Goal: Complete application form: Complete application form

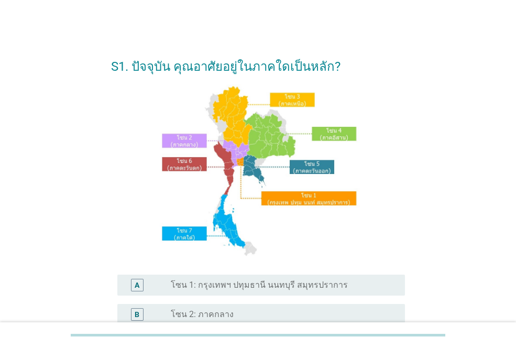
click at [242, 284] on label "โซน 1: กรุงเทพฯ ปทุมธานี นนทบุรี สมุทรปราการ" at bounding box center [259, 285] width 177 height 10
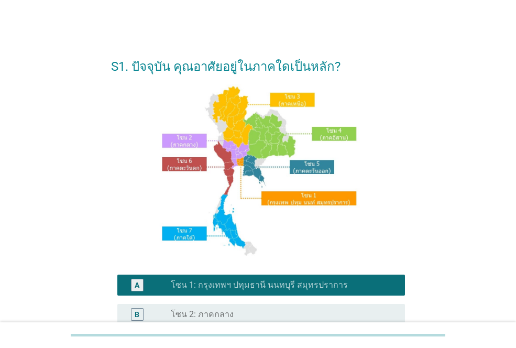
scroll to position [259, 0]
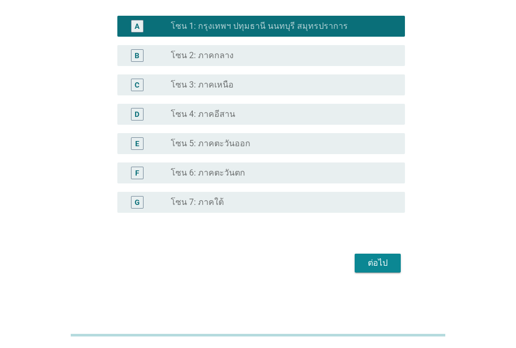
click at [385, 263] on div "ต่อไป" at bounding box center [377, 263] width 29 height 13
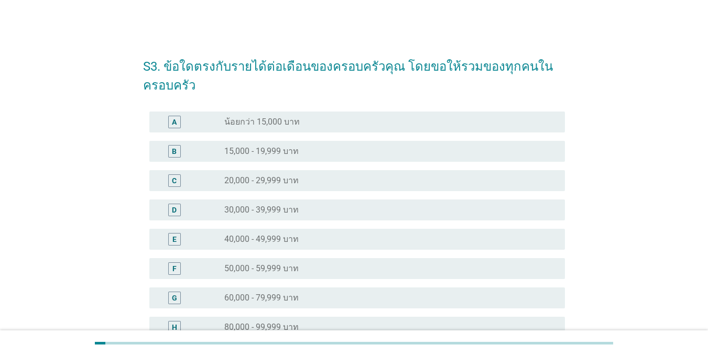
scroll to position [52, 0]
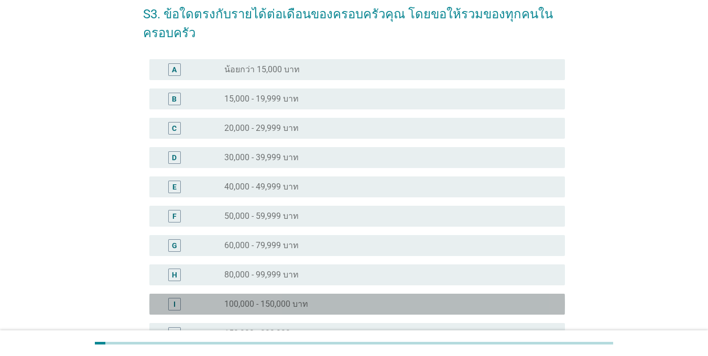
click at [237, 299] on label "100,000 - 150,000 บาท" at bounding box center [266, 304] width 84 height 10
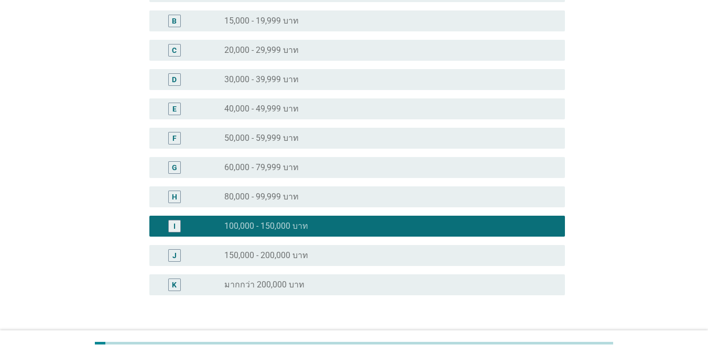
scroll to position [204, 0]
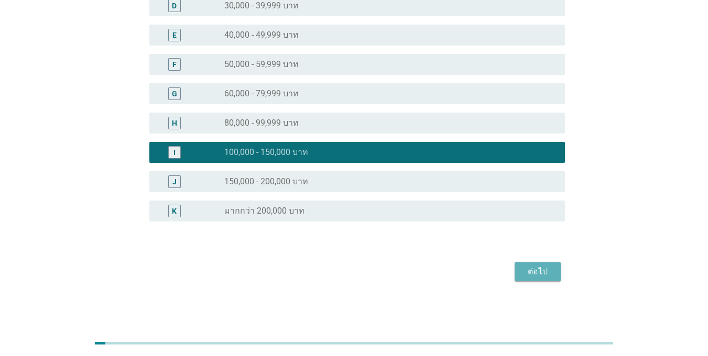
click at [516, 274] on div "ต่อไป" at bounding box center [537, 272] width 29 height 13
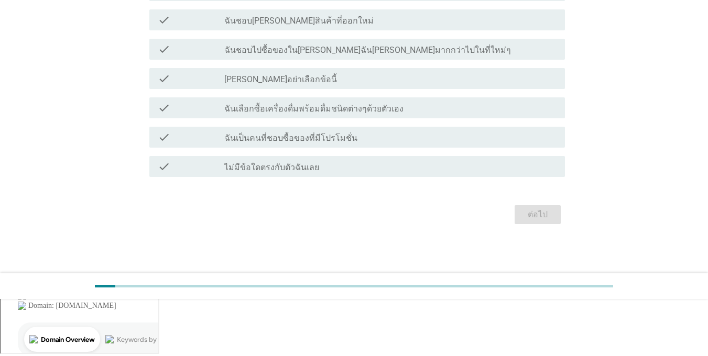
scroll to position [0, 0]
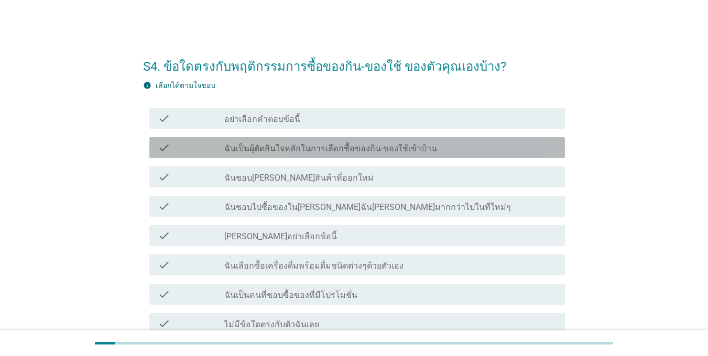
click at [243, 146] on label "ฉันเป็นผุ้ตัดสินใจหลักในการเลือกซื้อของกิน-ของใช้เข้าบ้าน" at bounding box center [330, 149] width 213 height 10
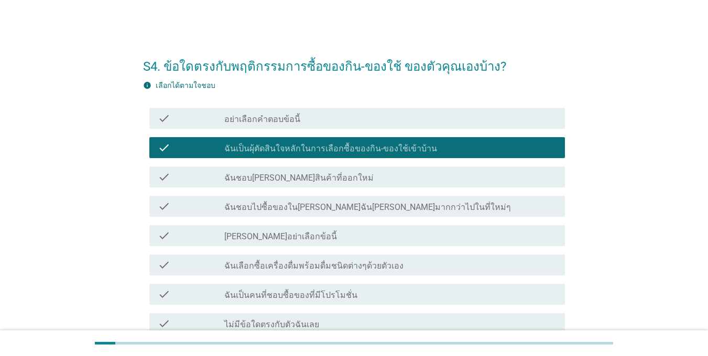
click at [242, 183] on div "check check_box_outline_blank ฉันชอบ[PERSON_NAME]สินค้าที่ออกใหม่" at bounding box center [357, 177] width 416 height 21
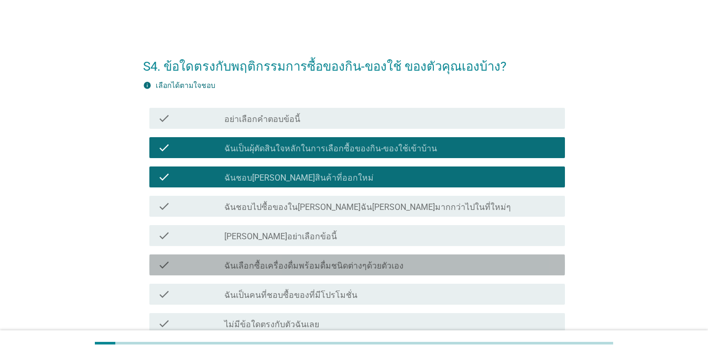
click at [262, 266] on label "ฉันเลือกซื้อเครื่องดื่มพร้อมดื่มชนิดต่างๆด้วยตัวเอง" at bounding box center [313, 266] width 179 height 10
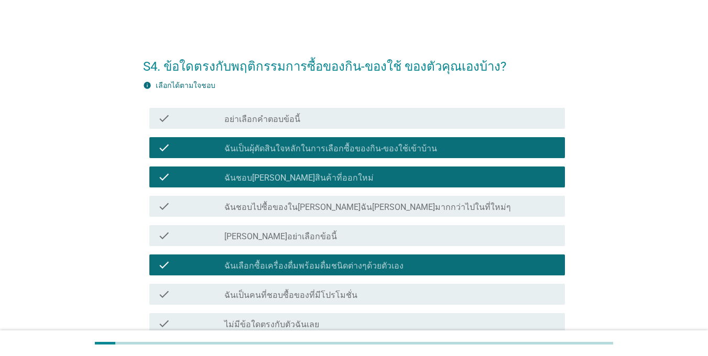
click at [272, 298] on label "ฉันเป็นคนที่ชอบซื้อของที่มีโปรโมชั่น" at bounding box center [290, 295] width 133 height 10
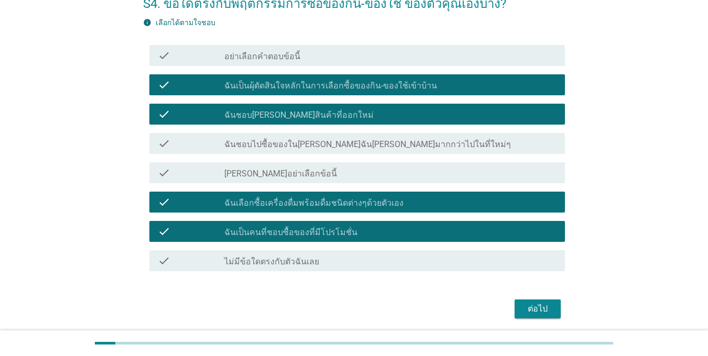
scroll to position [100, 0]
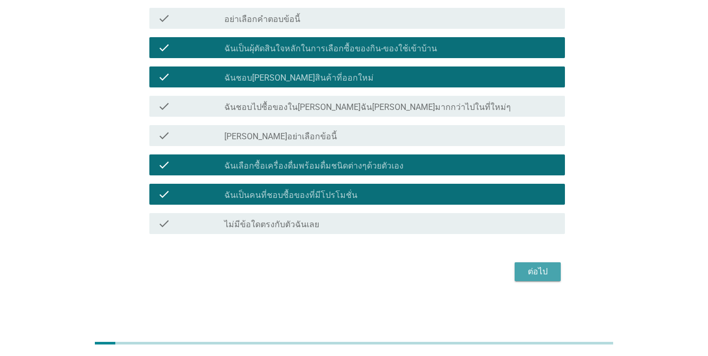
click at [516, 278] on div "ต่อไป" at bounding box center [537, 272] width 29 height 13
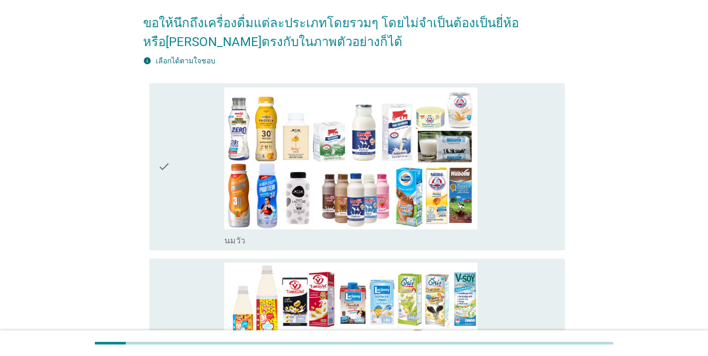
scroll to position [0, 0]
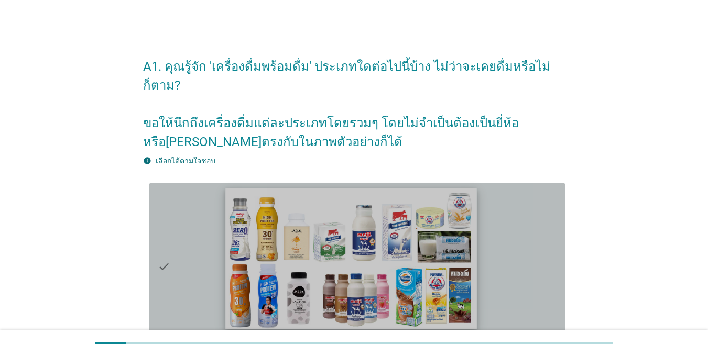
click at [310, 246] on img at bounding box center [350, 258] width 251 height 141
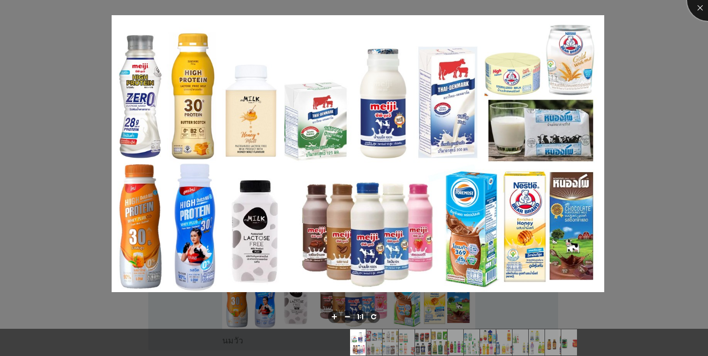
click at [516, 8] on div at bounding box center [708, 0] width 42 height 42
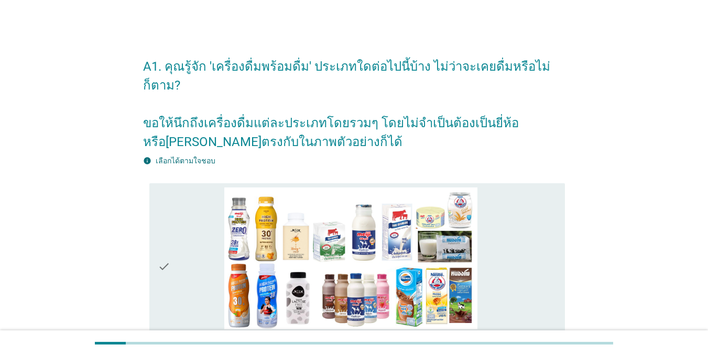
click at [155, 236] on div "check check_box_outline_blank [PERSON_NAME]" at bounding box center [357, 266] width 416 height 167
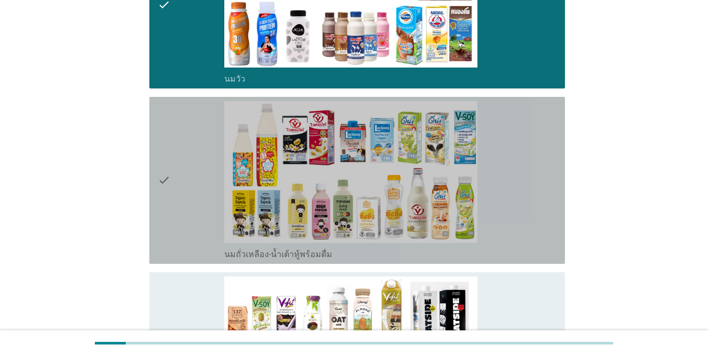
click at [166, 182] on icon "check" at bounding box center [164, 180] width 13 height 159
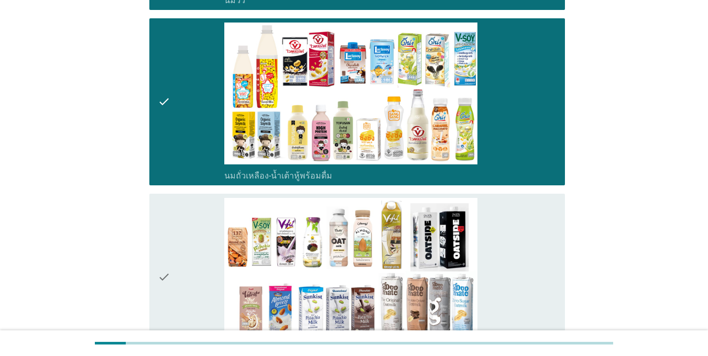
scroll to position [419, 0]
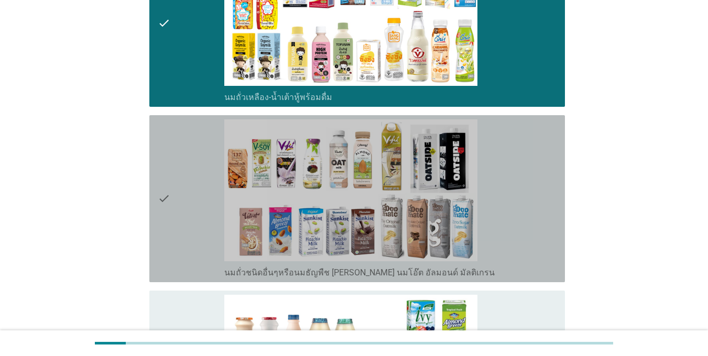
click at [163, 180] on icon "check" at bounding box center [164, 199] width 13 height 159
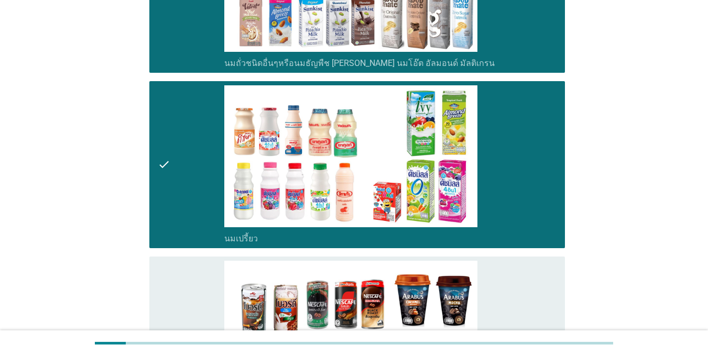
click at [180, 273] on div "check" at bounding box center [191, 340] width 67 height 159
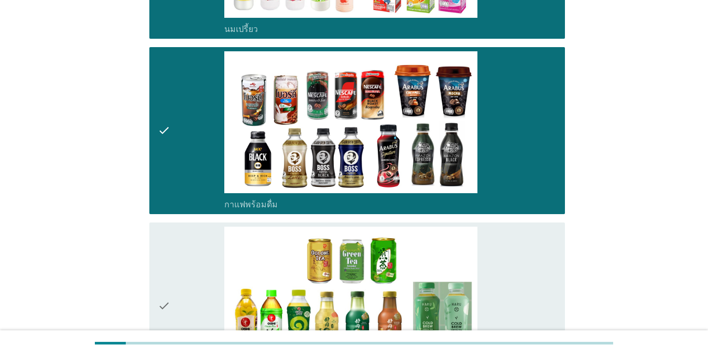
click at [181, 256] on div "check" at bounding box center [191, 306] width 67 height 159
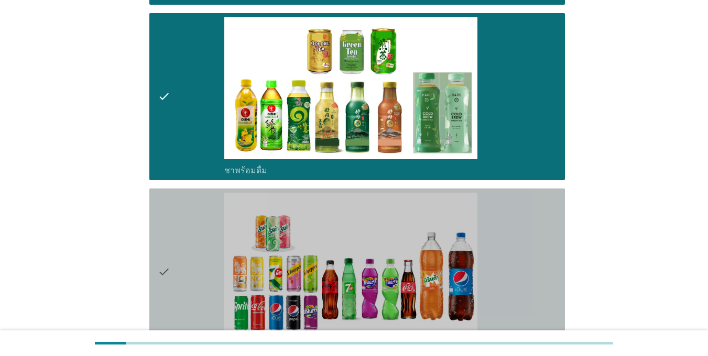
click at [182, 250] on div "check" at bounding box center [191, 272] width 67 height 159
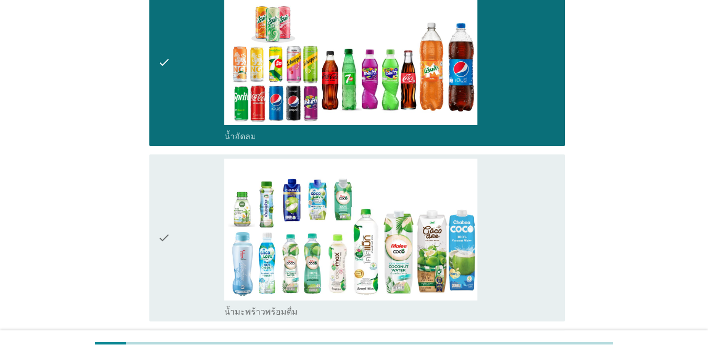
click at [182, 243] on div "check" at bounding box center [191, 238] width 67 height 159
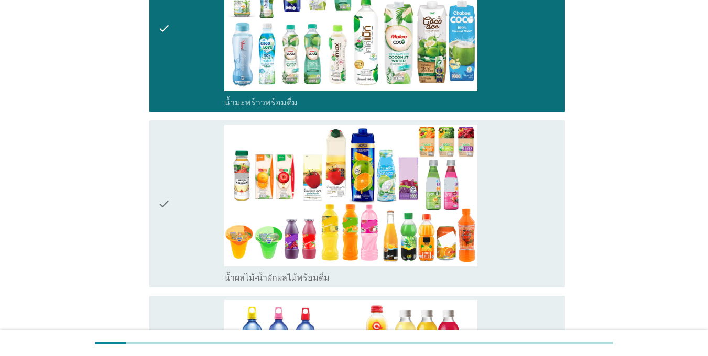
click at [181, 248] on div "check" at bounding box center [191, 204] width 67 height 159
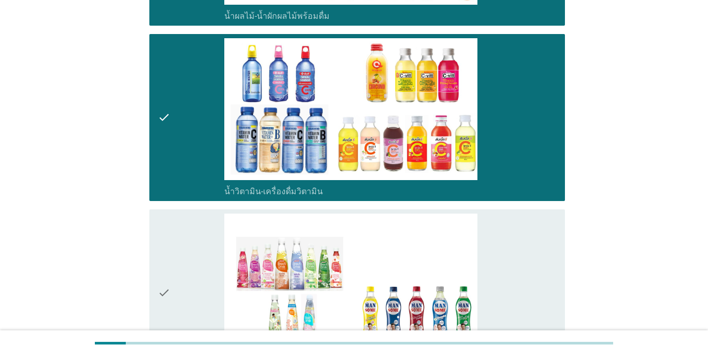
click at [182, 271] on div "check" at bounding box center [191, 293] width 67 height 159
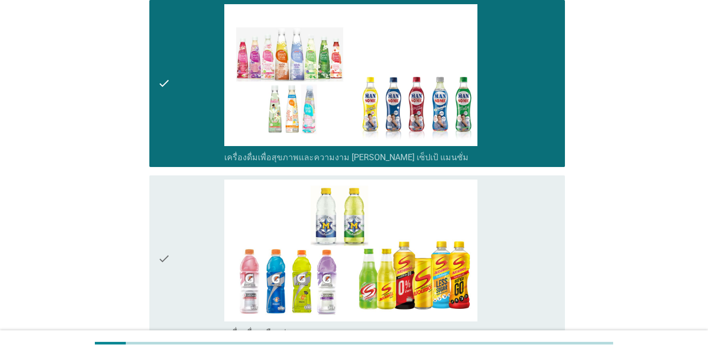
click at [196, 243] on div "check" at bounding box center [191, 259] width 67 height 159
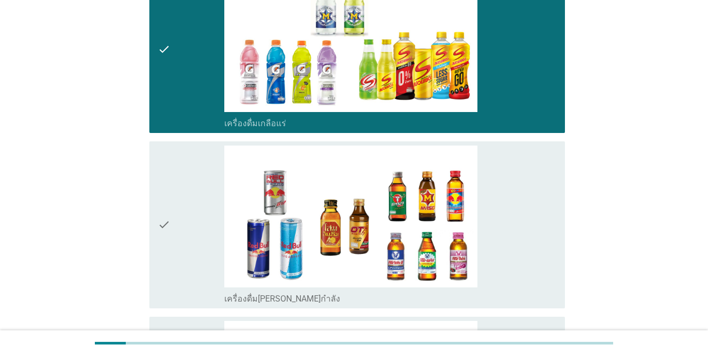
click at [198, 226] on div "check" at bounding box center [191, 225] width 67 height 159
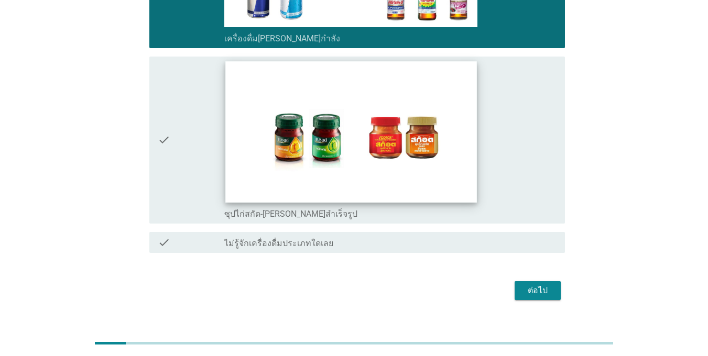
click at [247, 133] on img at bounding box center [350, 131] width 251 height 141
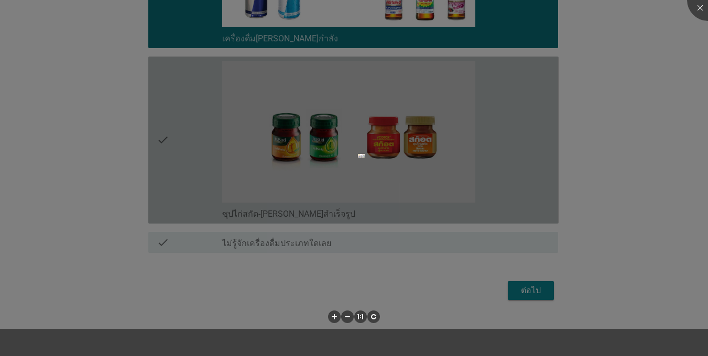
scroll to position [2403, 0]
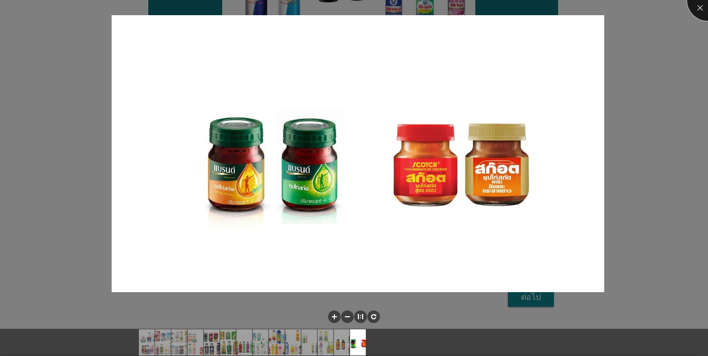
click at [516, 8] on div at bounding box center [708, 0] width 42 height 42
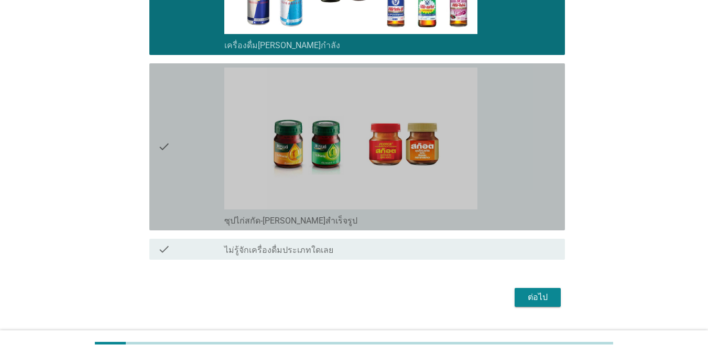
click at [182, 113] on div "check" at bounding box center [191, 147] width 67 height 159
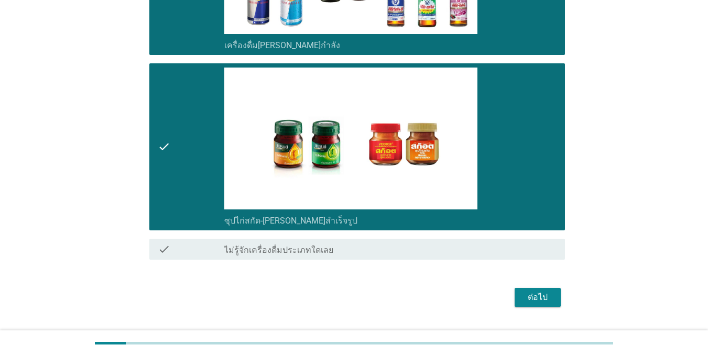
click at [516, 291] on div "ต่อไป" at bounding box center [537, 297] width 29 height 13
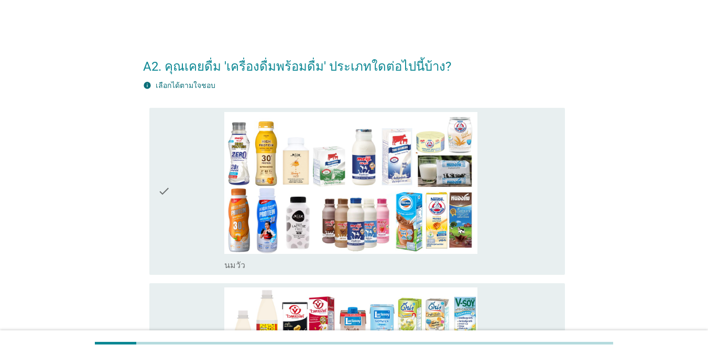
scroll to position [157, 0]
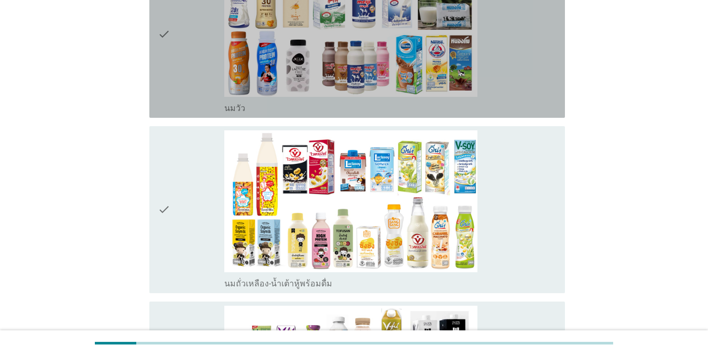
click at [177, 63] on div "check" at bounding box center [191, 34] width 67 height 159
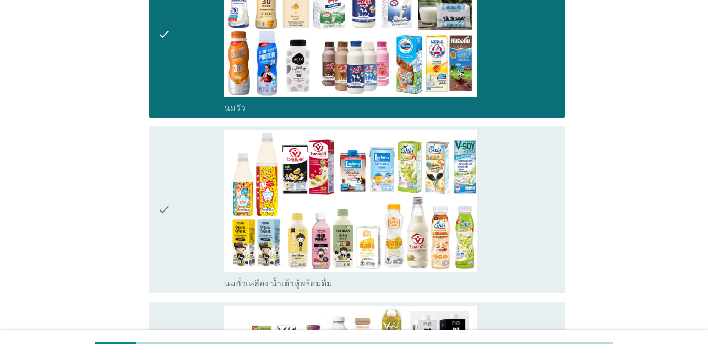
click at [180, 209] on div "check" at bounding box center [191, 210] width 67 height 159
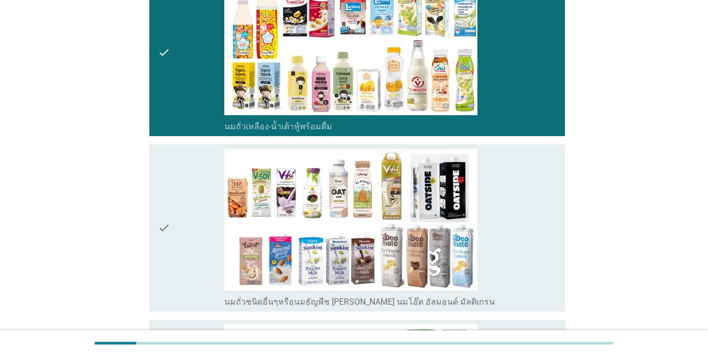
click at [180, 210] on div "check" at bounding box center [191, 228] width 67 height 159
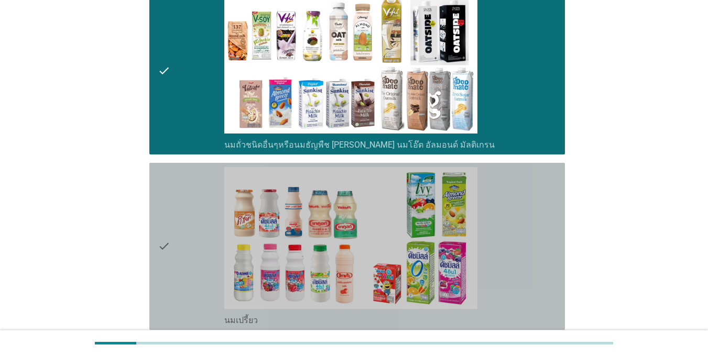
click at [179, 215] on div "check" at bounding box center [191, 246] width 67 height 159
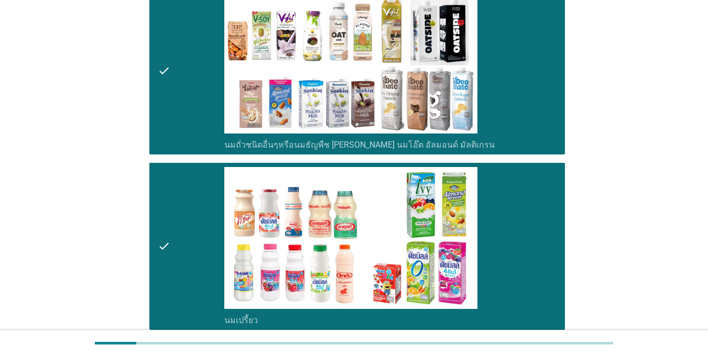
scroll to position [734, 0]
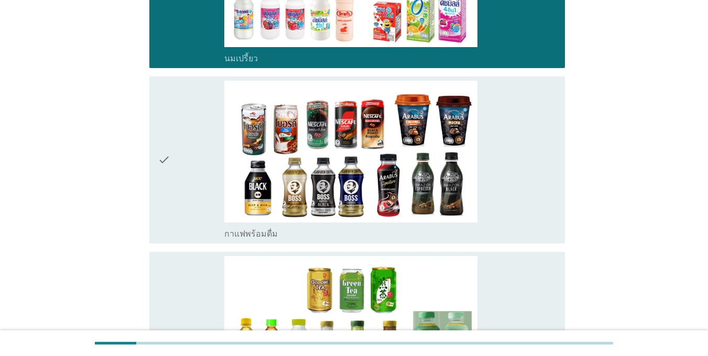
click at [173, 193] on div "check" at bounding box center [191, 160] width 67 height 159
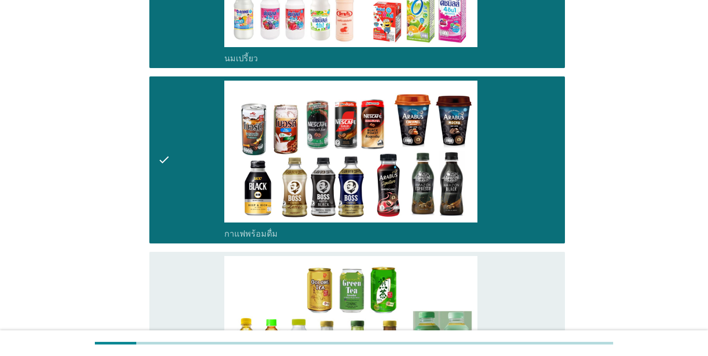
click at [172, 309] on div "check" at bounding box center [191, 335] width 67 height 159
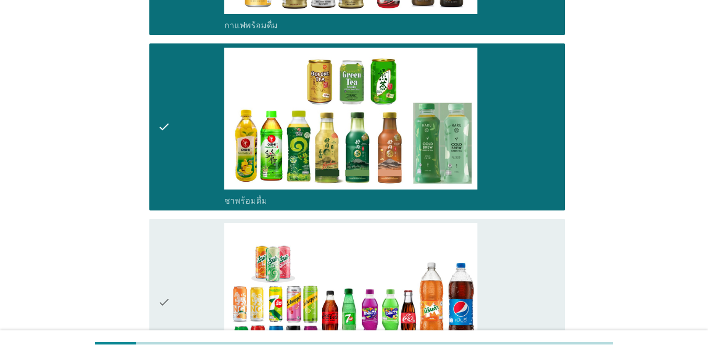
click at [166, 288] on icon "check" at bounding box center [164, 302] width 13 height 159
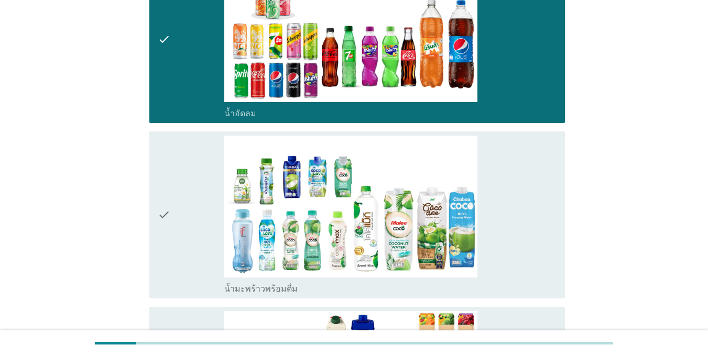
click at [176, 224] on div "check" at bounding box center [191, 215] width 67 height 159
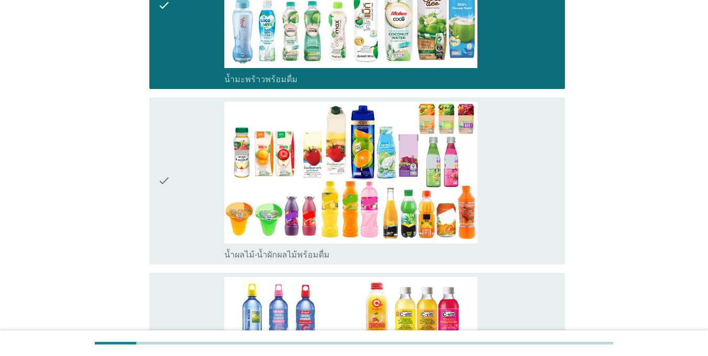
click at [176, 225] on div "check" at bounding box center [191, 181] width 67 height 159
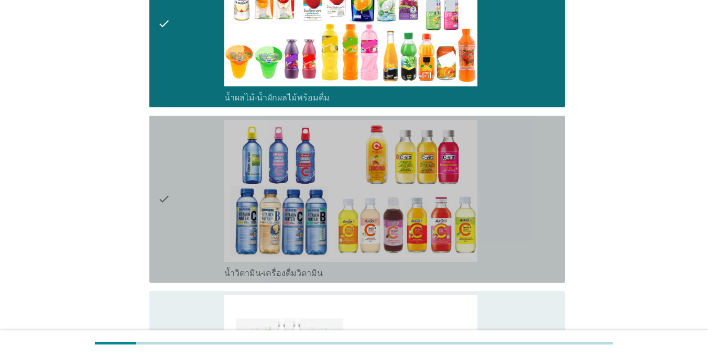
click at [176, 225] on div "check" at bounding box center [191, 199] width 67 height 159
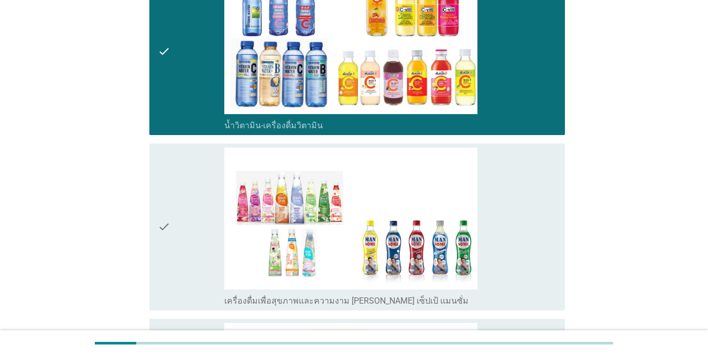
scroll to position [1782, 0]
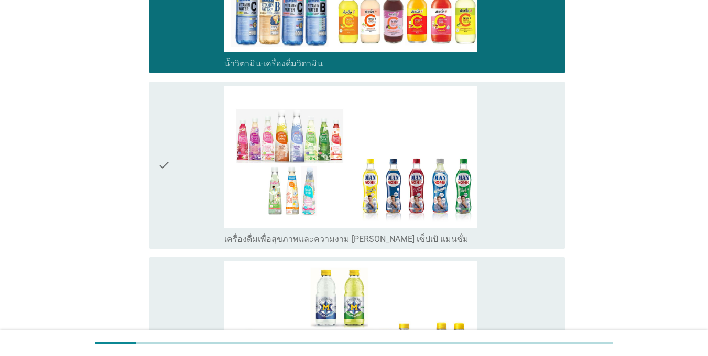
click at [178, 236] on div "check" at bounding box center [191, 165] width 67 height 159
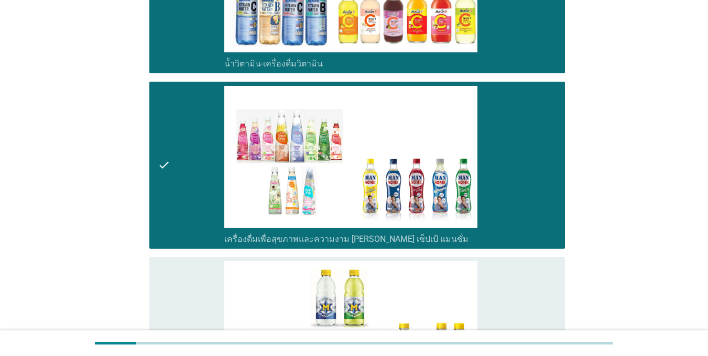
click at [184, 296] on div "check" at bounding box center [191, 341] width 67 height 159
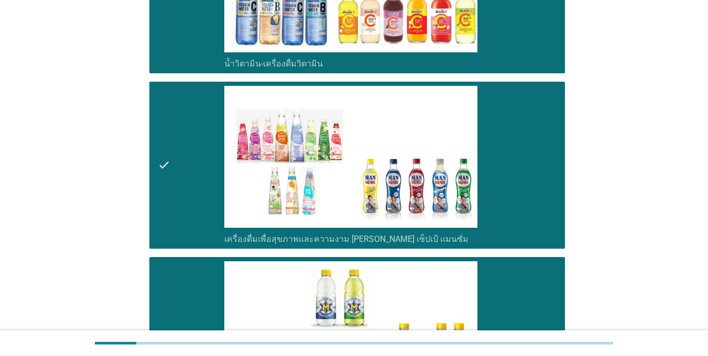
drag, startPoint x: 186, startPoint y: 40, endPoint x: 186, endPoint y: 67, distance: 27.3
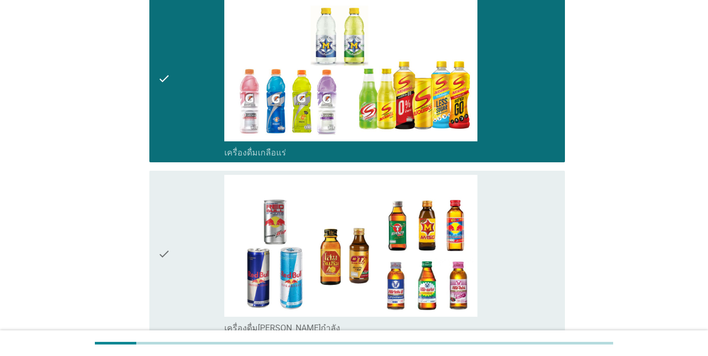
click at [176, 197] on div "check" at bounding box center [191, 254] width 67 height 159
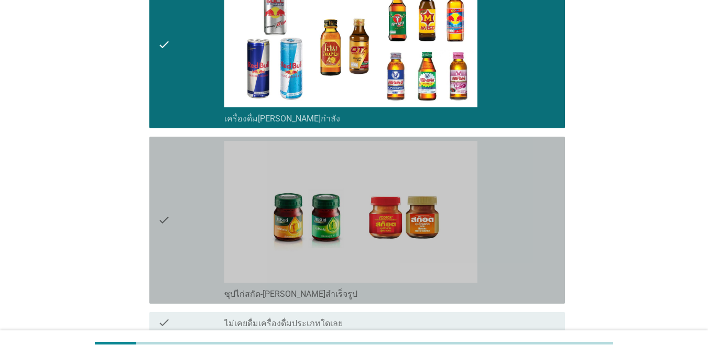
click at [176, 203] on div "check" at bounding box center [191, 220] width 67 height 159
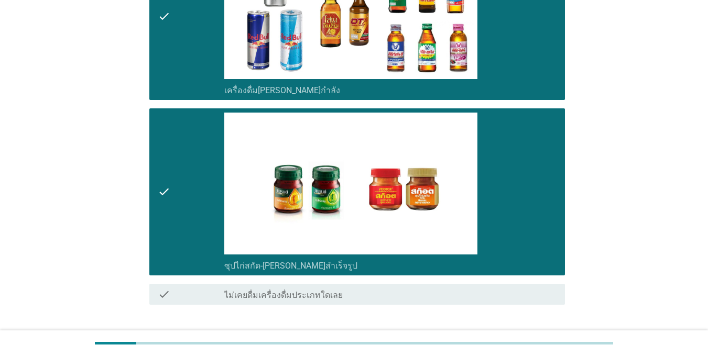
scroll to position [2353, 0]
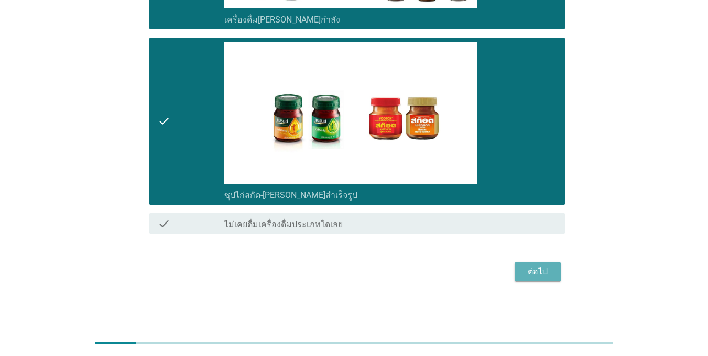
click at [516, 277] on div "ต่อไป" at bounding box center [537, 272] width 29 height 13
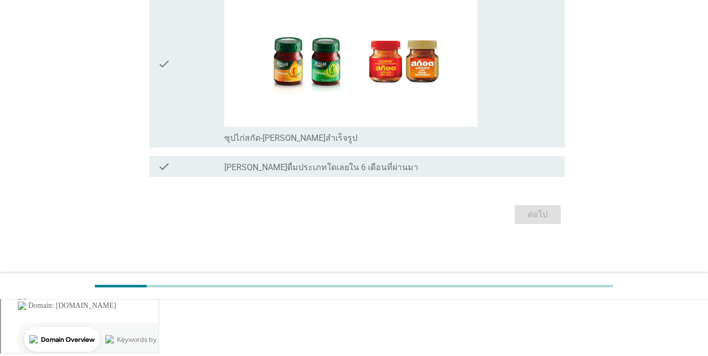
scroll to position [0, 0]
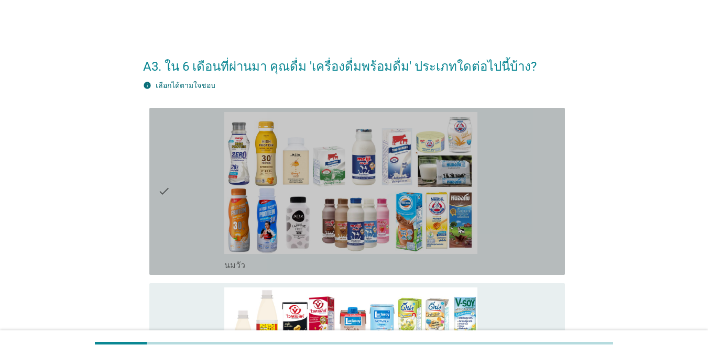
click at [192, 213] on div "check" at bounding box center [191, 191] width 67 height 159
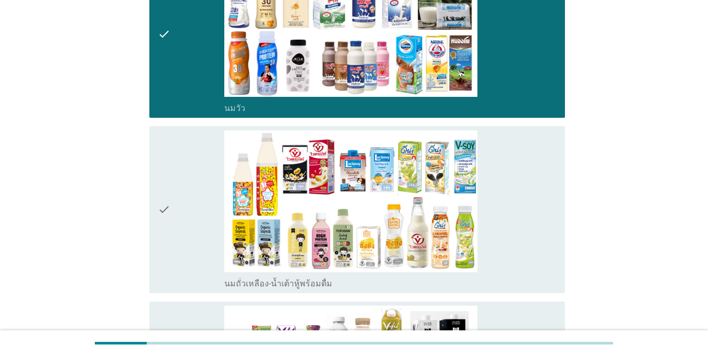
click at [191, 213] on div "check" at bounding box center [191, 210] width 67 height 159
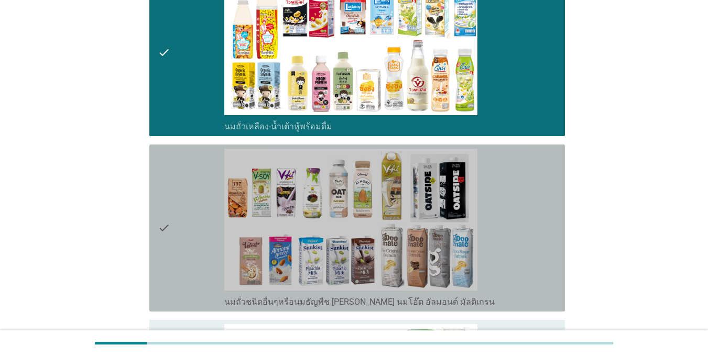
click at [188, 227] on div "check" at bounding box center [191, 228] width 67 height 159
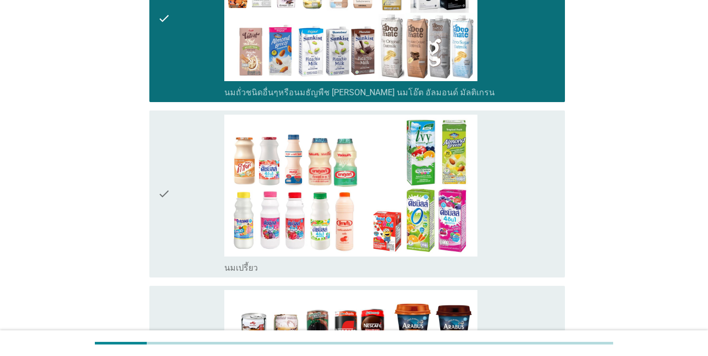
click at [183, 199] on div "check" at bounding box center [191, 194] width 67 height 159
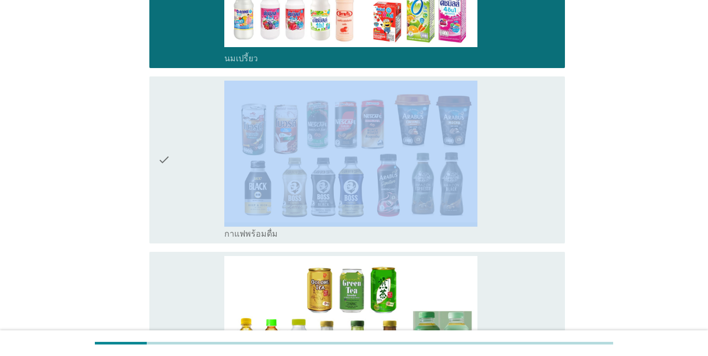
click at [183, 199] on div "check" at bounding box center [191, 160] width 67 height 159
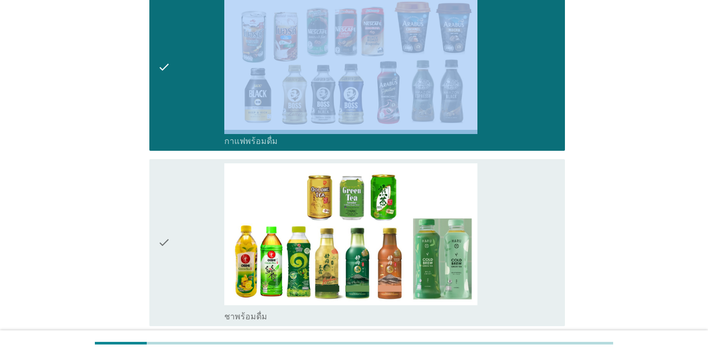
scroll to position [891, 0]
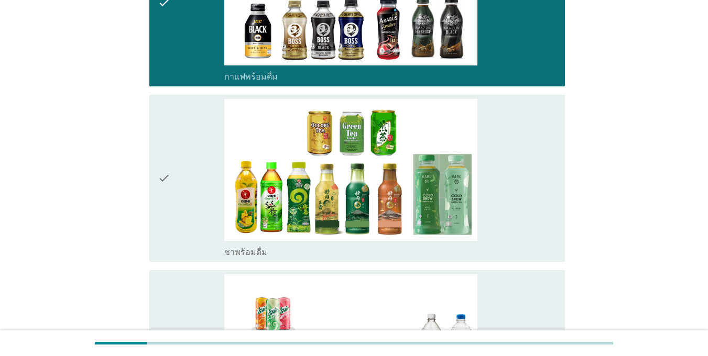
click at [186, 195] on div "check" at bounding box center [191, 178] width 67 height 159
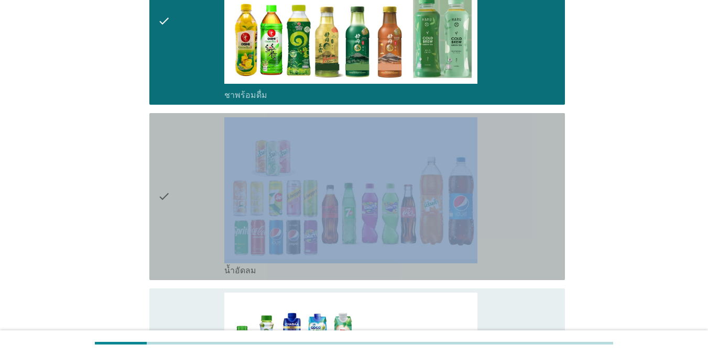
click at [187, 195] on div "check" at bounding box center [191, 196] width 67 height 159
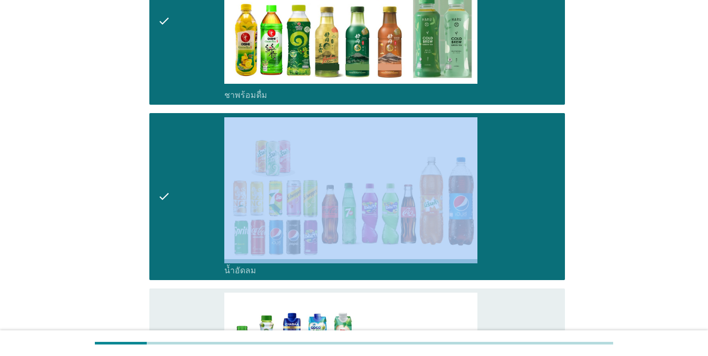
scroll to position [1258, 0]
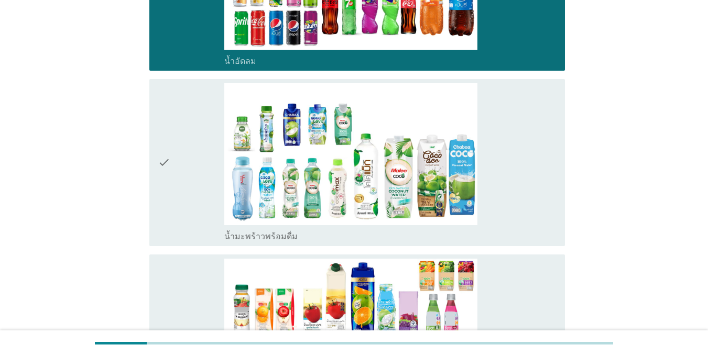
click at [187, 200] on div "check" at bounding box center [191, 162] width 67 height 159
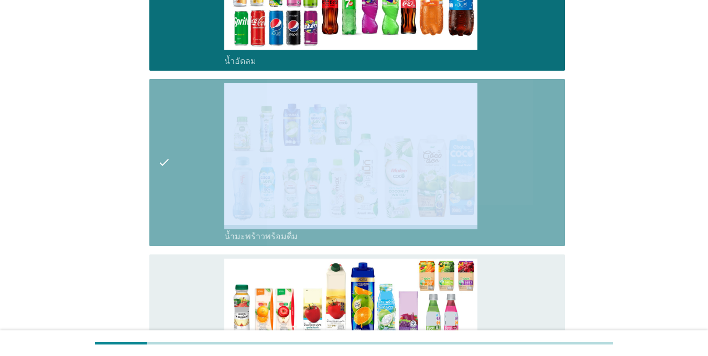
click at [186, 200] on div "check" at bounding box center [191, 162] width 67 height 159
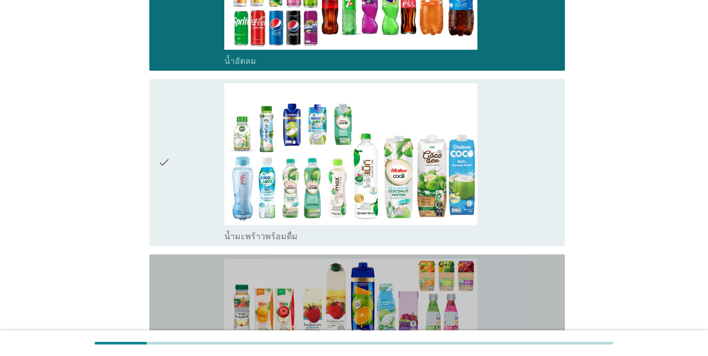
click at [189, 264] on div "check" at bounding box center [191, 338] width 67 height 159
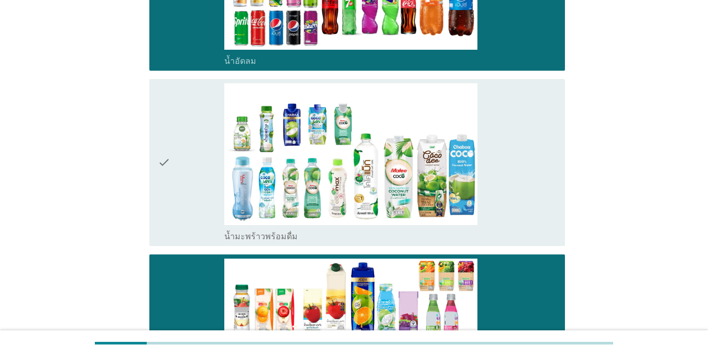
click at [169, 169] on icon "check" at bounding box center [164, 162] width 13 height 159
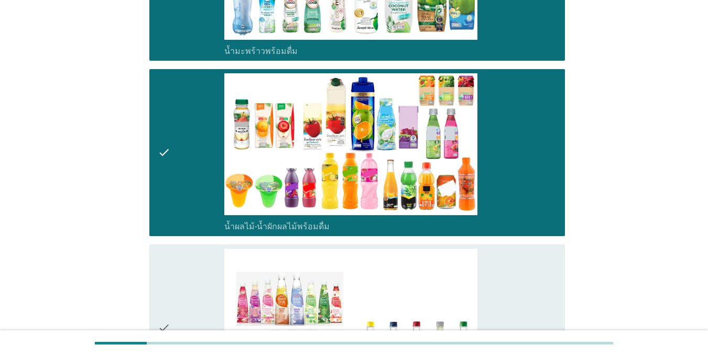
scroll to position [1573, 0]
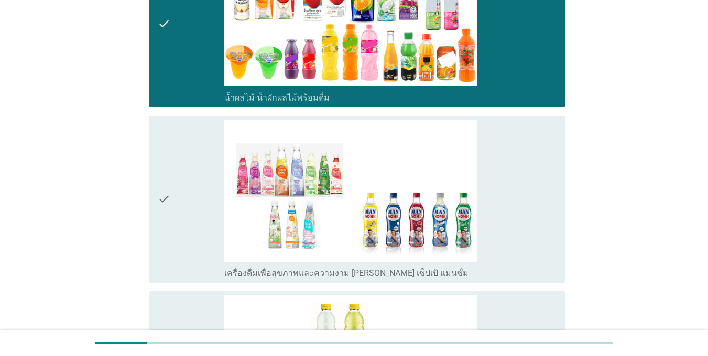
click at [172, 211] on div "check" at bounding box center [191, 199] width 67 height 159
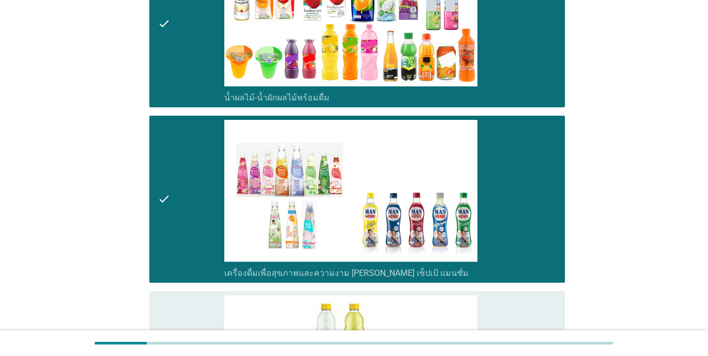
scroll to position [1730, 0]
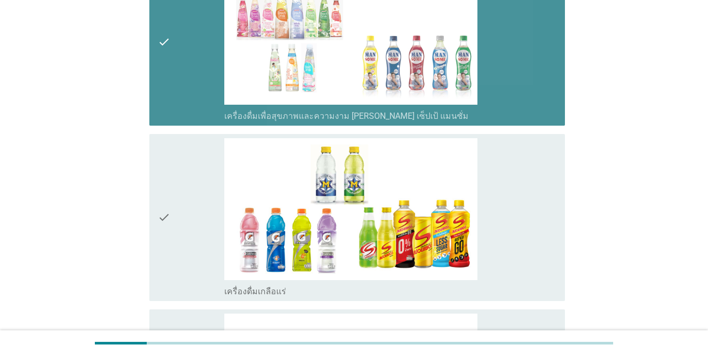
click at [161, 103] on icon "check" at bounding box center [164, 42] width 13 height 159
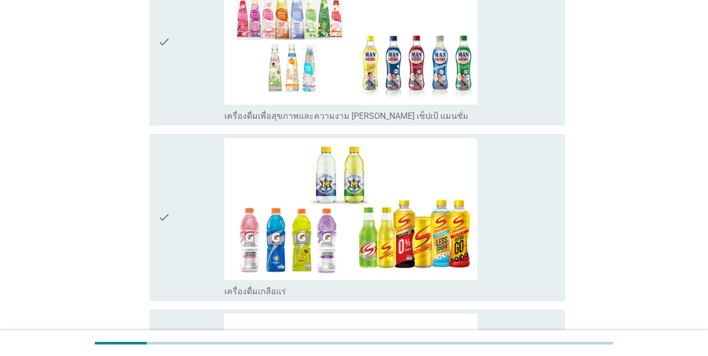
click at [168, 198] on icon "check" at bounding box center [164, 217] width 13 height 159
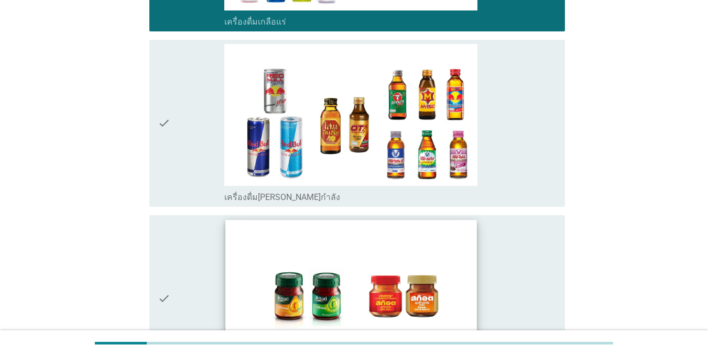
scroll to position [2045, 0]
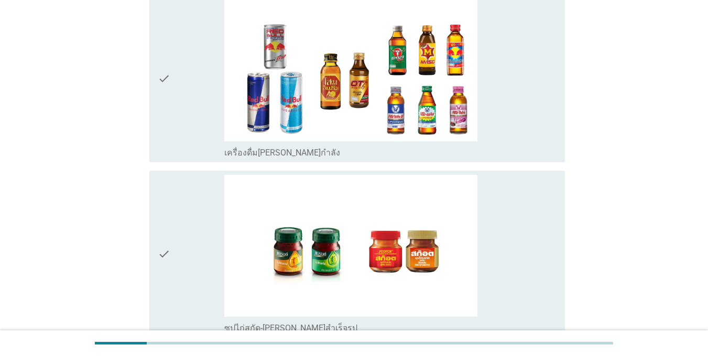
click at [204, 221] on div "check" at bounding box center [191, 254] width 67 height 159
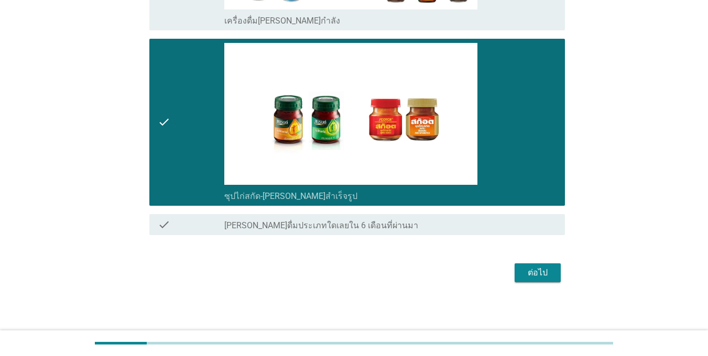
scroll to position [2178, 0]
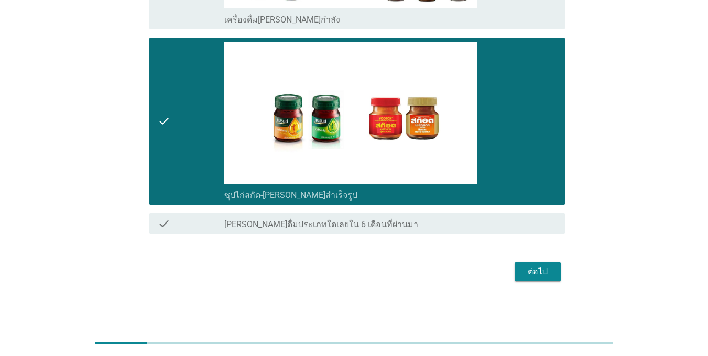
click at [516, 273] on div "ต่อไป" at bounding box center [537, 272] width 29 height 13
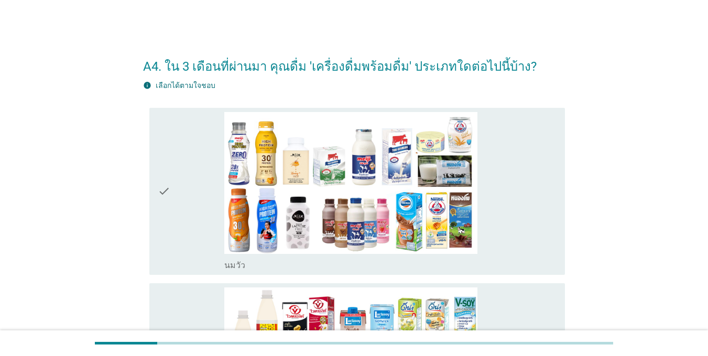
click at [183, 219] on div "check" at bounding box center [191, 191] width 67 height 159
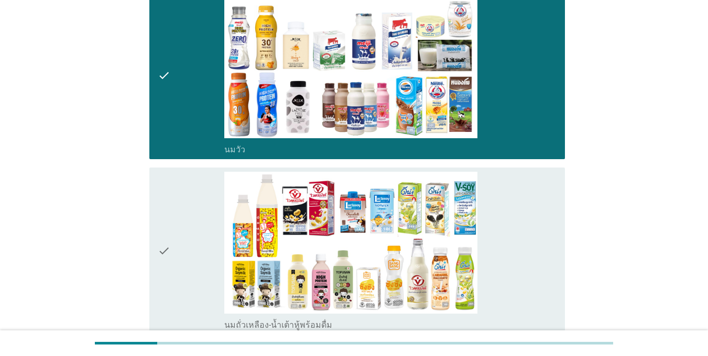
scroll to position [210, 0]
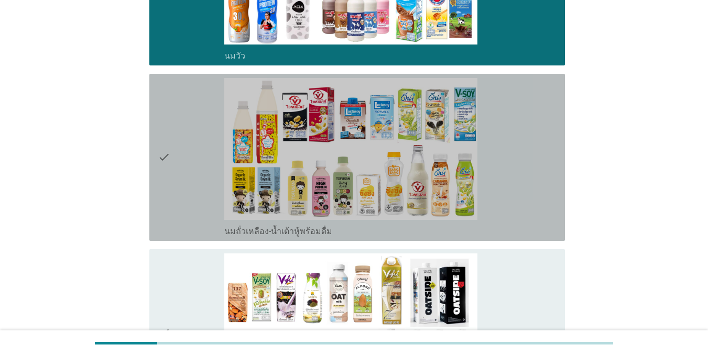
click at [179, 199] on div "check" at bounding box center [191, 157] width 67 height 159
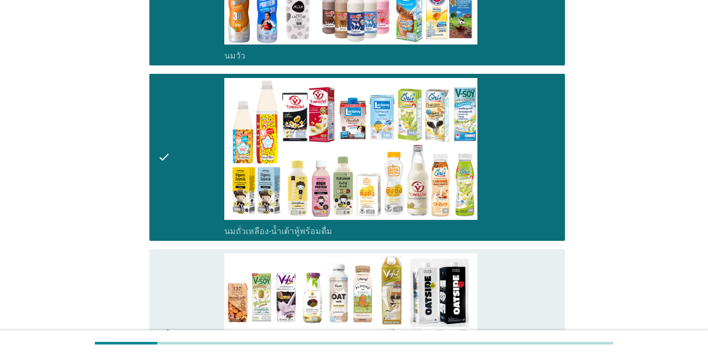
click at [183, 302] on div "check" at bounding box center [191, 333] width 67 height 159
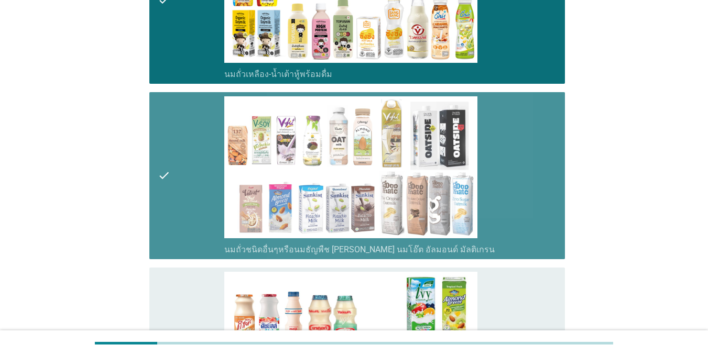
click at [176, 254] on div "check" at bounding box center [191, 175] width 67 height 159
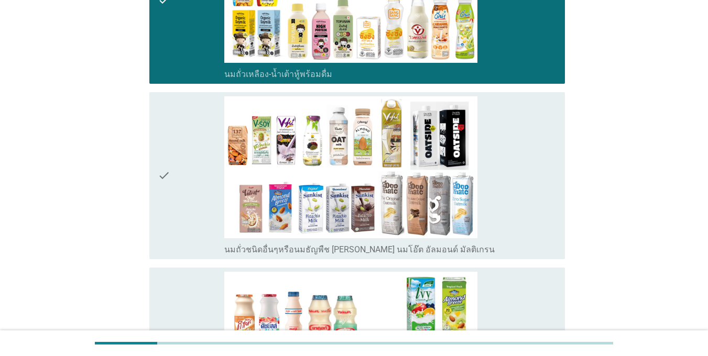
scroll to position [472, 0]
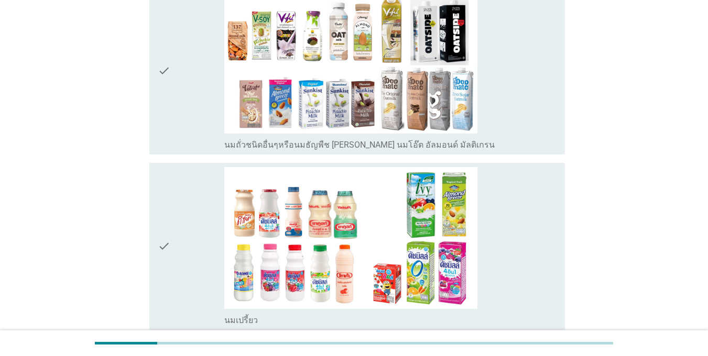
drag, startPoint x: 171, startPoint y: 245, endPoint x: 175, endPoint y: 214, distance: 31.1
click at [171, 244] on div "check" at bounding box center [191, 246] width 67 height 159
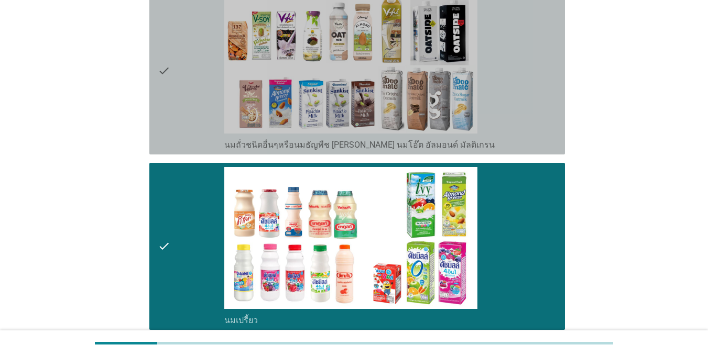
click at [165, 118] on icon "check" at bounding box center [164, 71] width 13 height 159
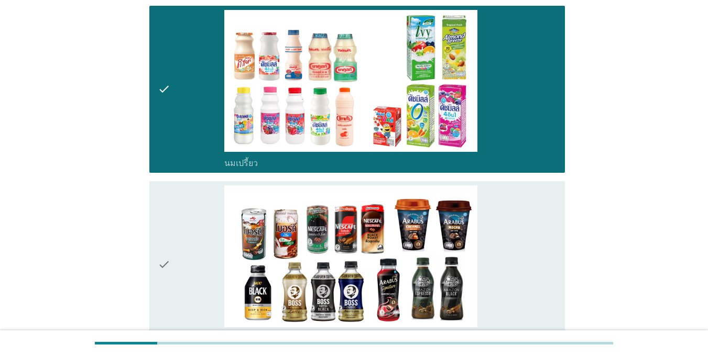
click at [174, 236] on div "check" at bounding box center [191, 265] width 67 height 159
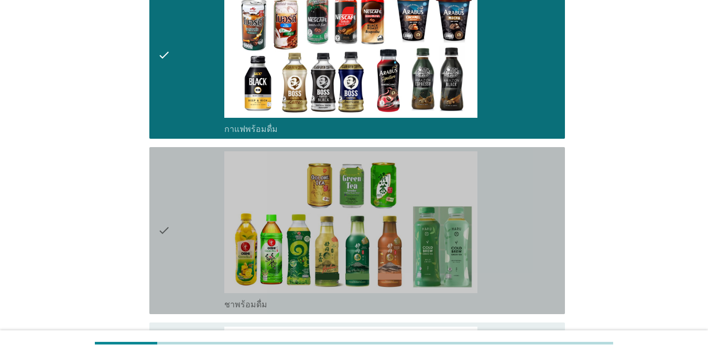
click at [173, 236] on div "check" at bounding box center [191, 231] width 67 height 159
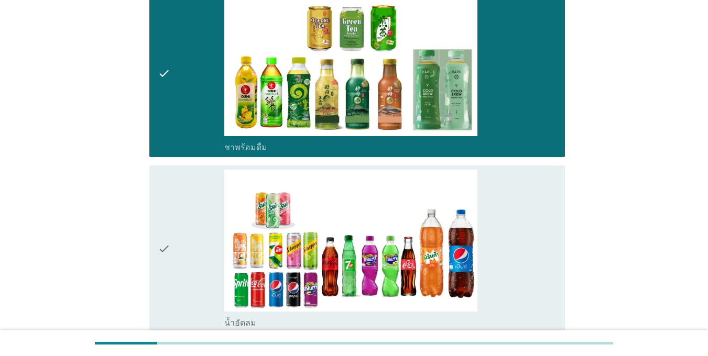
click at [172, 241] on div "check" at bounding box center [191, 249] width 67 height 159
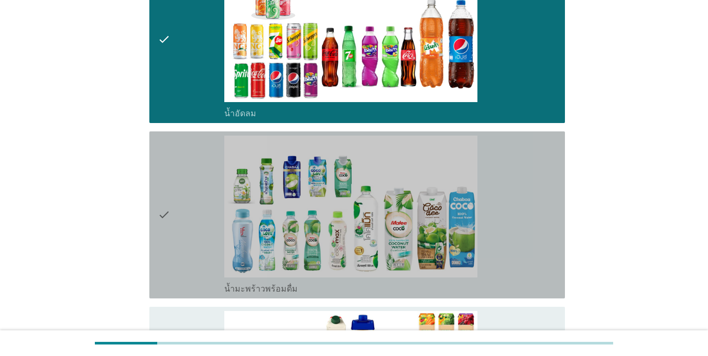
click at [178, 208] on div "check" at bounding box center [191, 215] width 67 height 159
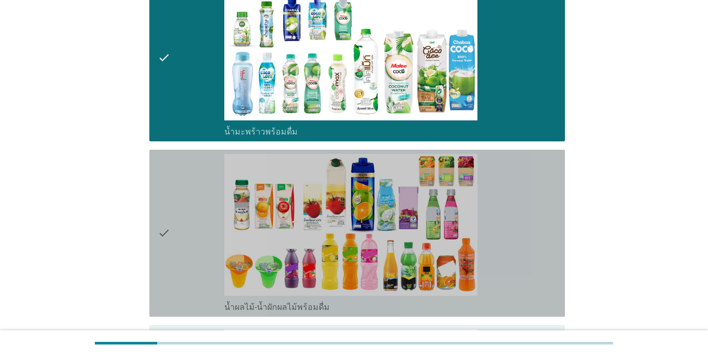
click at [176, 227] on div "check" at bounding box center [191, 233] width 67 height 159
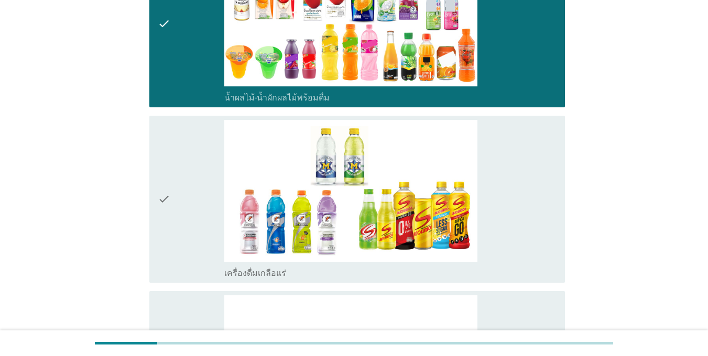
click at [179, 252] on div "check" at bounding box center [191, 199] width 67 height 159
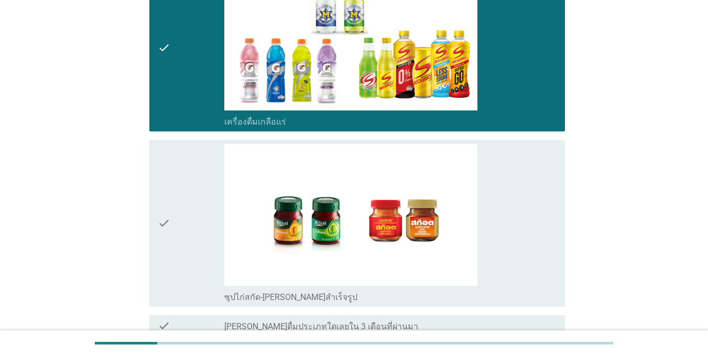
scroll to position [1827, 0]
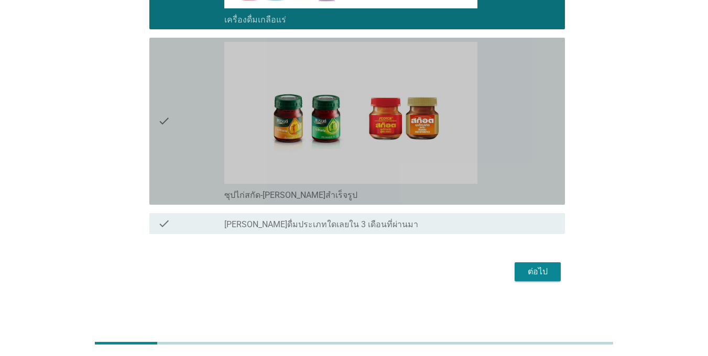
click at [177, 167] on div "check" at bounding box center [191, 121] width 67 height 159
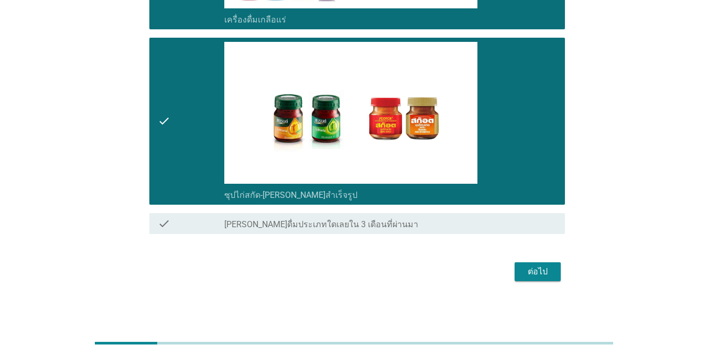
click at [516, 273] on div "ต่อไป" at bounding box center [537, 272] width 29 height 13
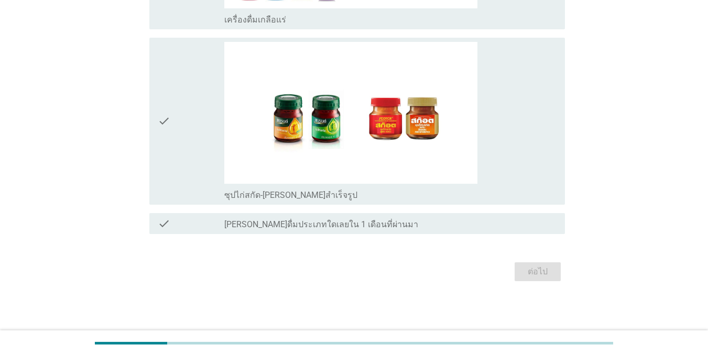
scroll to position [0, 0]
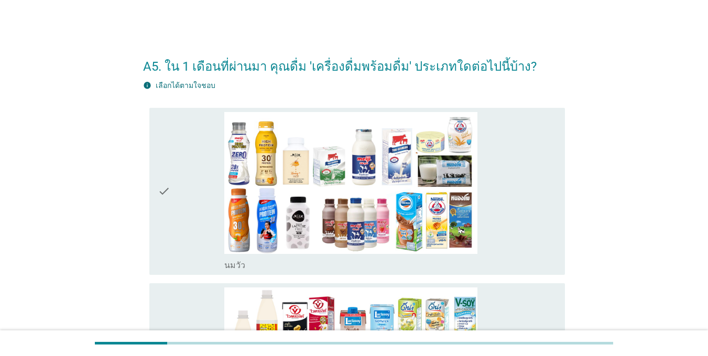
click at [187, 186] on div "check" at bounding box center [191, 191] width 67 height 159
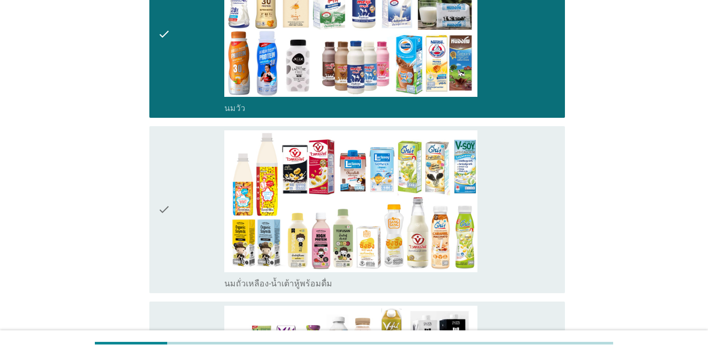
click at [185, 189] on div "check" at bounding box center [191, 210] width 67 height 159
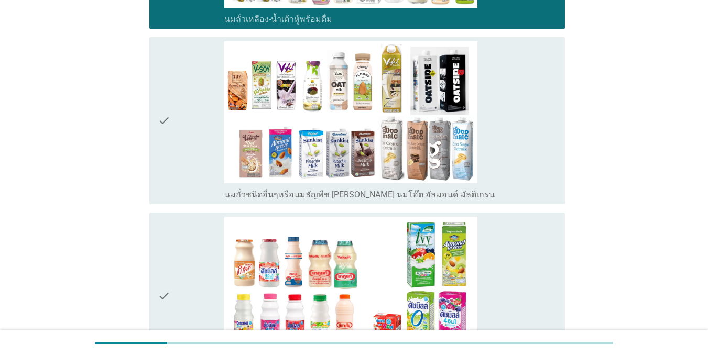
scroll to position [524, 0]
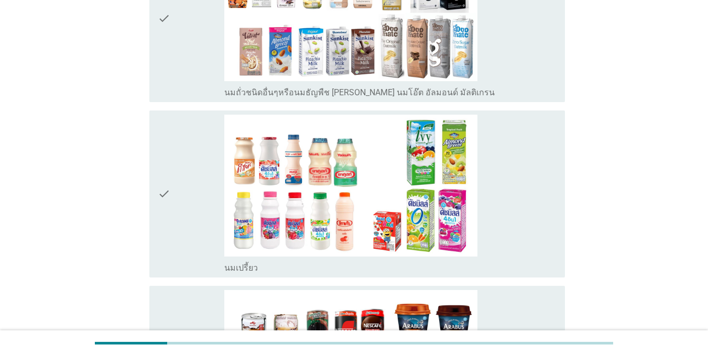
click at [185, 189] on div "check" at bounding box center [191, 194] width 67 height 159
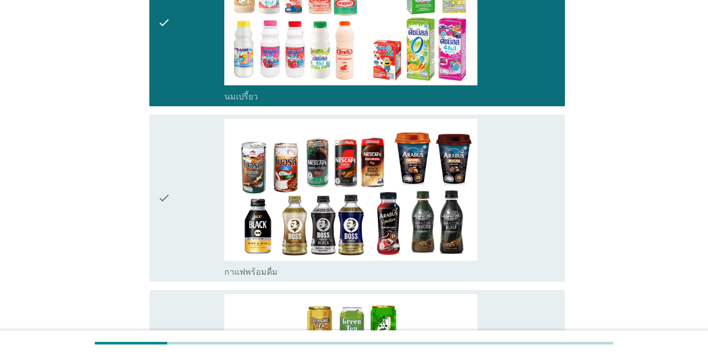
scroll to position [786, 0]
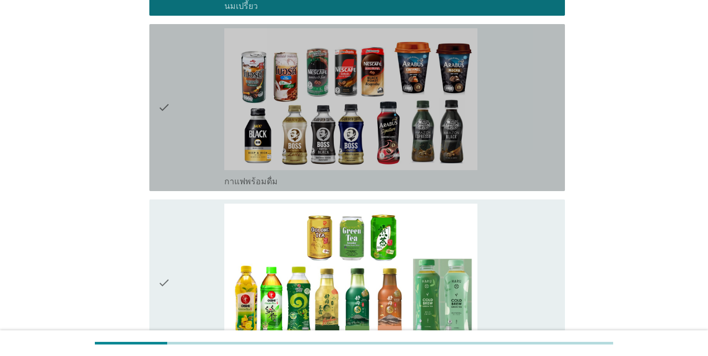
click at [192, 140] on div "check" at bounding box center [191, 107] width 67 height 159
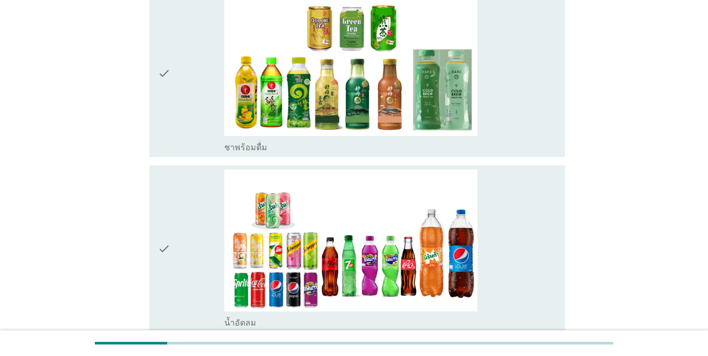
click at [202, 125] on div "check" at bounding box center [191, 73] width 67 height 159
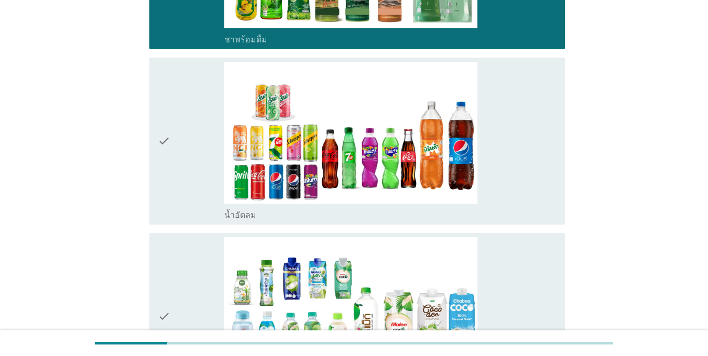
scroll to position [1153, 0]
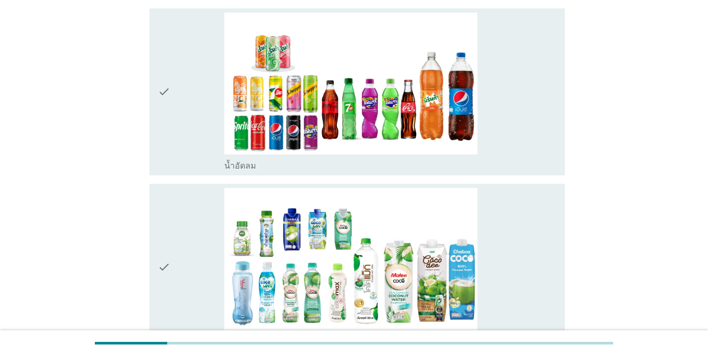
click at [221, 226] on div "check" at bounding box center [191, 267] width 67 height 159
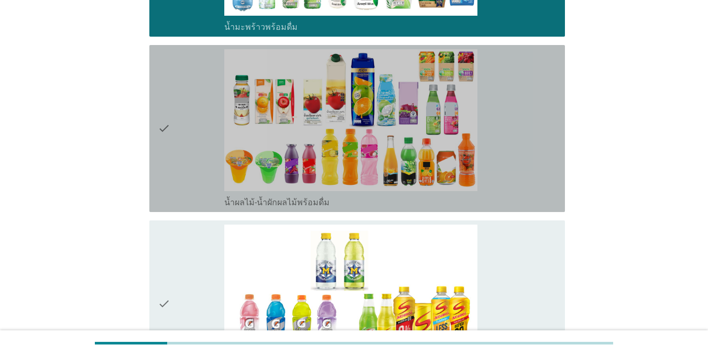
click at [200, 169] on div "check" at bounding box center [191, 128] width 67 height 159
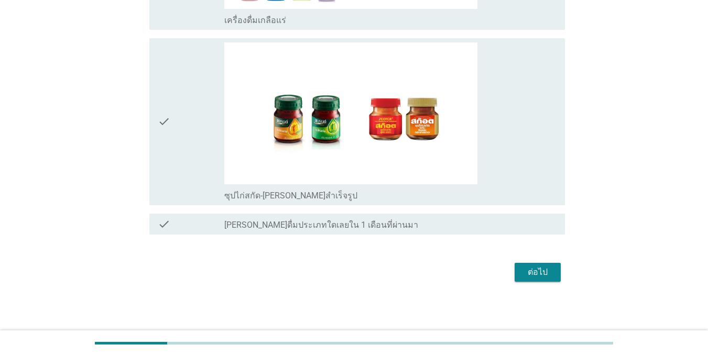
scroll to position [1827, 0]
click at [516, 269] on div "ต่อไป" at bounding box center [537, 272] width 29 height 13
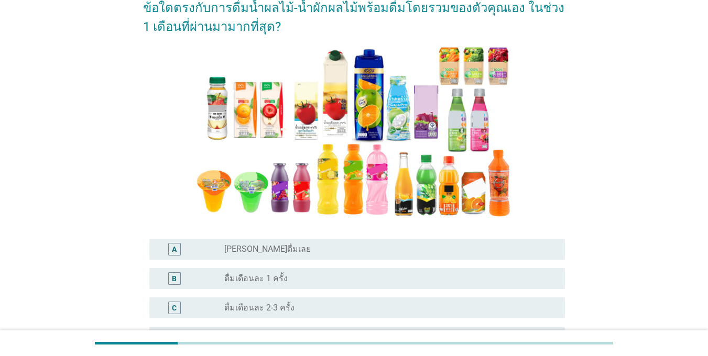
scroll to position [210, 0]
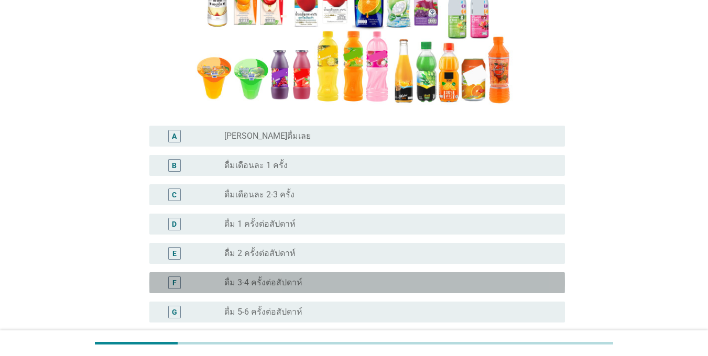
click at [180, 278] on div "F" at bounding box center [174, 283] width 33 height 13
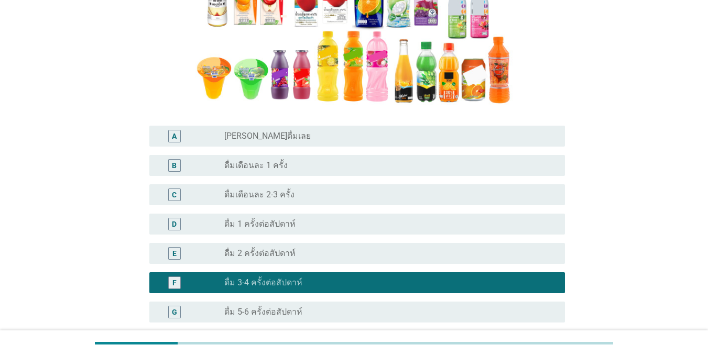
click at [197, 302] on div "G radio_button_unchecked ดื่ม 5-6 ครั้งต่อสัปดาห์" at bounding box center [357, 312] width 416 height 21
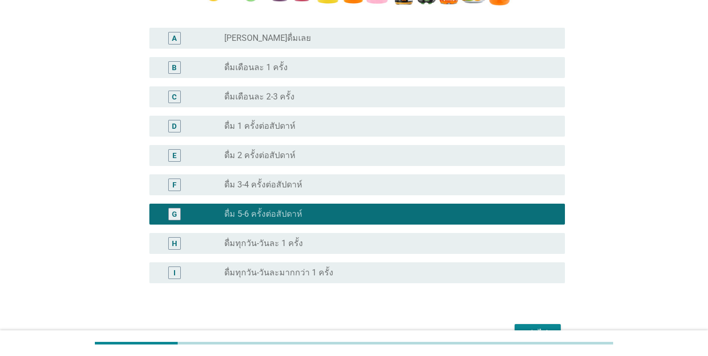
scroll to position [370, 0]
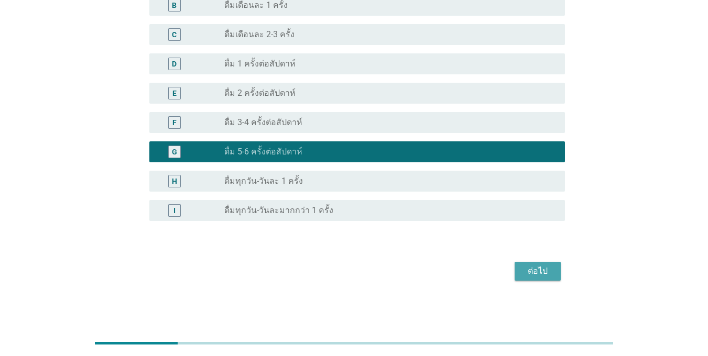
click at [516, 267] on div "ต่อไป" at bounding box center [537, 271] width 29 height 13
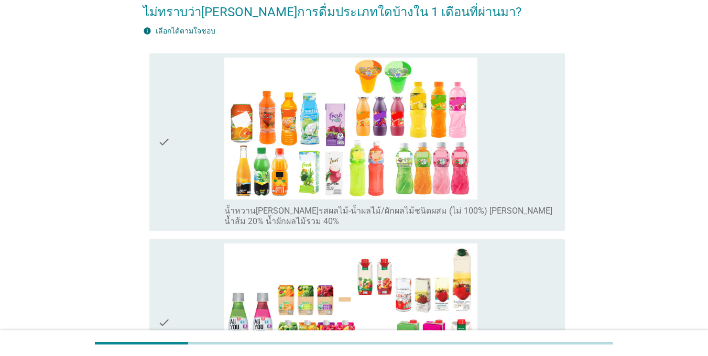
scroll to position [210, 0]
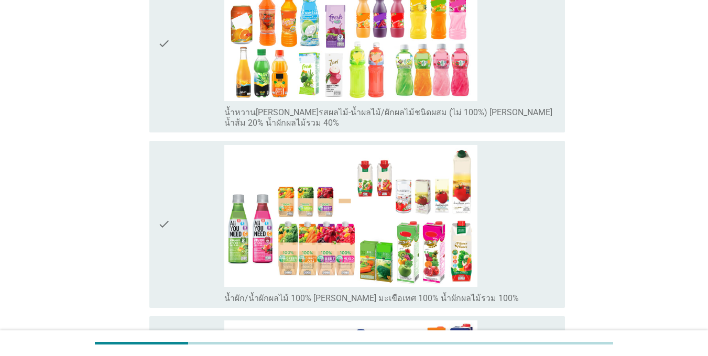
click at [157, 75] on div "check check_box_outline_blank น้ำหวาน[PERSON_NAME]รสผลไม้-น้ำผลไม้/ผักผลไม้ชนิด…" at bounding box center [357, 44] width 416 height 178
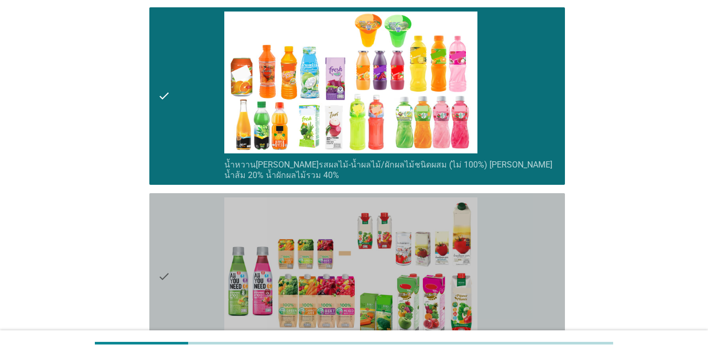
click at [194, 290] on div "check" at bounding box center [191, 277] width 67 height 159
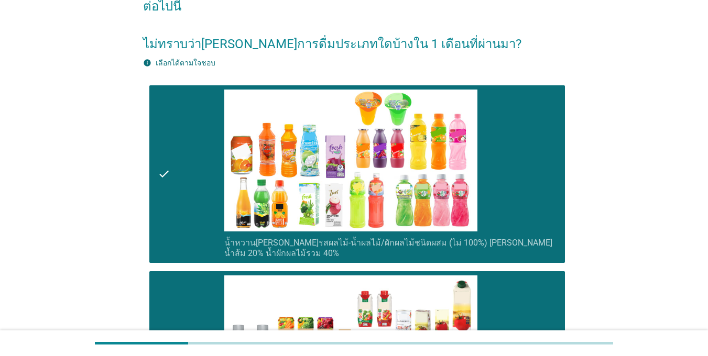
scroll to position [0, 0]
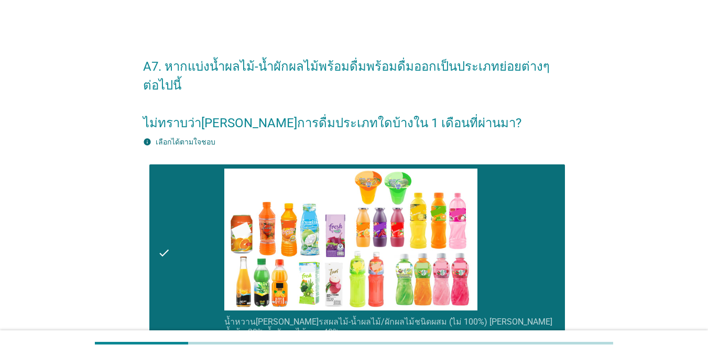
click at [197, 263] on div "check" at bounding box center [191, 253] width 67 height 169
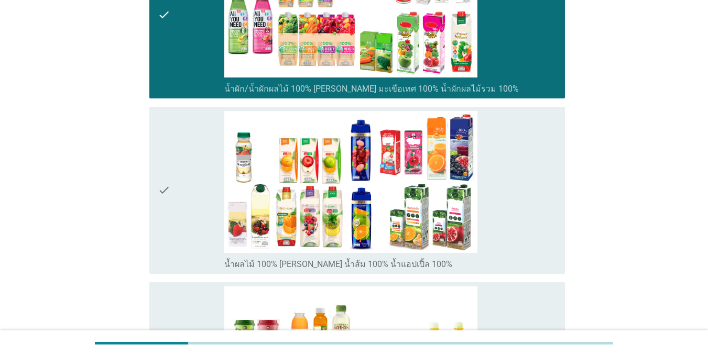
click at [185, 201] on div "check" at bounding box center [191, 190] width 67 height 159
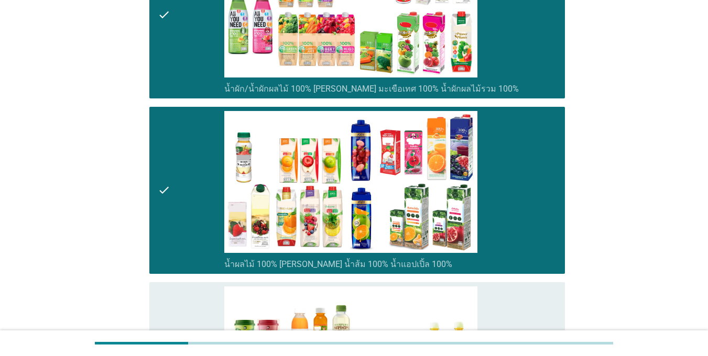
scroll to position [629, 0]
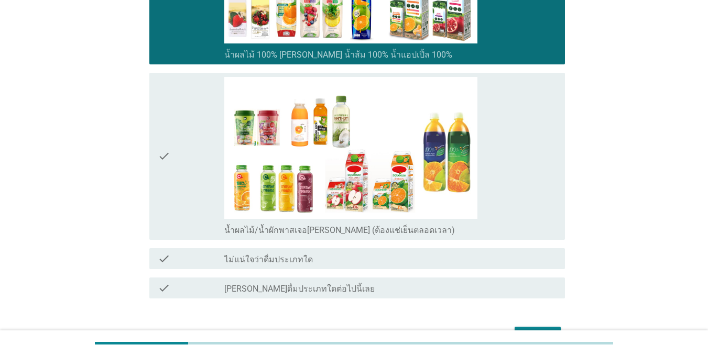
click at [217, 186] on div "check" at bounding box center [191, 156] width 67 height 159
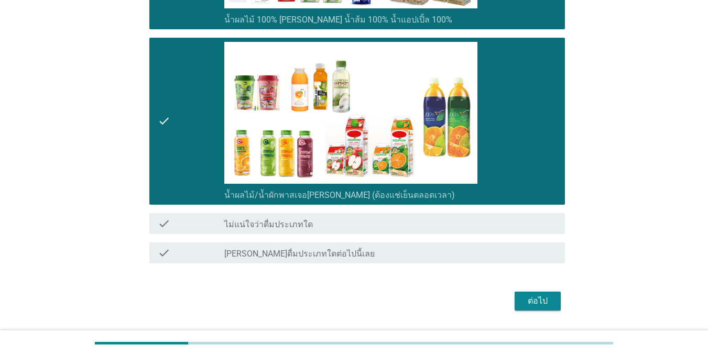
scroll to position [682, 0]
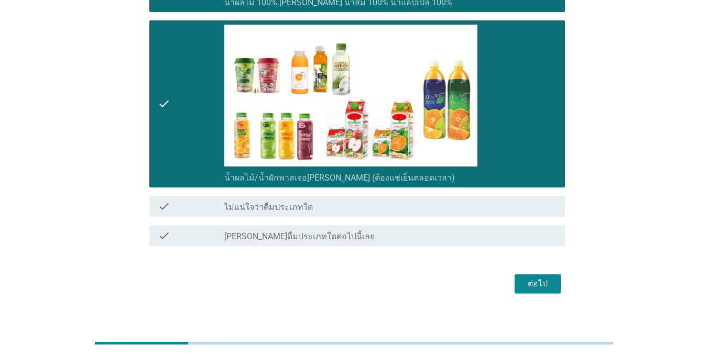
click at [516, 283] on div "ต่อไป" at bounding box center [537, 284] width 29 height 13
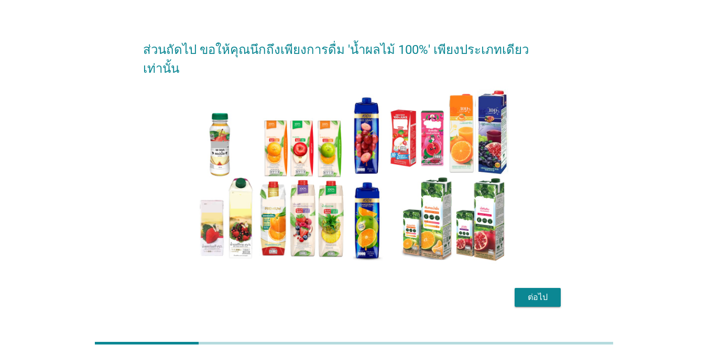
scroll to position [26, 0]
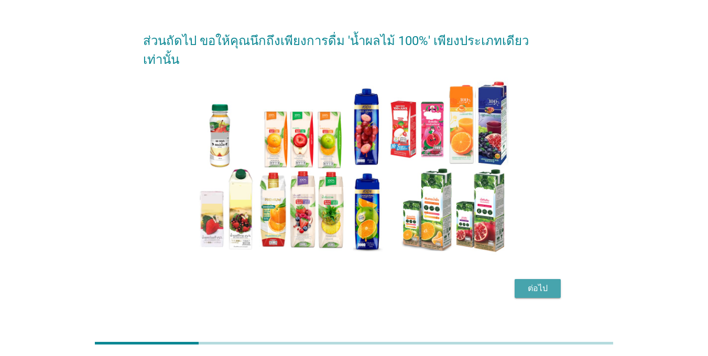
click at [516, 283] on div "ต่อไป" at bounding box center [537, 289] width 29 height 13
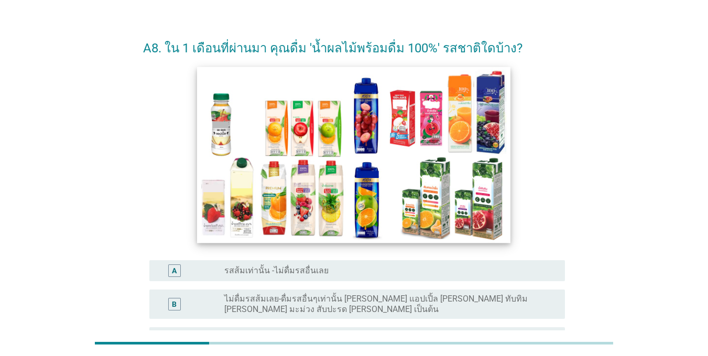
scroll to position [137, 0]
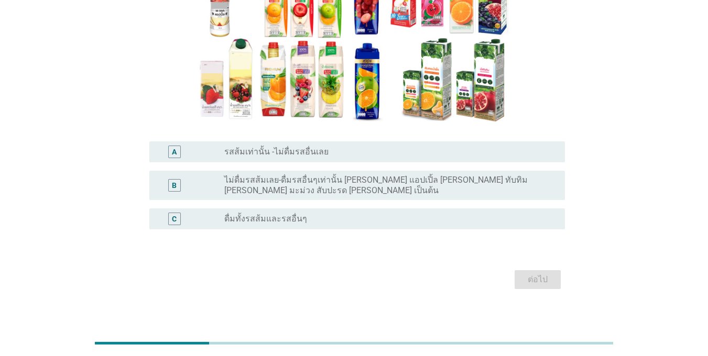
click at [187, 213] on div "C" at bounding box center [174, 219] width 33 height 13
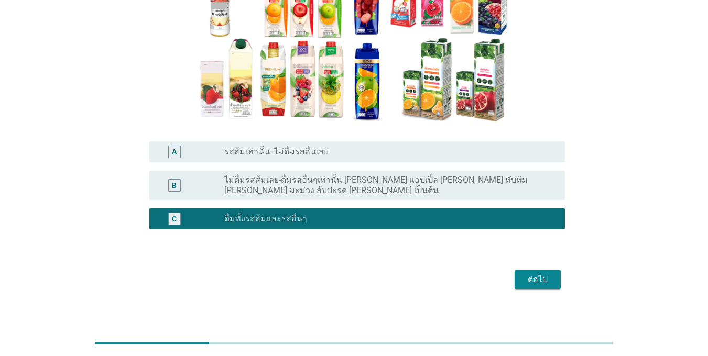
click at [516, 278] on div "ต่อไป" at bounding box center [537, 280] width 29 height 13
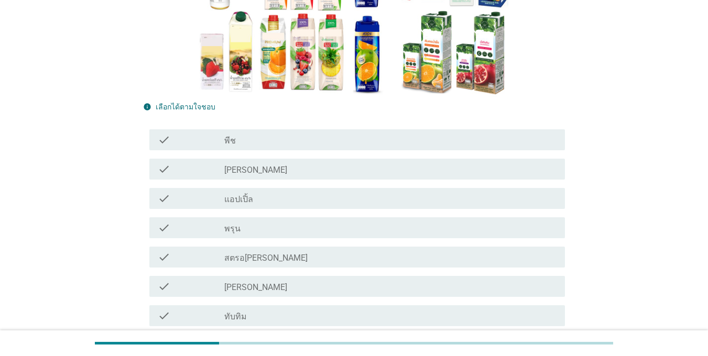
scroll to position [157, 0]
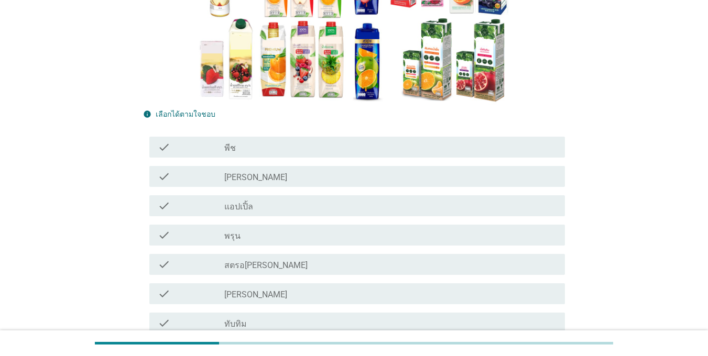
click at [214, 178] on div "check" at bounding box center [191, 176] width 67 height 13
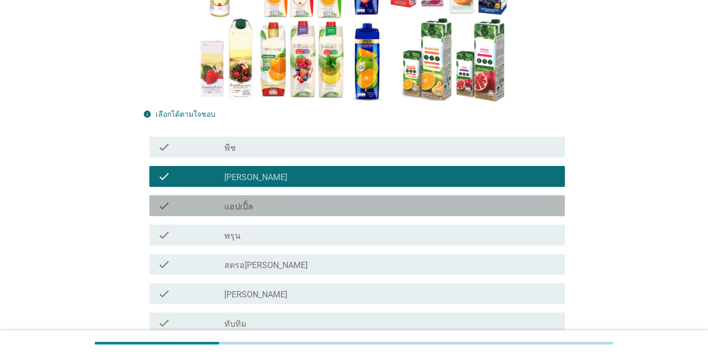
click at [223, 203] on div "check" at bounding box center [191, 206] width 67 height 13
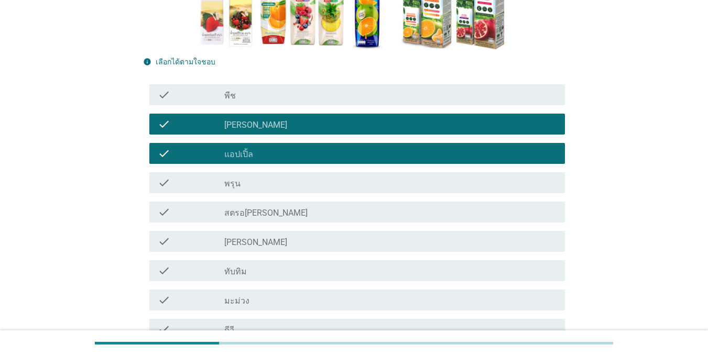
click at [230, 250] on div "check check_box_outline_blank [PERSON_NAME]" at bounding box center [357, 241] width 416 height 21
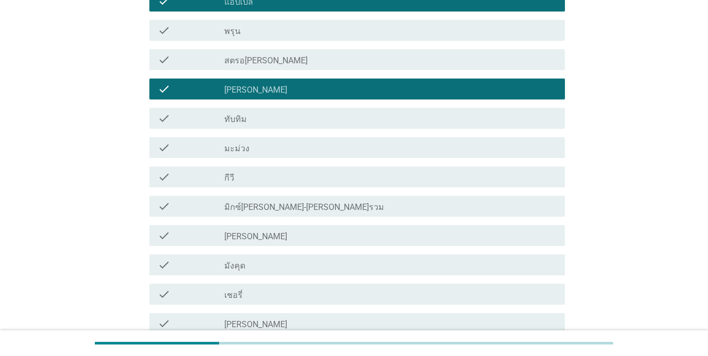
scroll to position [419, 0]
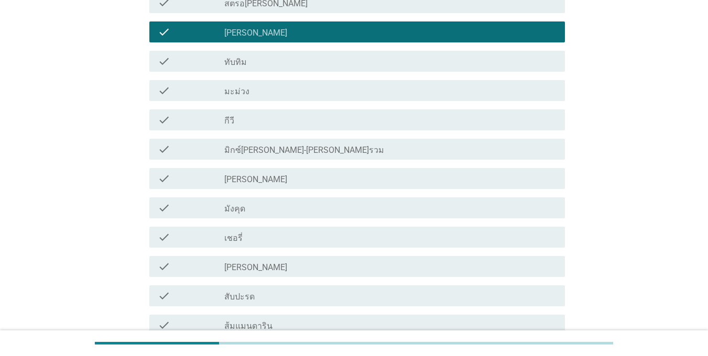
click at [239, 291] on div "check_box_outline_blank สับปะรด" at bounding box center [390, 296] width 332 height 13
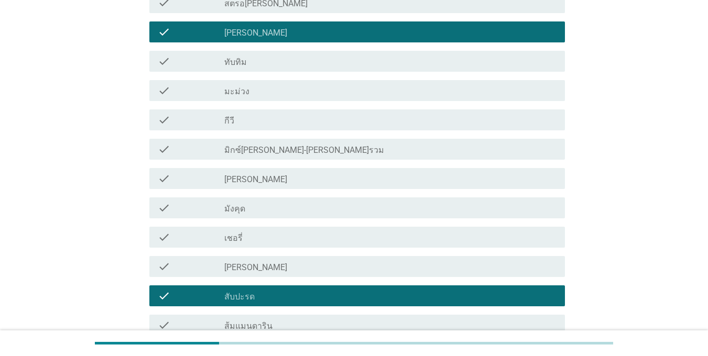
scroll to position [629, 0]
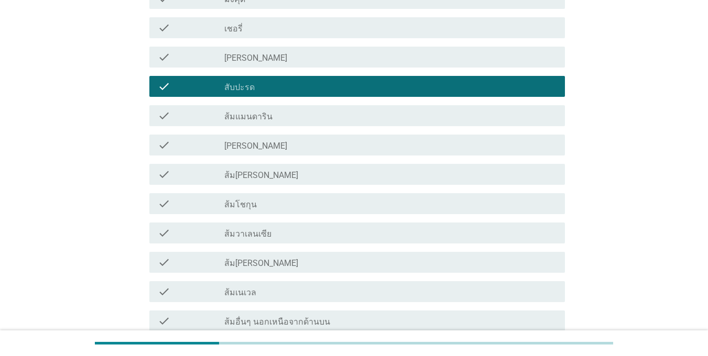
click at [229, 146] on label "[PERSON_NAME]" at bounding box center [255, 146] width 63 height 10
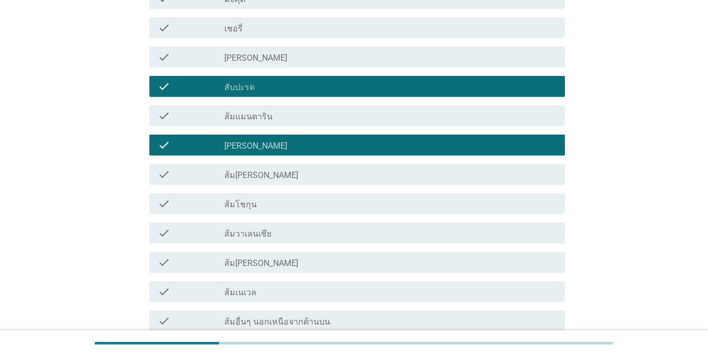
click at [229, 179] on label "ส้ม[PERSON_NAME]" at bounding box center [261, 175] width 74 height 10
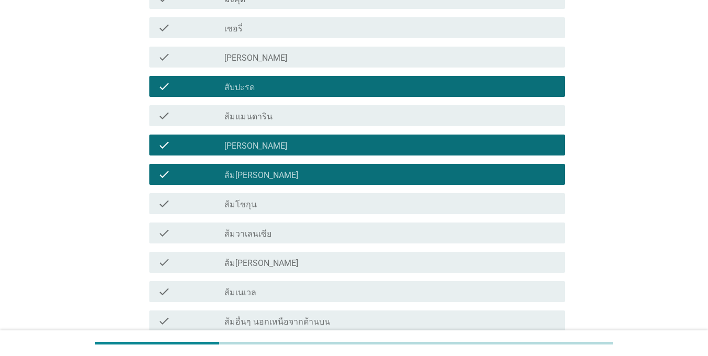
click at [222, 208] on div "check" at bounding box center [191, 204] width 67 height 13
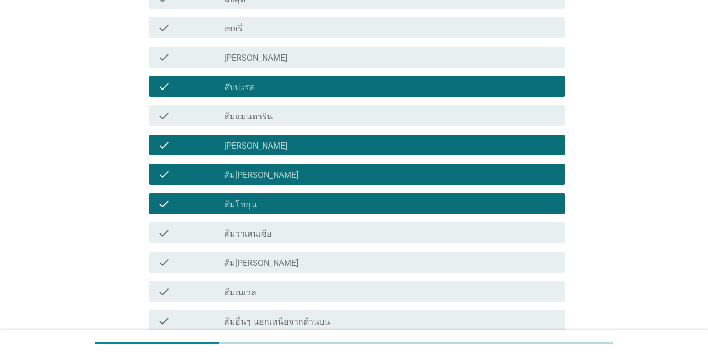
click at [237, 291] on label "ส้มเนเวล" at bounding box center [240, 293] width 32 height 10
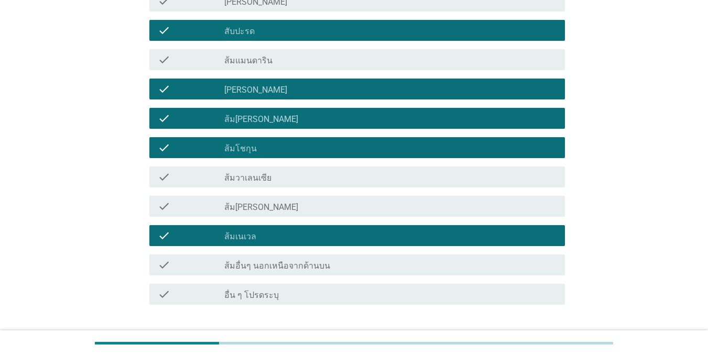
scroll to position [756, 0]
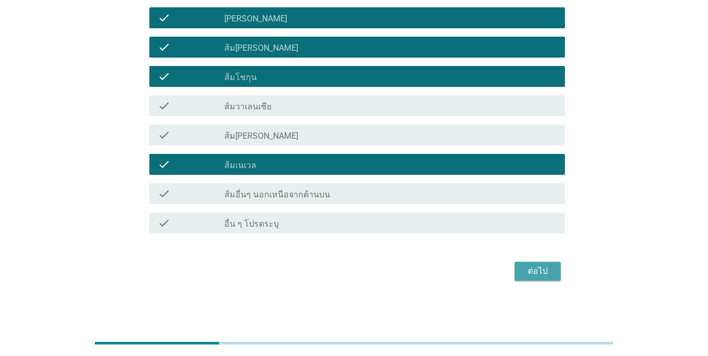
click at [516, 263] on button "ต่อไป" at bounding box center [538, 271] width 46 height 19
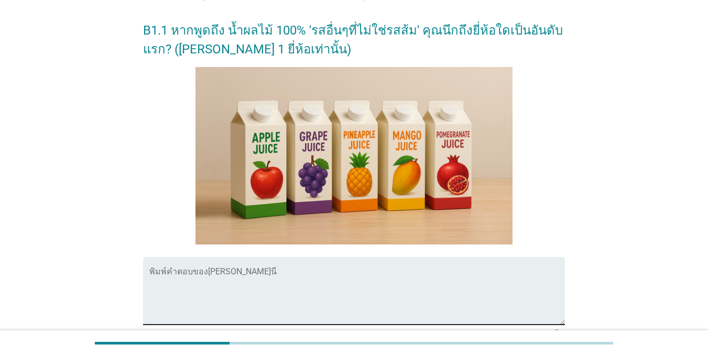
scroll to position [251, 0]
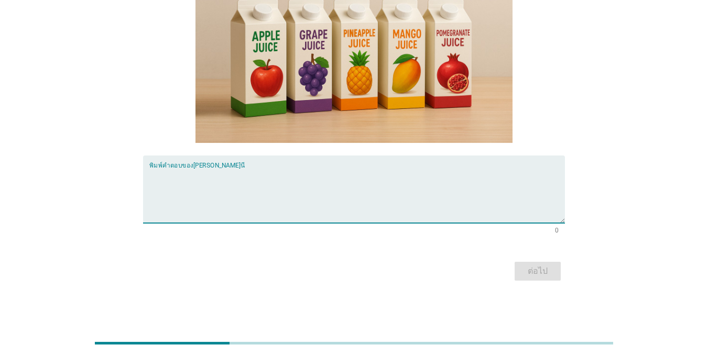
click at [164, 210] on textarea "พิมพ์คำตอบของคุณ ที่นี่" at bounding box center [357, 195] width 416 height 55
type textarea "ธ"
type textarea "ทิปโก้"
click at [516, 269] on div "ต่อไป" at bounding box center [537, 271] width 29 height 13
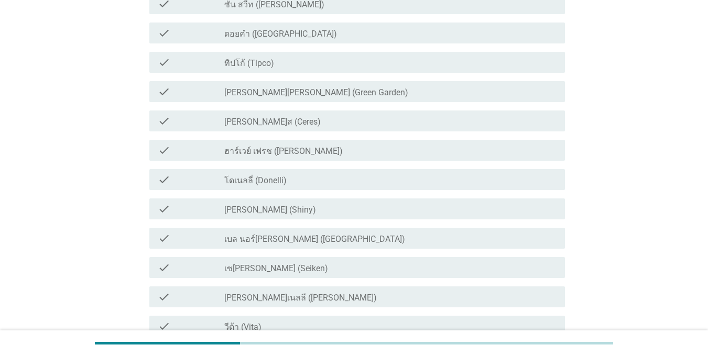
scroll to position [0, 0]
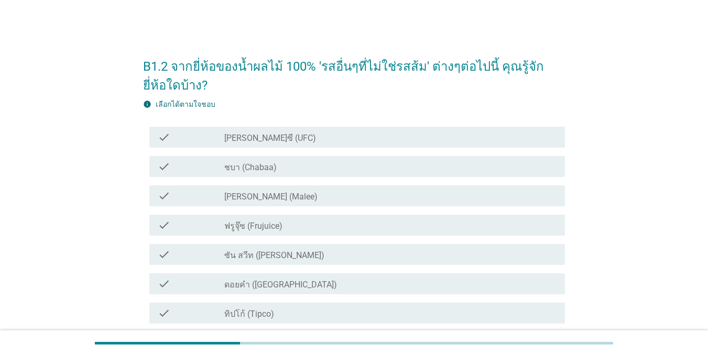
click at [169, 158] on div "check check_box_outline_blank ชบา (Chabaa)" at bounding box center [357, 166] width 416 height 21
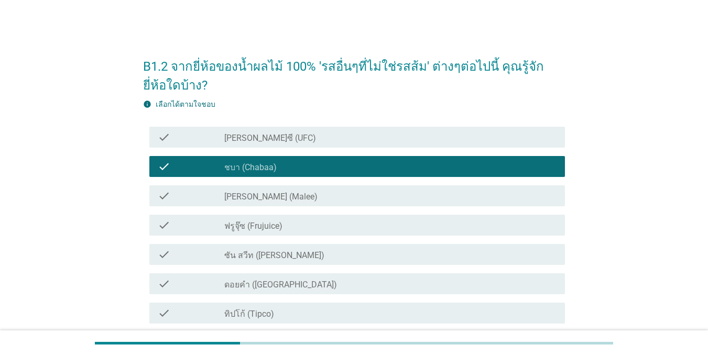
drag, startPoint x: 169, startPoint y: 188, endPoint x: 176, endPoint y: 215, distance: 27.6
click at [170, 189] on div "check check_box_outline_blank [PERSON_NAME] (Malee)" at bounding box center [357, 196] width 416 height 21
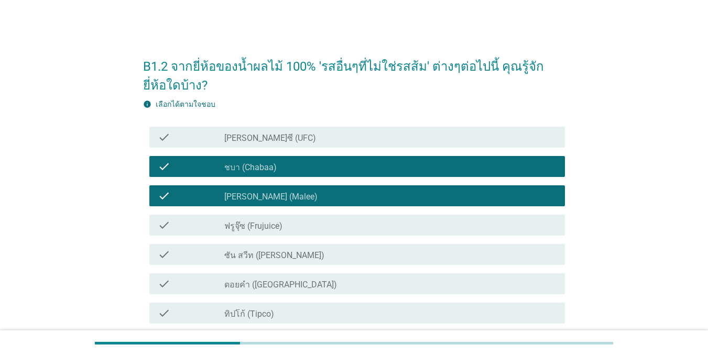
click at [183, 284] on div "check" at bounding box center [191, 284] width 67 height 13
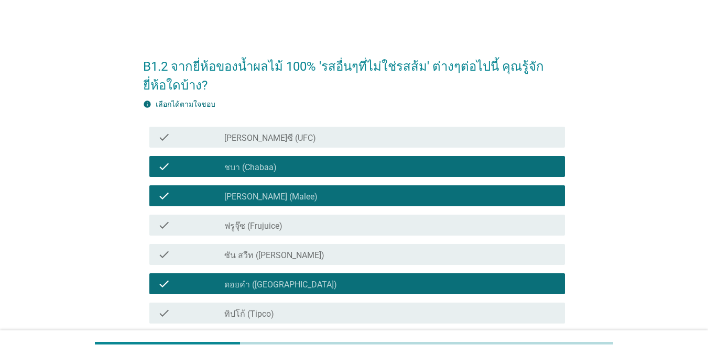
click at [183, 319] on div "check" at bounding box center [191, 313] width 67 height 13
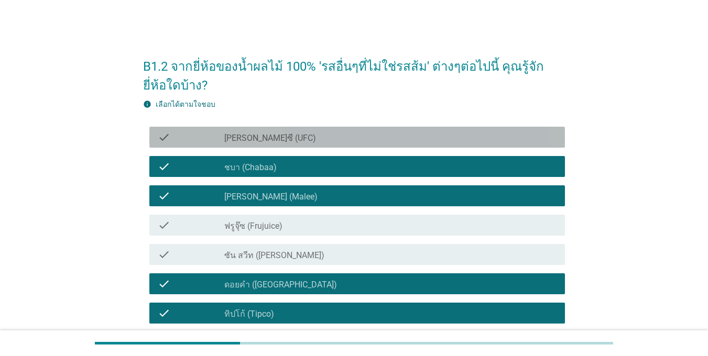
click at [186, 141] on div "check" at bounding box center [191, 137] width 67 height 13
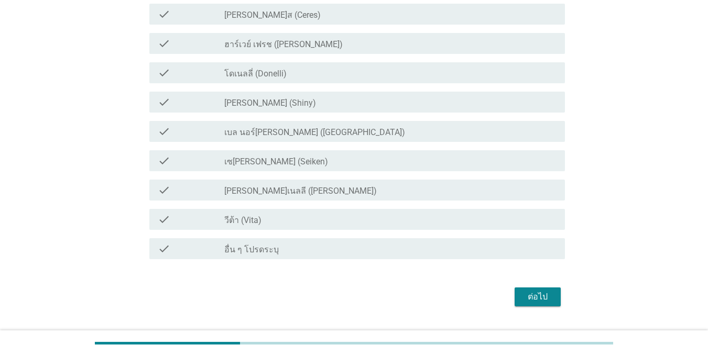
scroll to position [383, 0]
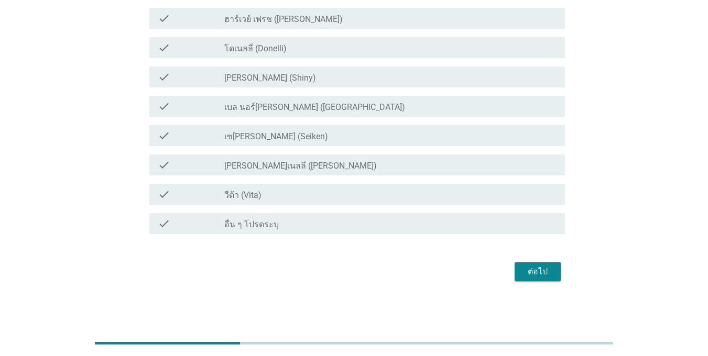
click at [516, 269] on div "ต่อไป" at bounding box center [537, 272] width 29 height 13
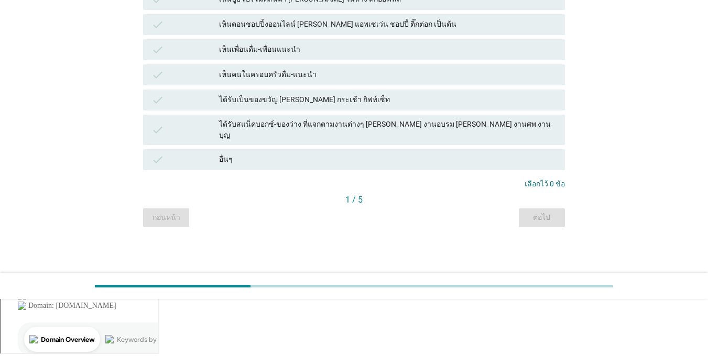
scroll to position [0, 0]
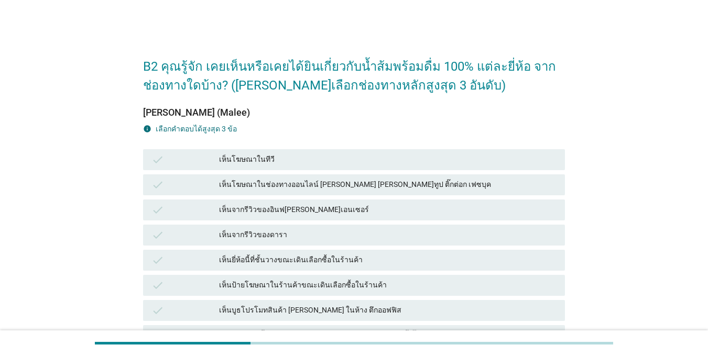
click at [190, 168] on div "check เห็นโฆษณาในทีวี" at bounding box center [354, 159] width 422 height 21
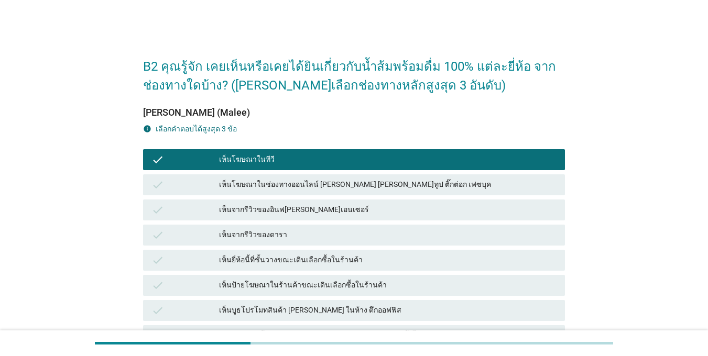
drag, startPoint x: 190, startPoint y: 206, endPoint x: 190, endPoint y: 245, distance: 39.3
click at [190, 208] on div "check" at bounding box center [186, 210] width 68 height 13
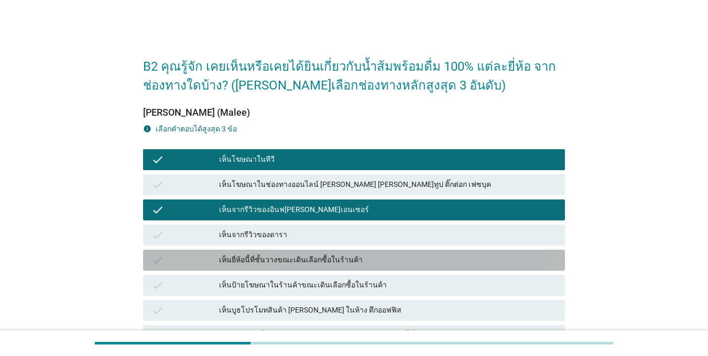
click at [189, 259] on div "check" at bounding box center [186, 260] width 68 height 13
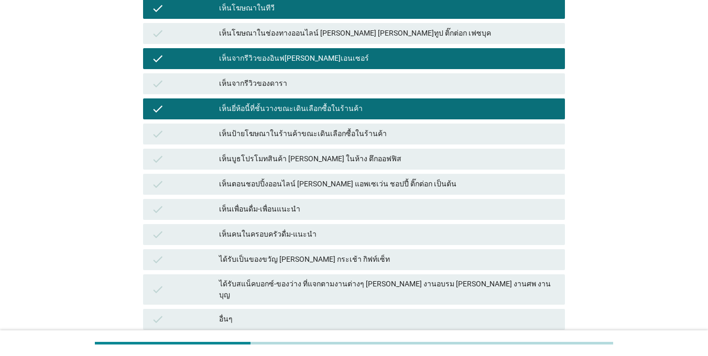
scroll to position [245, 0]
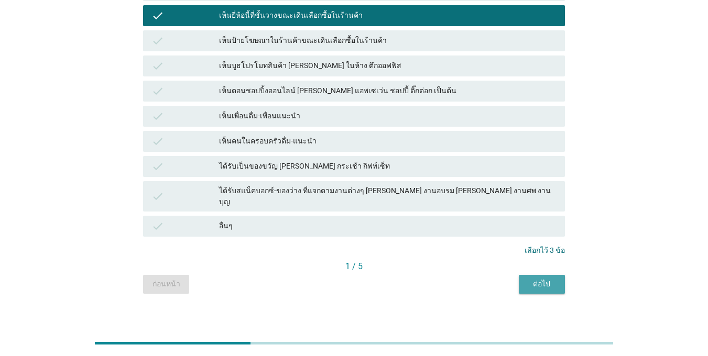
click at [516, 279] on div "ต่อไป" at bounding box center [541, 284] width 29 height 11
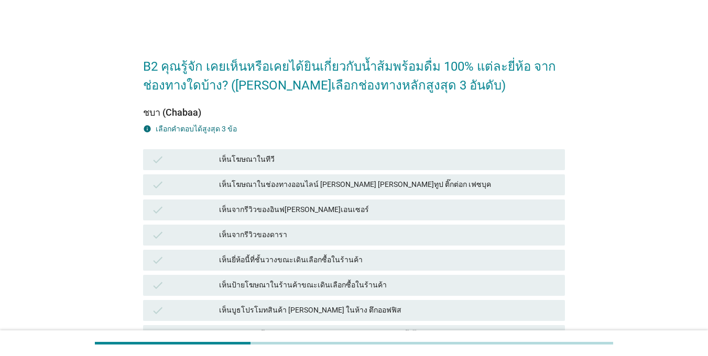
click at [191, 305] on div "check" at bounding box center [186, 311] width 68 height 13
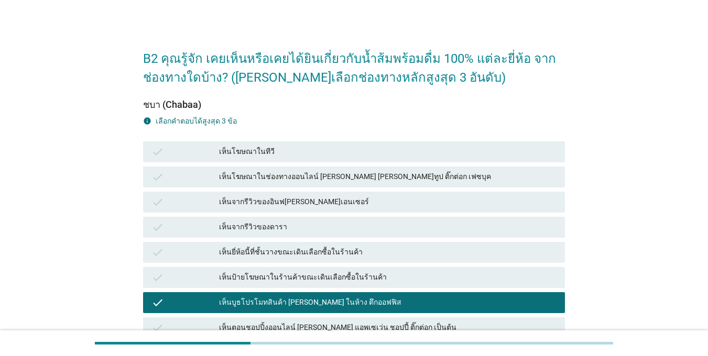
scroll to position [210, 0]
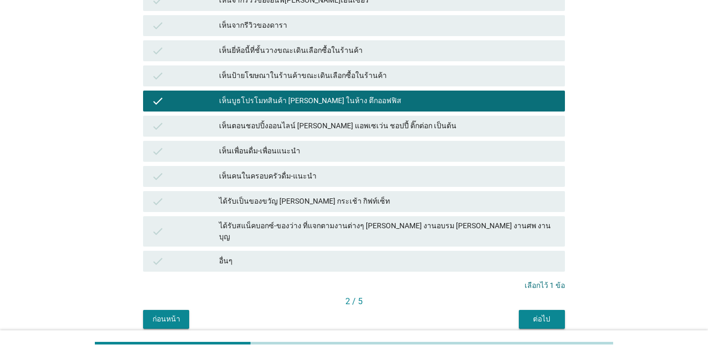
click at [201, 196] on div "check" at bounding box center [186, 202] width 68 height 13
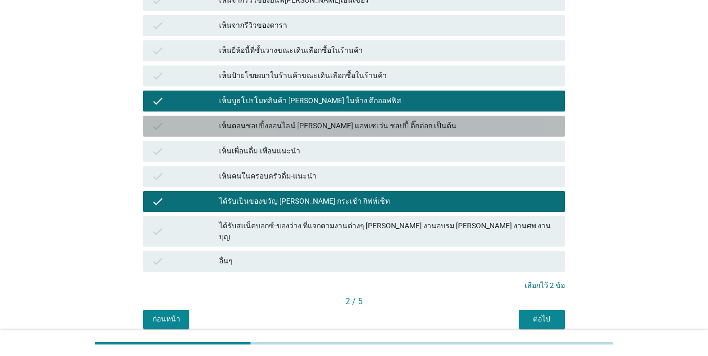
click at [219, 124] on div "เห็นตอนชอปปิ้งออนไลน์ [PERSON_NAME] แอพเซเว่น ชอปปี้ ติ๊กต่อก เป็นต้น" at bounding box center [388, 126] width 338 height 13
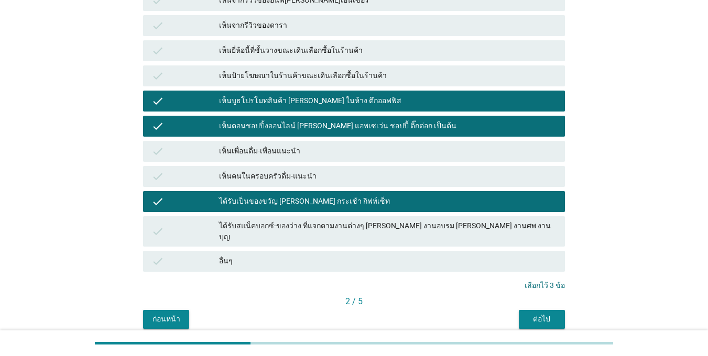
click at [516, 316] on button "ต่อไป" at bounding box center [542, 319] width 46 height 19
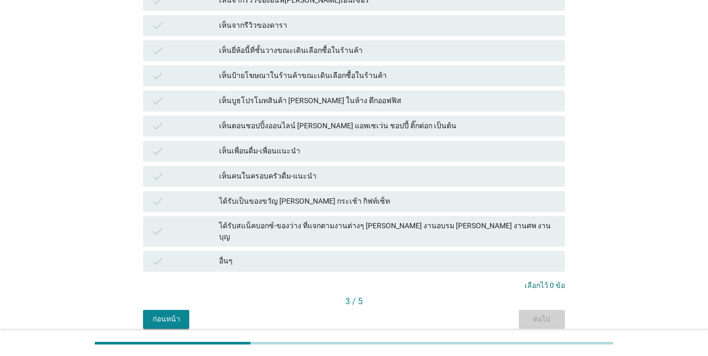
scroll to position [0, 0]
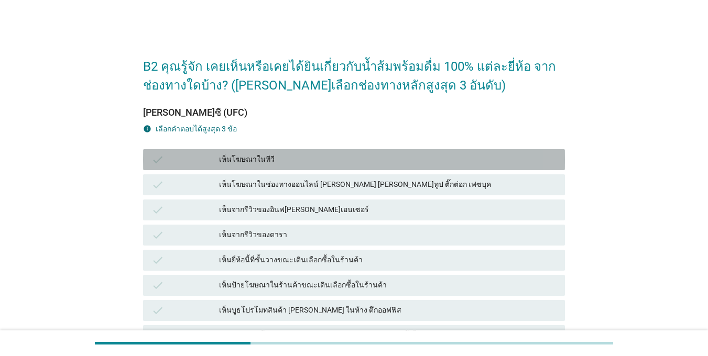
click at [238, 166] on div "เห็นโฆษณาในทีวี" at bounding box center [388, 160] width 338 height 13
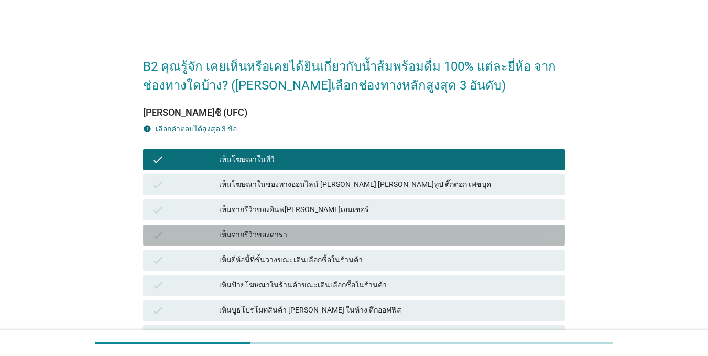
click at [209, 235] on div "check" at bounding box center [186, 235] width 68 height 13
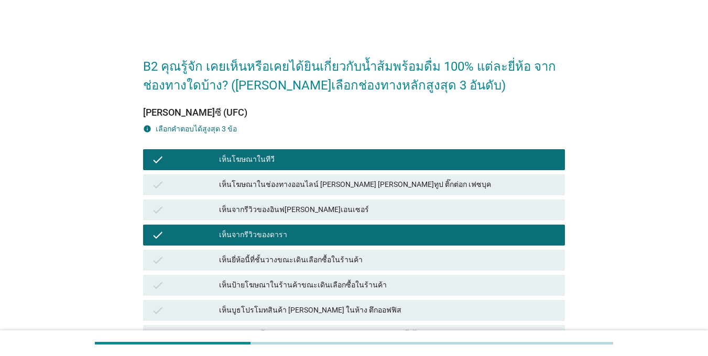
click at [214, 241] on div "check" at bounding box center [186, 235] width 68 height 13
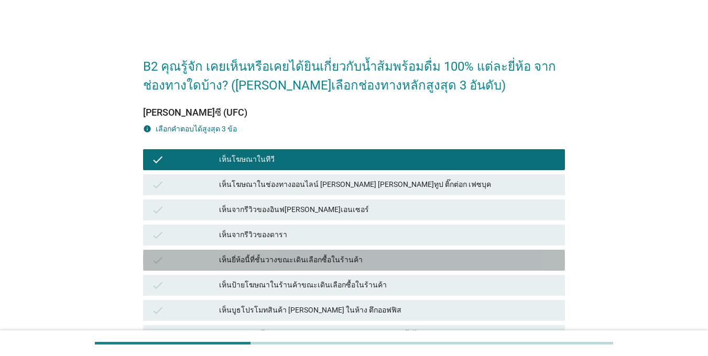
click at [218, 268] on div "check เห็นยี่ห้อนี้ที่ชั้นวางขณะเดินเลือกซื้อในร้านค้า" at bounding box center [354, 260] width 422 height 21
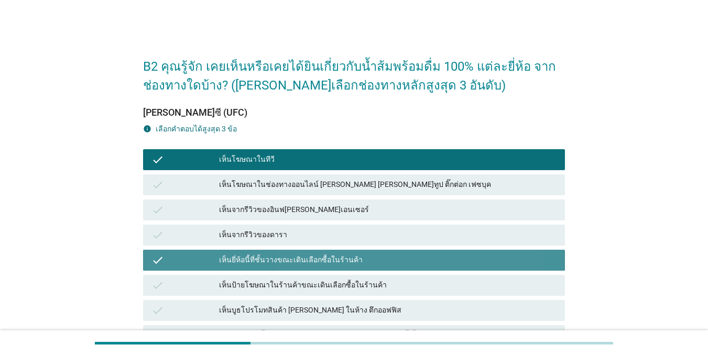
click at [222, 284] on div "เห็นป้ายโฆษณาในร้านค้าขณะเดินเลือกซื้อในร้านค้า" at bounding box center [388, 285] width 338 height 13
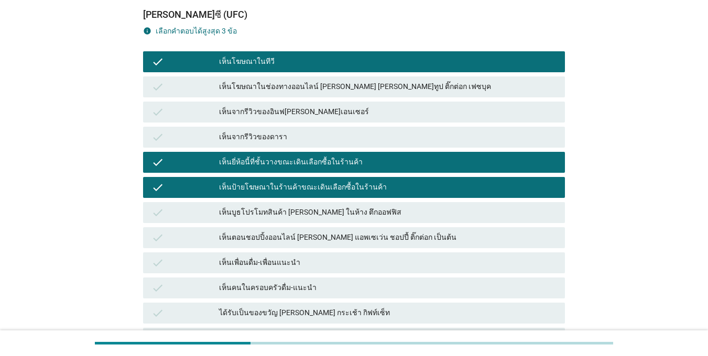
scroll to position [245, 0]
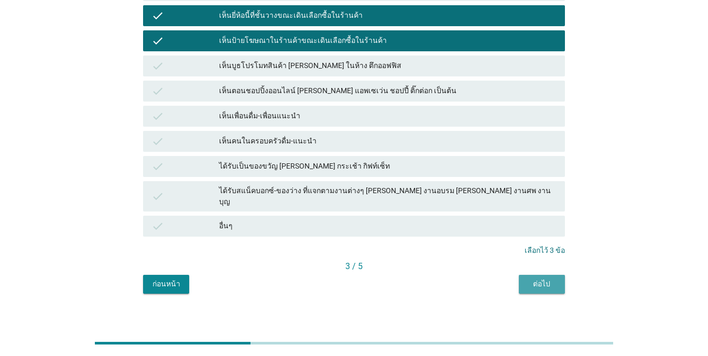
click at [516, 278] on button "ต่อไป" at bounding box center [542, 284] width 46 height 19
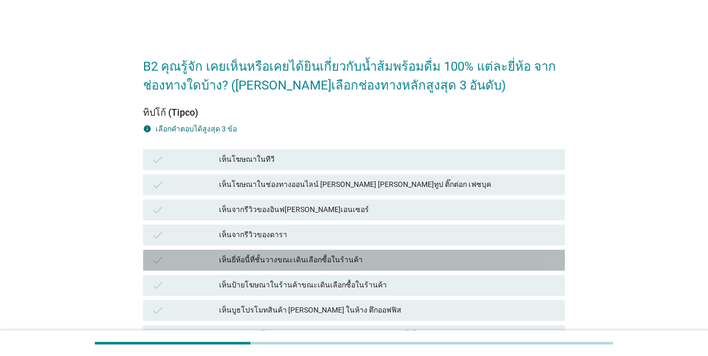
click at [238, 262] on div "เห็นยี่ห้อนี้ที่ชั้นวางขณะเดินเลือกซื้อในร้านค้า" at bounding box center [388, 260] width 338 height 13
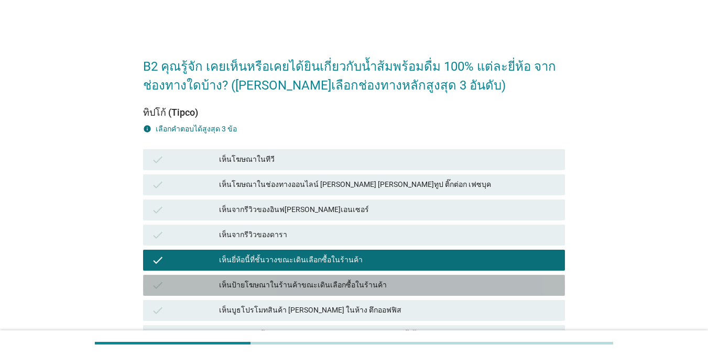
click at [244, 289] on div "เห็นป้ายโฆษณาในร้านค้าขณะเดินเลือกซื้อในร้านค้า" at bounding box center [388, 285] width 338 height 13
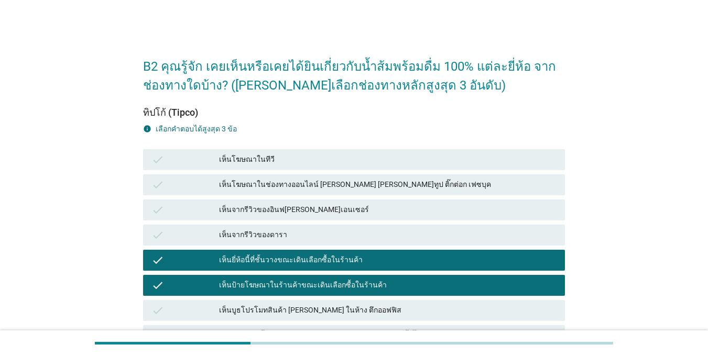
scroll to position [245, 0]
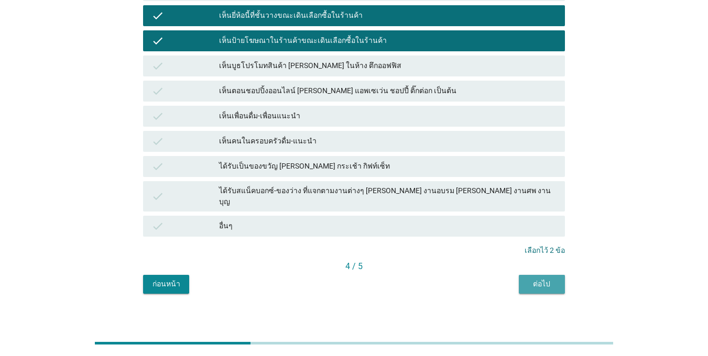
click at [516, 280] on button "ต่อไป" at bounding box center [542, 284] width 46 height 19
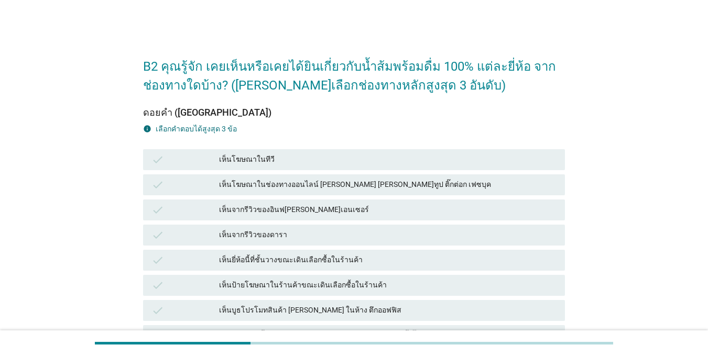
click at [248, 161] on div "เห็นโฆษณาในทีวี" at bounding box center [388, 160] width 338 height 13
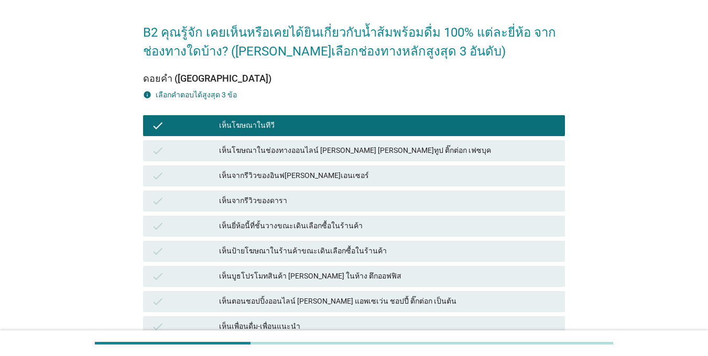
scroll to position [52, 0]
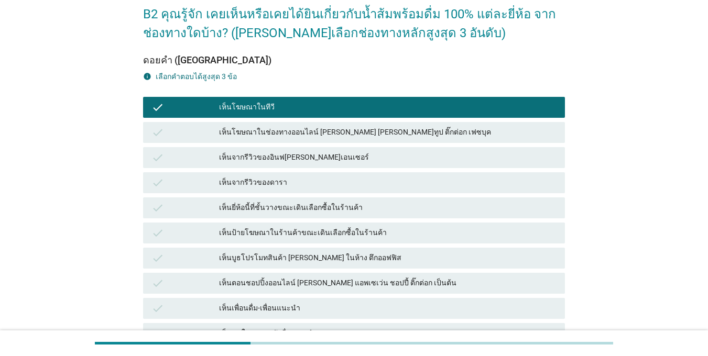
click at [272, 123] on div "check เห็นโฆษณาในช่องทางออนไลน์ [PERSON_NAME] [PERSON_NAME]ทูป ติ๊กต่อก เฟซบุค" at bounding box center [354, 132] width 422 height 21
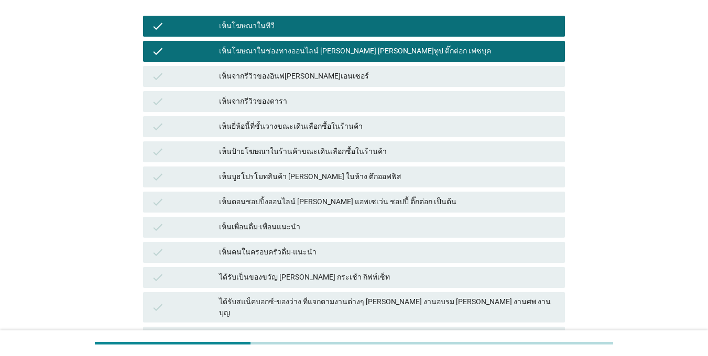
scroll to position [210, 0]
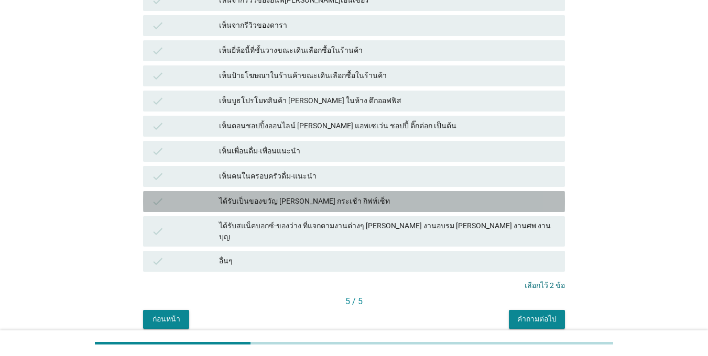
click at [306, 203] on div "ได้รับเป็นของขวัญ [PERSON_NAME] กระเช้า กิฟท์เซ็ท" at bounding box center [388, 202] width 338 height 13
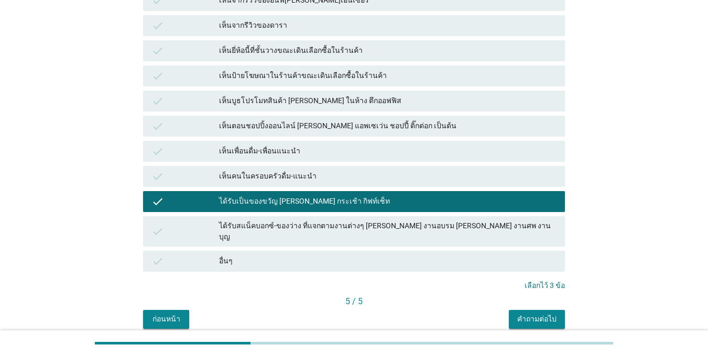
click at [516, 310] on button "คำถามต่อไป" at bounding box center [537, 319] width 56 height 19
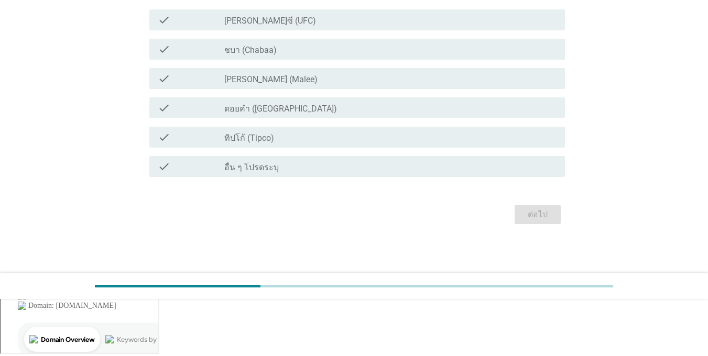
scroll to position [0, 0]
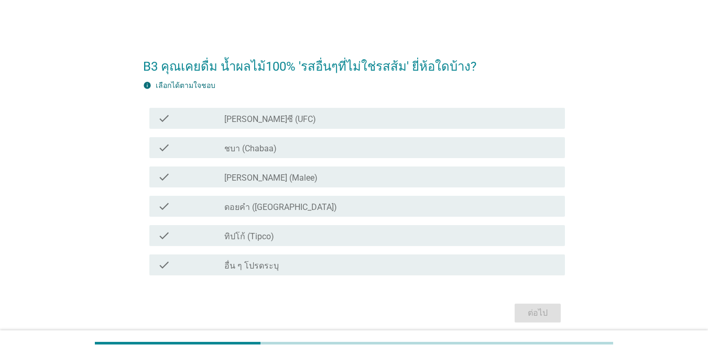
click at [199, 147] on div "check" at bounding box center [191, 148] width 67 height 13
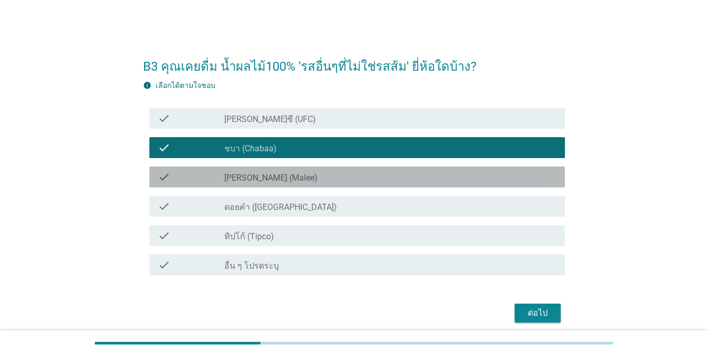
click at [198, 176] on div "check" at bounding box center [191, 177] width 67 height 13
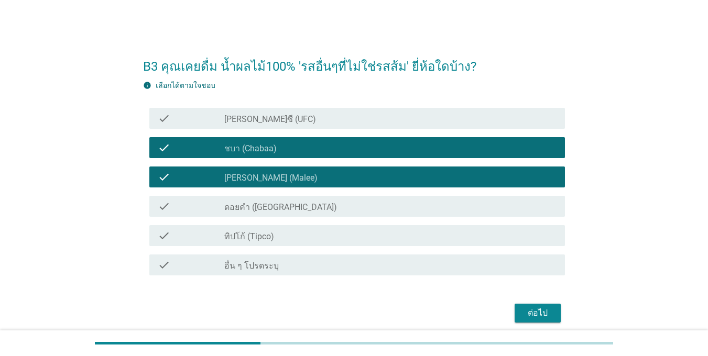
click at [198, 209] on div "check" at bounding box center [191, 206] width 67 height 13
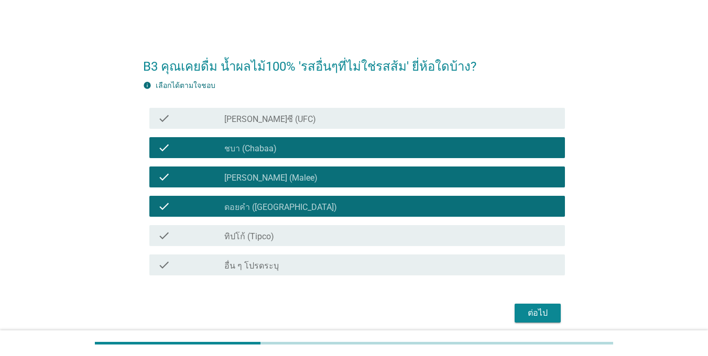
click at [202, 234] on div "check" at bounding box center [191, 236] width 67 height 13
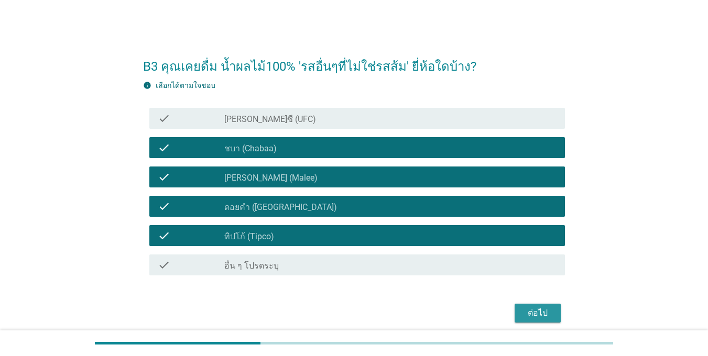
click at [516, 310] on div "ต่อไป" at bounding box center [537, 313] width 29 height 13
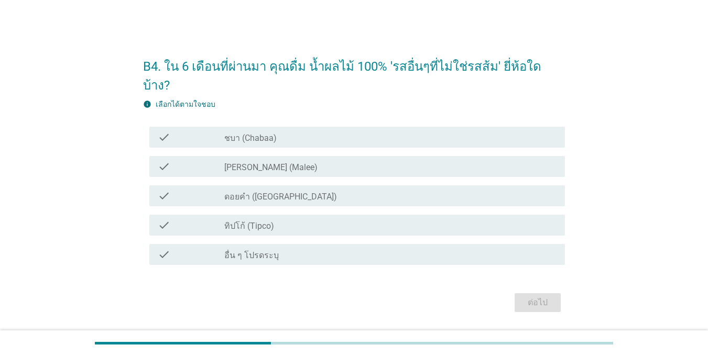
click at [224, 190] on div "check check_box ดอยคำ ([GEOGRAPHIC_DATA])" at bounding box center [357, 196] width 416 height 21
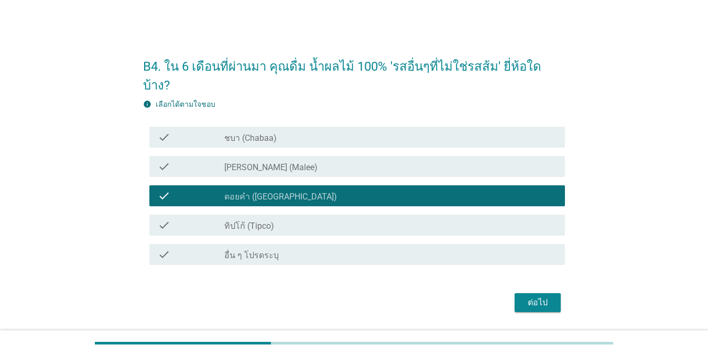
click at [215, 163] on div "check check_box [PERSON_NAME] (Malee)" at bounding box center [357, 166] width 416 height 21
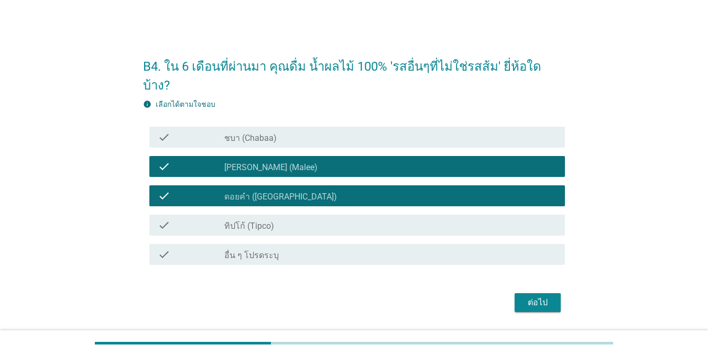
click at [214, 152] on div "check check_box [PERSON_NAME] (Malee)" at bounding box center [354, 166] width 422 height 29
click at [225, 211] on div "check check_box ทิปโก้ (Tipco)" at bounding box center [354, 225] width 422 height 29
click at [263, 221] on label "ทิปโก้ (Tipco)" at bounding box center [249, 226] width 50 height 10
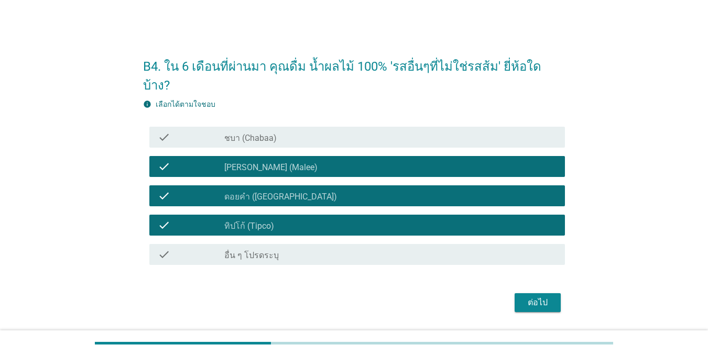
click at [318, 139] on div "check check_box ชบา (Chabaa)" at bounding box center [354, 137] width 422 height 29
click at [331, 137] on div "check check_box ชบา (Chabaa)" at bounding box center [354, 137] width 422 height 29
click at [344, 131] on div "check_box ชบา (Chabaa)" at bounding box center [390, 137] width 332 height 13
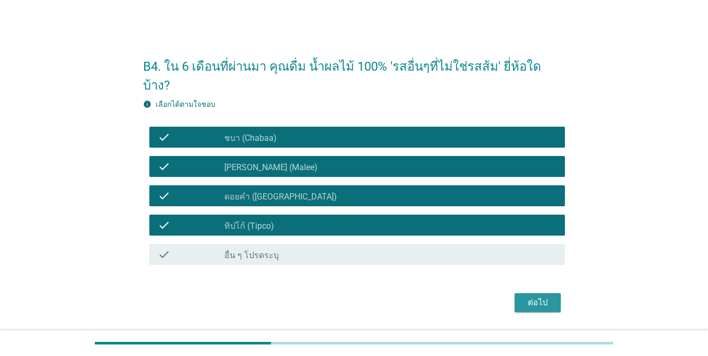
click at [516, 297] on div "ต่อไป" at bounding box center [537, 303] width 29 height 13
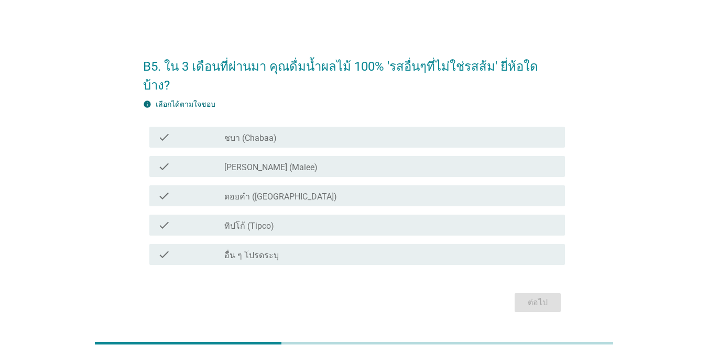
click at [237, 192] on label "ดอยคำ ([GEOGRAPHIC_DATA])" at bounding box center [280, 197] width 113 height 10
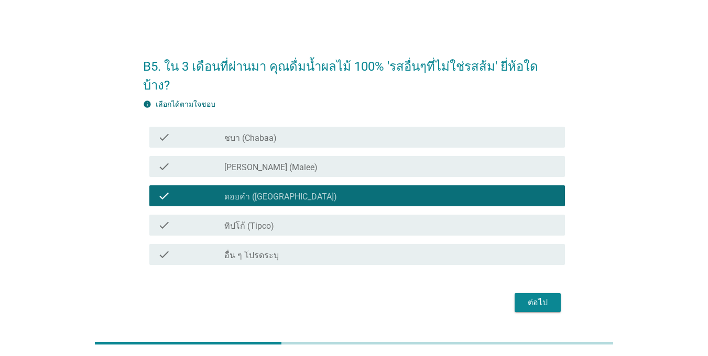
click at [225, 163] on label "[PERSON_NAME] (Malee)" at bounding box center [270, 168] width 93 height 10
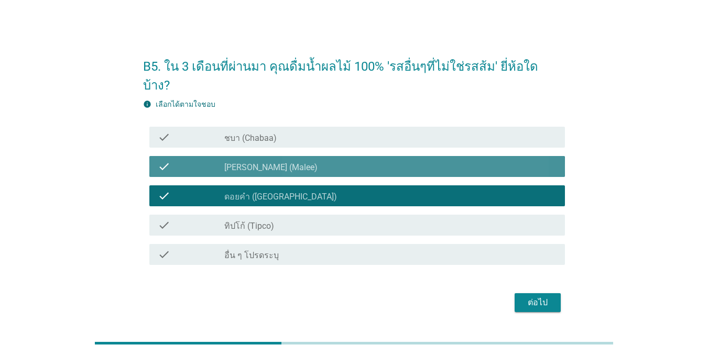
click at [230, 133] on label "ชบา (Chabaa)" at bounding box center [250, 138] width 52 height 10
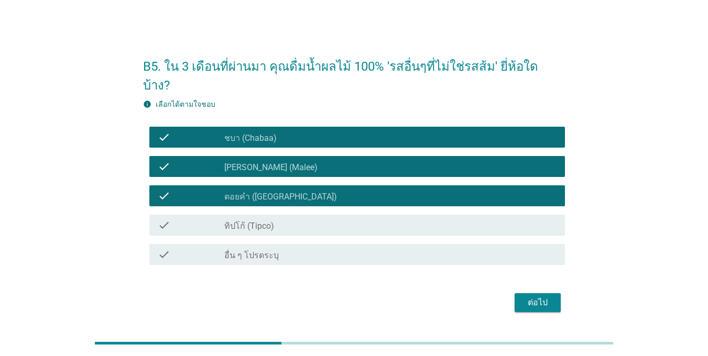
click at [241, 215] on div "check check_box_outline_blank ทิปโก้ (Tipco)" at bounding box center [357, 225] width 416 height 21
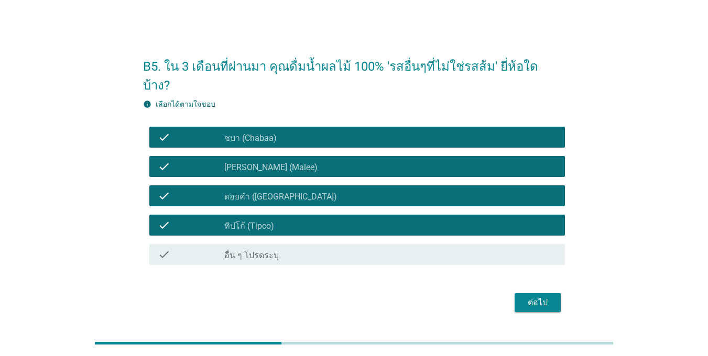
click at [516, 297] on div "ต่อไป" at bounding box center [537, 303] width 29 height 13
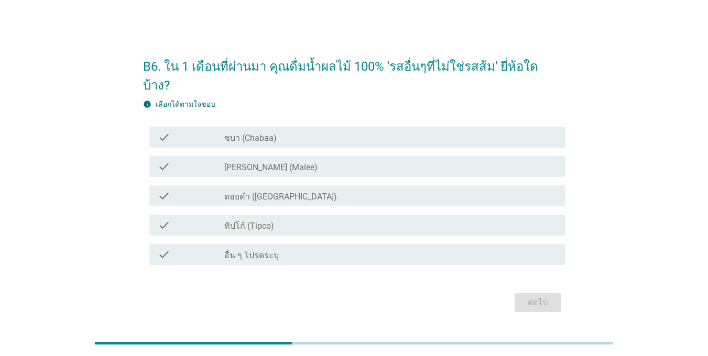
click at [195, 162] on div "check check_box_outline_blank [PERSON_NAME] (Malee)" at bounding box center [357, 166] width 416 height 21
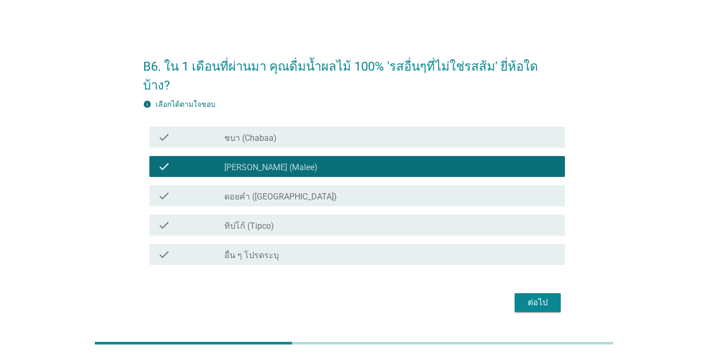
click at [208, 215] on div "check check_box_outline_blank ทิปโก้ (Tipco)" at bounding box center [357, 225] width 416 height 21
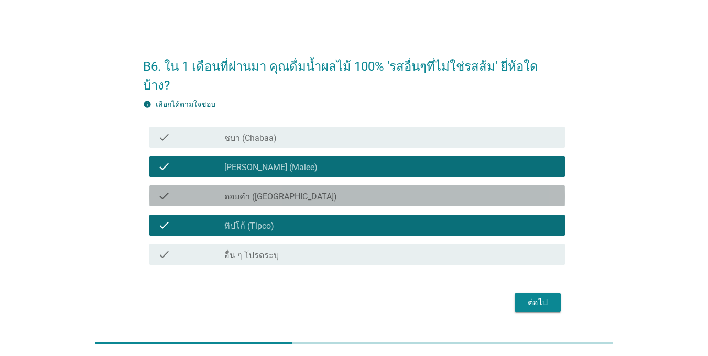
click at [209, 190] on div "check" at bounding box center [191, 196] width 67 height 13
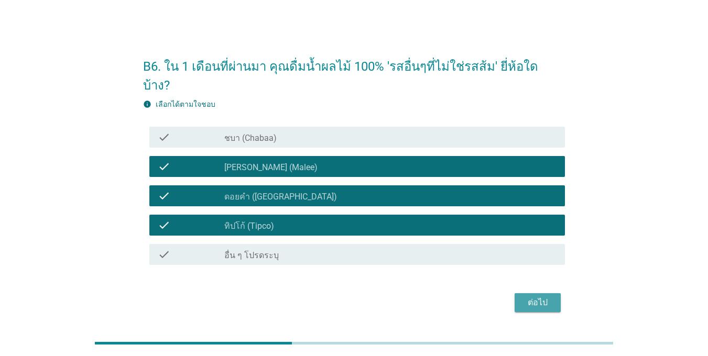
click at [516, 297] on div "ต่อไป" at bounding box center [537, 303] width 29 height 13
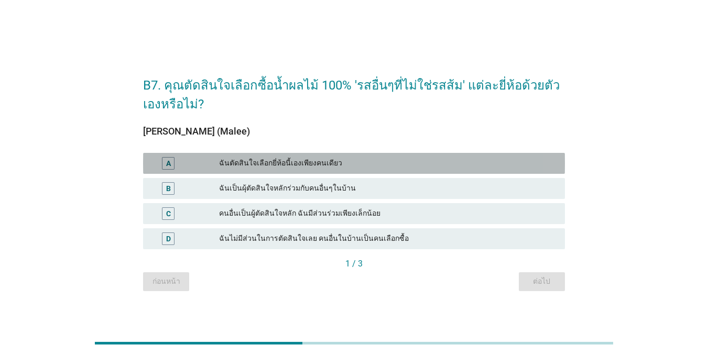
click at [198, 167] on div "A" at bounding box center [186, 163] width 68 height 13
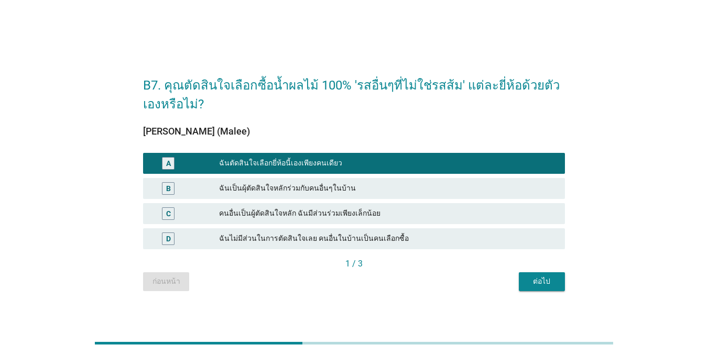
click at [516, 277] on div "ต่อไป" at bounding box center [541, 281] width 29 height 11
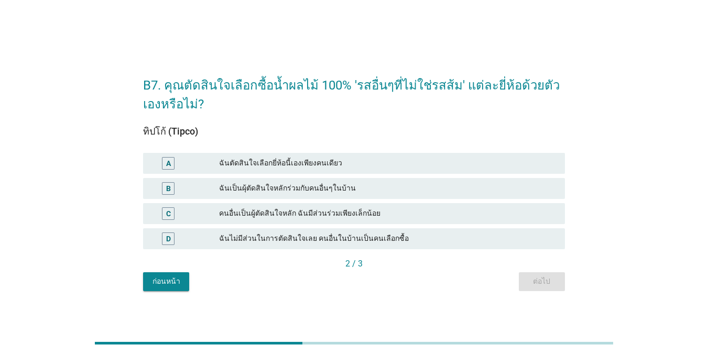
click at [199, 161] on div "A" at bounding box center [186, 163] width 68 height 13
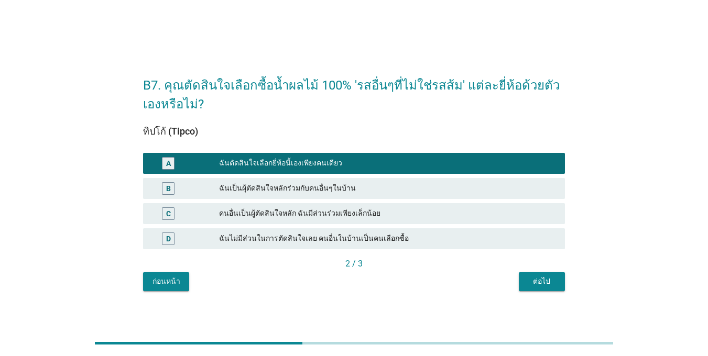
click at [516, 282] on div "ต่อไป" at bounding box center [541, 281] width 29 height 11
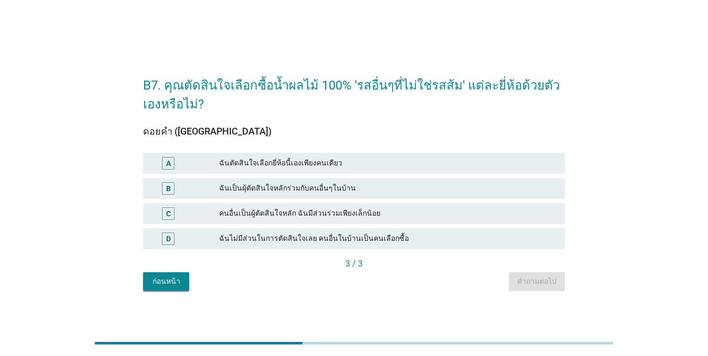
click at [196, 163] on div "A" at bounding box center [186, 163] width 68 height 13
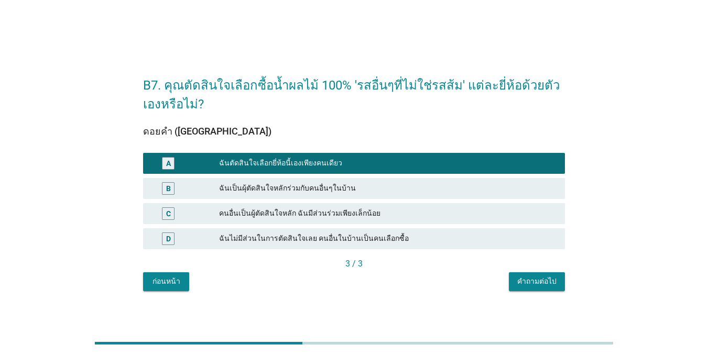
click at [516, 286] on div "คำถามต่อไป" at bounding box center [536, 281] width 39 height 11
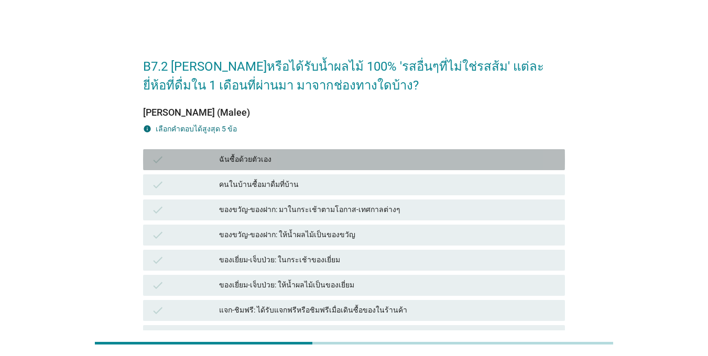
click at [233, 156] on div "ฉันซื้อด้วยตัวเอง" at bounding box center [388, 160] width 338 height 13
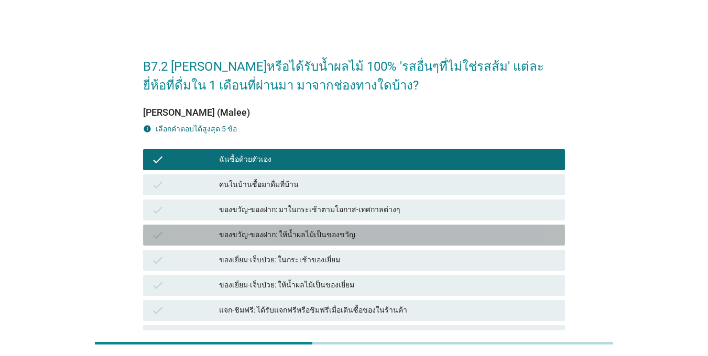
click at [242, 237] on div "ของขวัญ-ของฝาก: ให้น้ำผลไม้เป็นของขวัญ" at bounding box center [388, 235] width 338 height 13
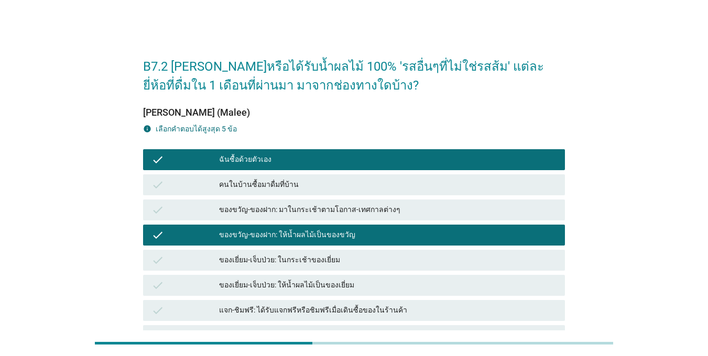
click at [265, 281] on div "ของเยี่ยม-เจ็บป่วย: ให้น้ำผลไม้เป็นของเยี่ยม" at bounding box center [388, 285] width 338 height 13
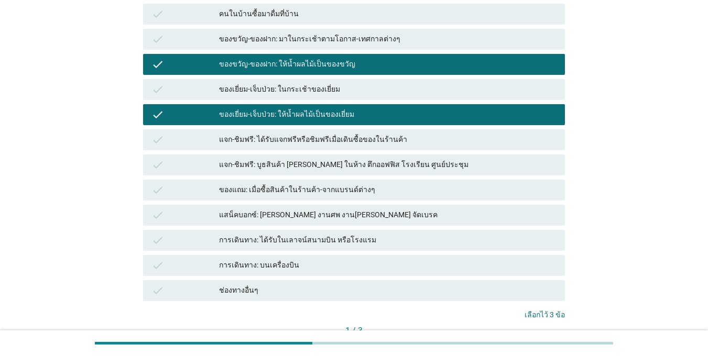
scroll to position [210, 0]
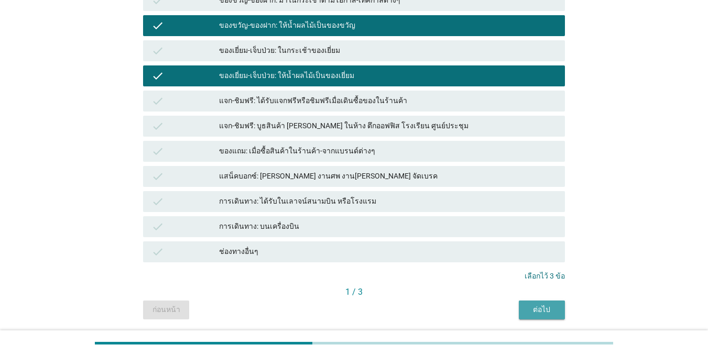
click at [516, 306] on div "ต่อไป" at bounding box center [541, 310] width 29 height 11
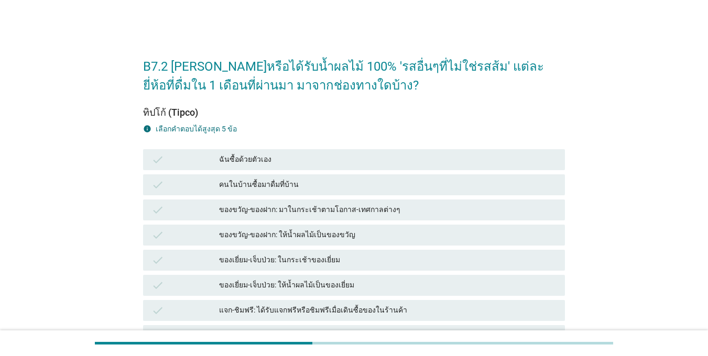
click at [218, 175] on div "check คนในบ้านซื้อมาดื่มที่บ้าน" at bounding box center [354, 185] width 422 height 21
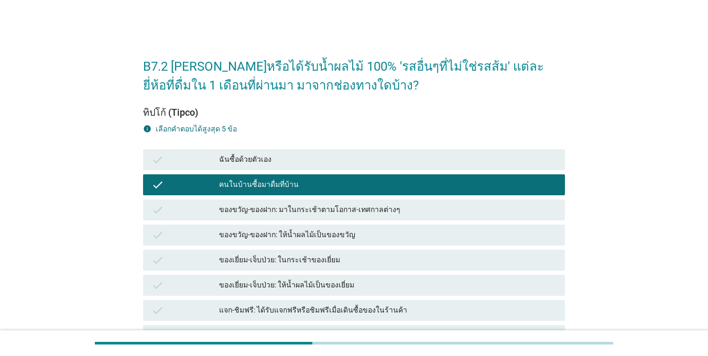
click at [214, 162] on div "check" at bounding box center [186, 160] width 68 height 13
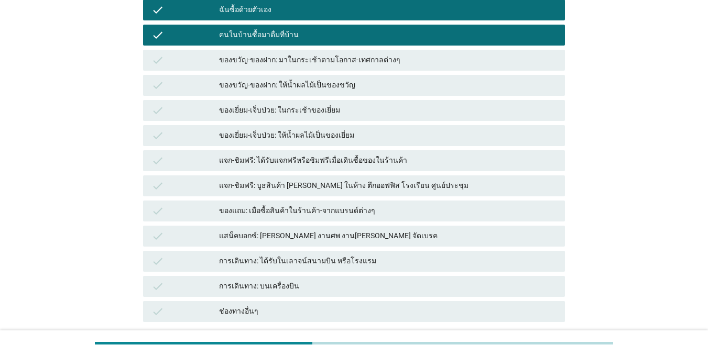
scroll to position [210, 0]
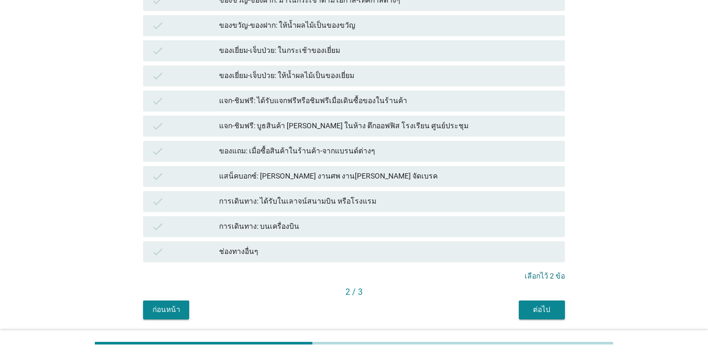
click at [516, 310] on div "ต่อไป" at bounding box center [541, 310] width 29 height 11
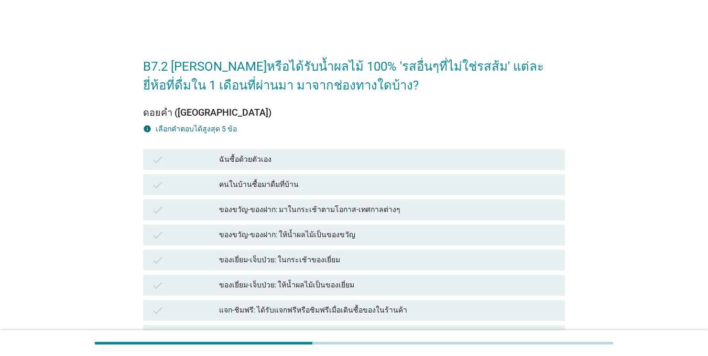
click at [209, 226] on div "check ของขวัญ-ของฝาก: ให้น้ำผลไม้เป็นของขวัญ" at bounding box center [354, 235] width 422 height 21
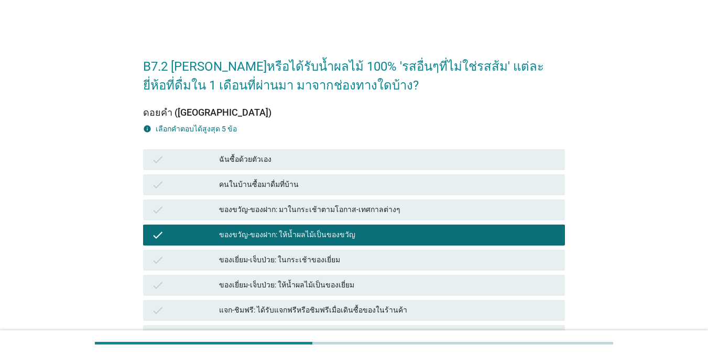
click at [204, 167] on div "check ฉันซื้อด้วยตัวเอง" at bounding box center [354, 159] width 422 height 21
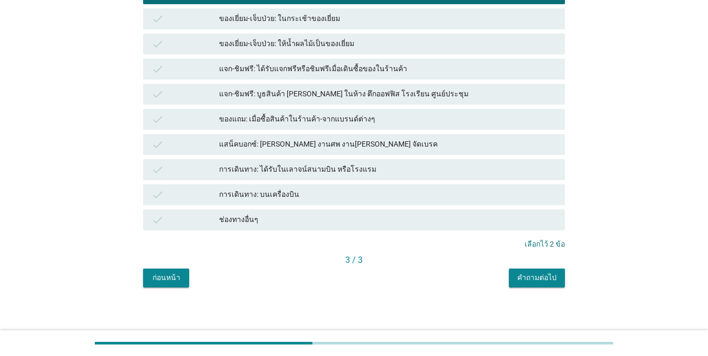
scroll to position [245, 0]
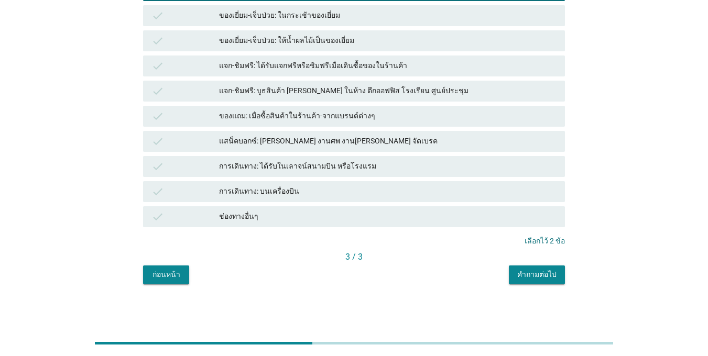
click at [516, 282] on button "คำถามต่อไป" at bounding box center [537, 275] width 56 height 19
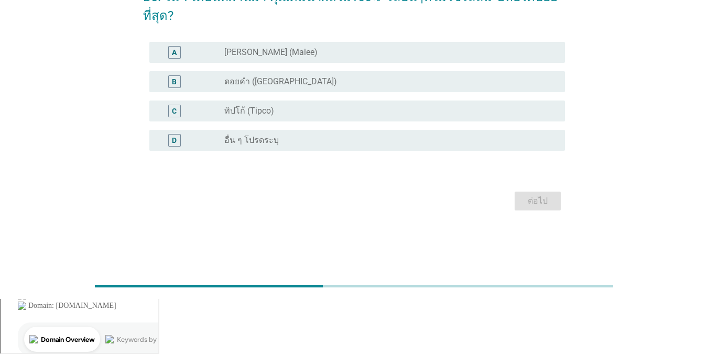
scroll to position [0, 0]
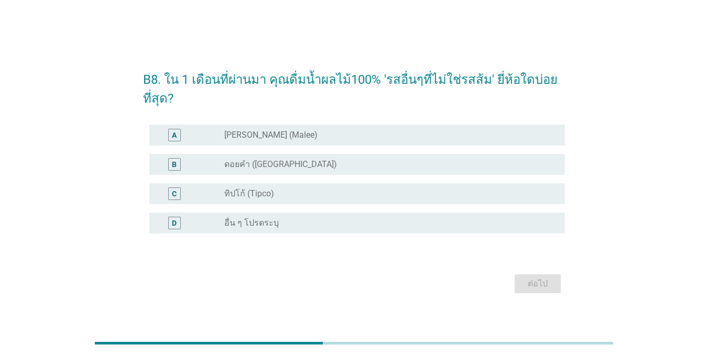
click at [210, 192] on div "C" at bounding box center [191, 194] width 67 height 13
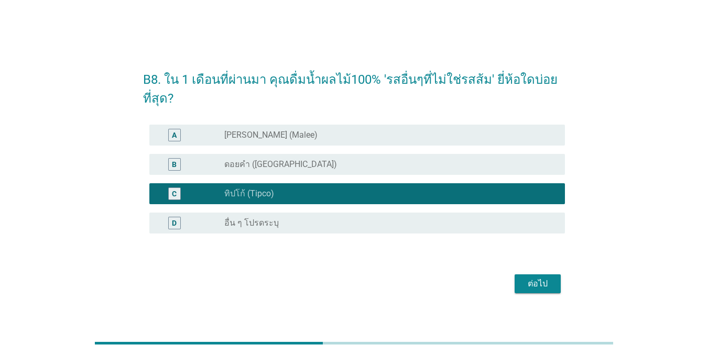
click at [516, 285] on div "ต่อไป" at bounding box center [537, 284] width 29 height 13
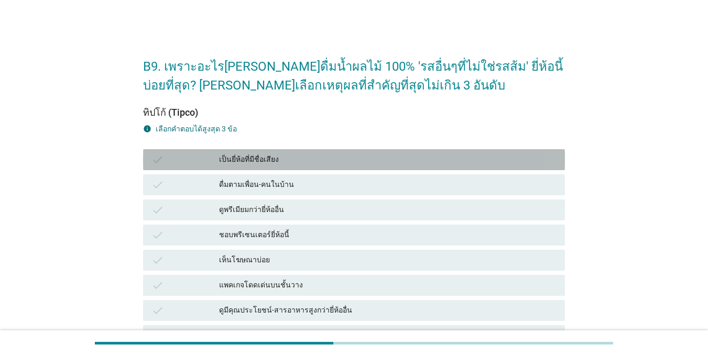
click at [177, 161] on div "check" at bounding box center [186, 160] width 68 height 13
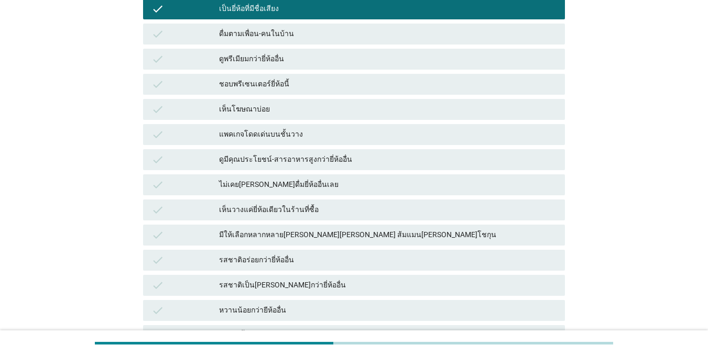
scroll to position [210, 0]
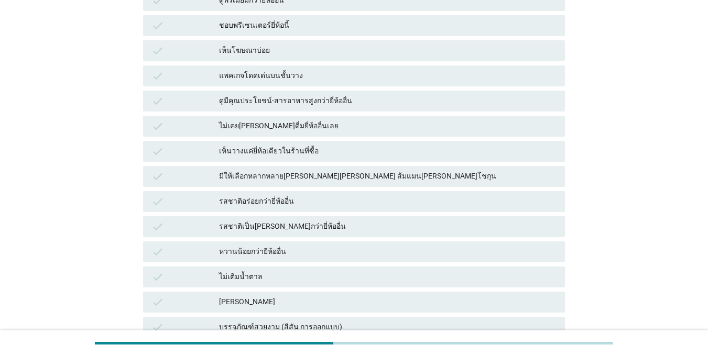
click at [206, 208] on div "check" at bounding box center [186, 202] width 68 height 13
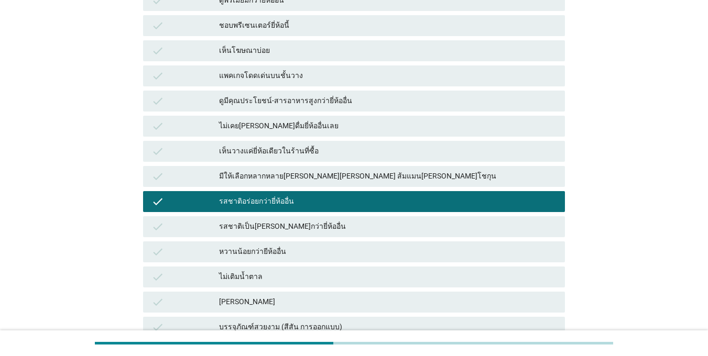
click at [222, 176] on div "มีให้เลือกหลากหลาย[PERSON_NAME][PERSON_NAME] ส้มแมน[PERSON_NAME]โชกุน" at bounding box center [388, 176] width 338 height 13
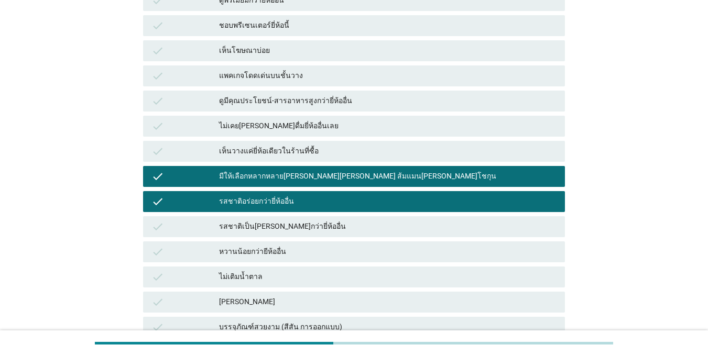
click at [233, 173] on div "มีให้เลือกหลากหลาย[PERSON_NAME][PERSON_NAME] ส้มแมน[PERSON_NAME]โชกุน" at bounding box center [388, 176] width 338 height 13
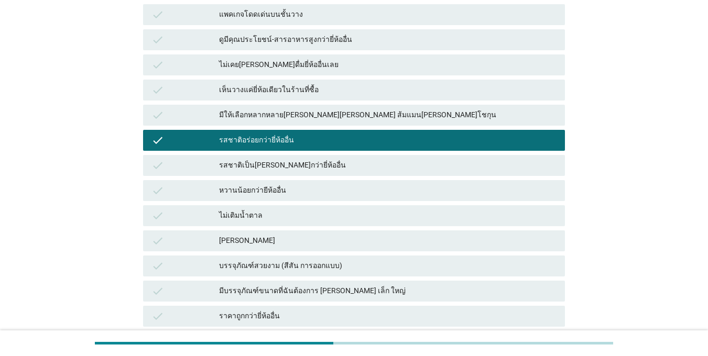
scroll to position [367, 0]
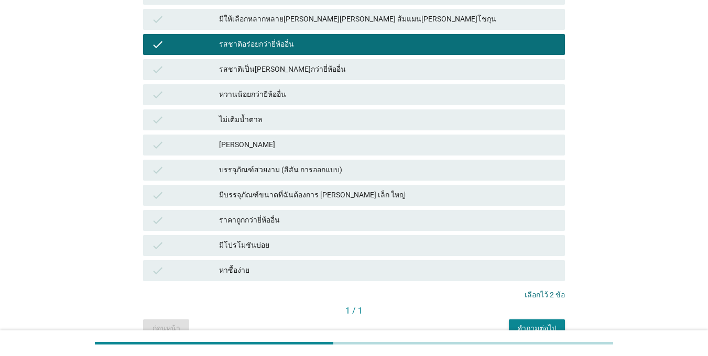
click at [229, 190] on div "มีบรรจุภัณฑ์ขนาดที่ฉันต้องการ [PERSON_NAME] เล็ก ใหญ่" at bounding box center [388, 195] width 338 height 13
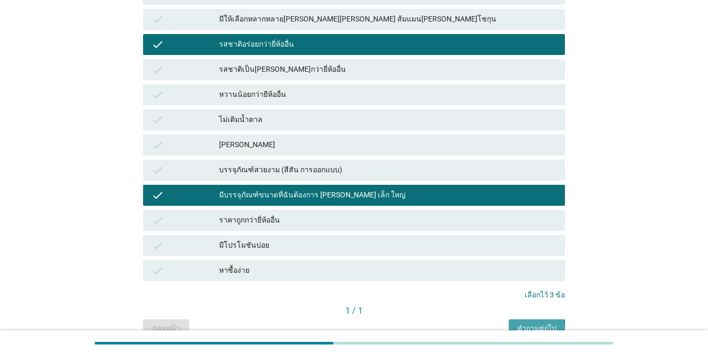
click at [516, 325] on div "คำถามต่อไป" at bounding box center [536, 328] width 39 height 11
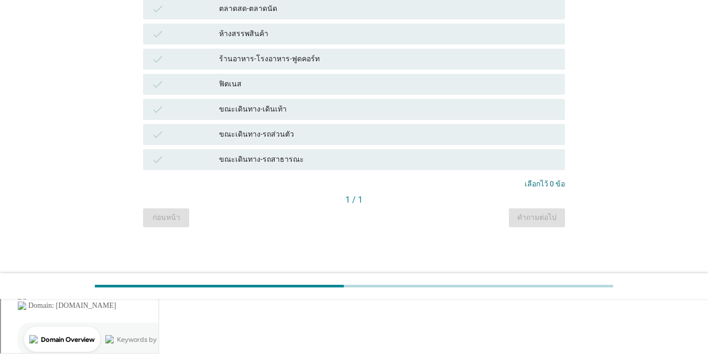
scroll to position [0, 0]
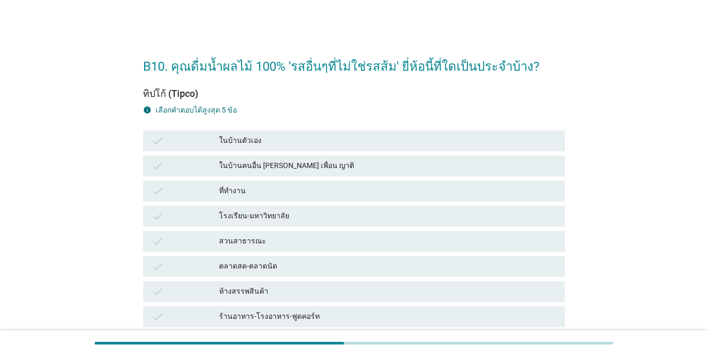
click at [222, 135] on div "ในบ้านตัวเอง" at bounding box center [388, 141] width 338 height 13
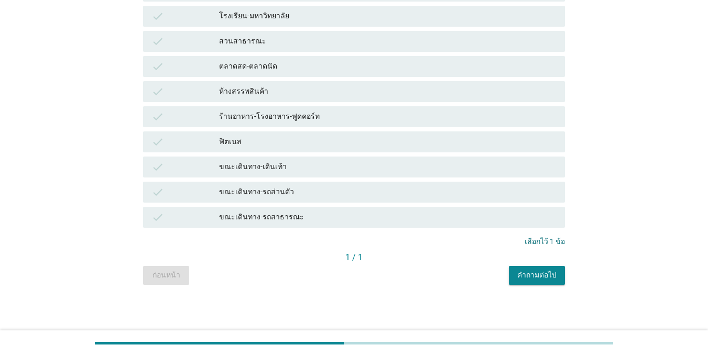
scroll to position [201, 0]
click at [247, 189] on div "ขณะเดินทาง-รถส่วนตัว" at bounding box center [388, 192] width 338 height 13
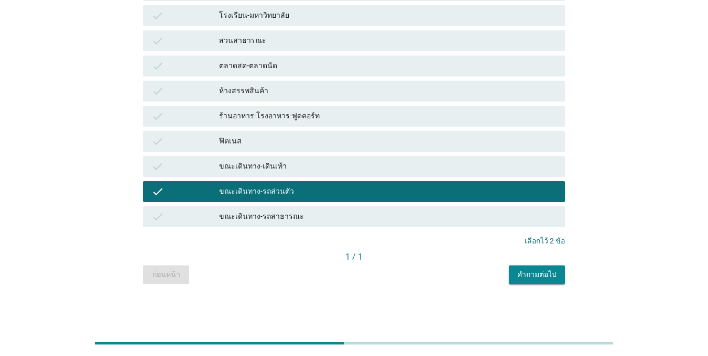
click at [516, 275] on div "คำถามต่อไป" at bounding box center [536, 274] width 39 height 11
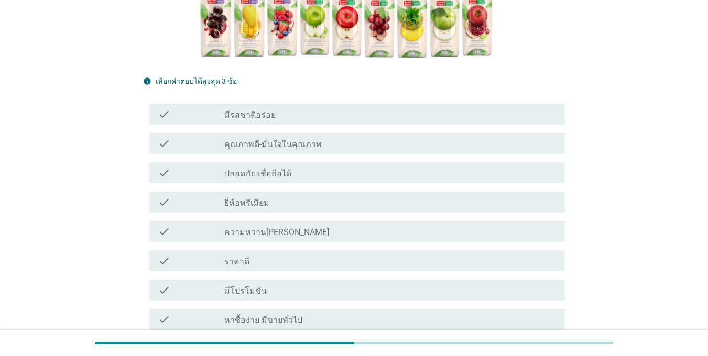
scroll to position [210, 0]
click at [216, 128] on div "check check_box_outline_blank มีรสชาติอร่อย" at bounding box center [354, 113] width 422 height 29
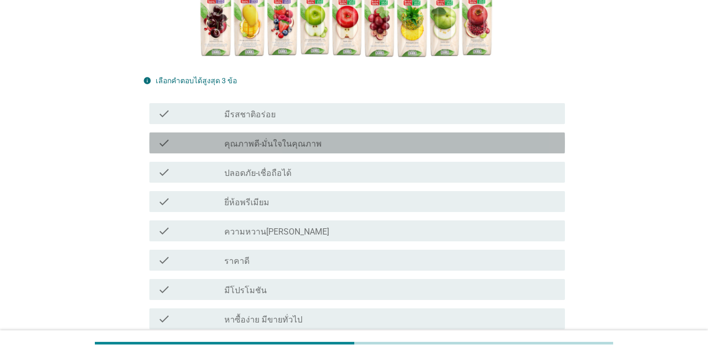
click at [211, 154] on div "check check_box_outline_blank คุณภาพดี-มั่นใจในคุณภาพ" at bounding box center [357, 143] width 416 height 21
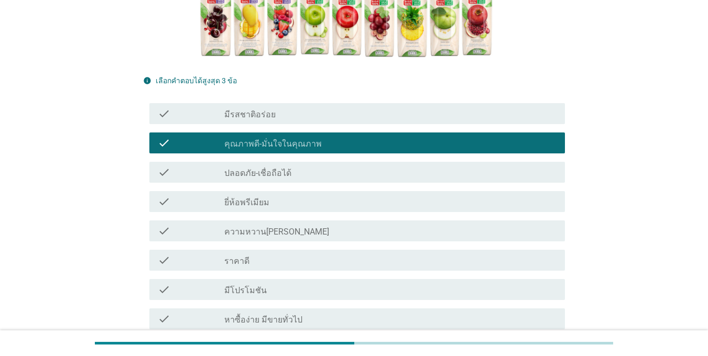
click at [208, 120] on div "check" at bounding box center [191, 113] width 67 height 13
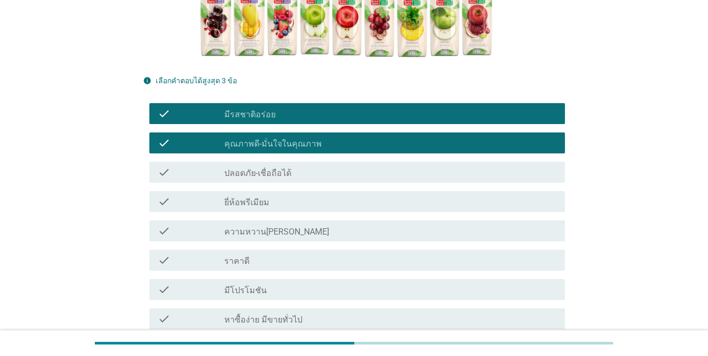
click at [208, 175] on div "check" at bounding box center [191, 172] width 67 height 13
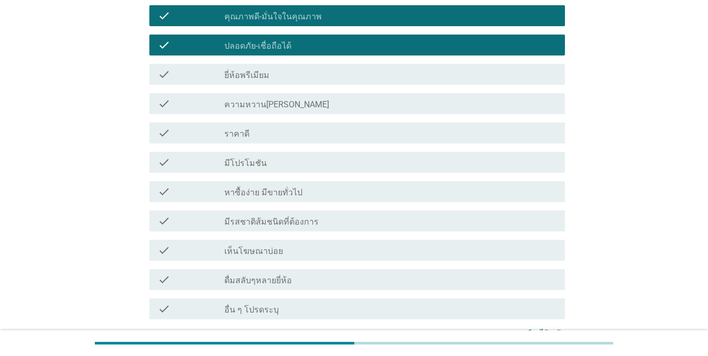
scroll to position [438, 0]
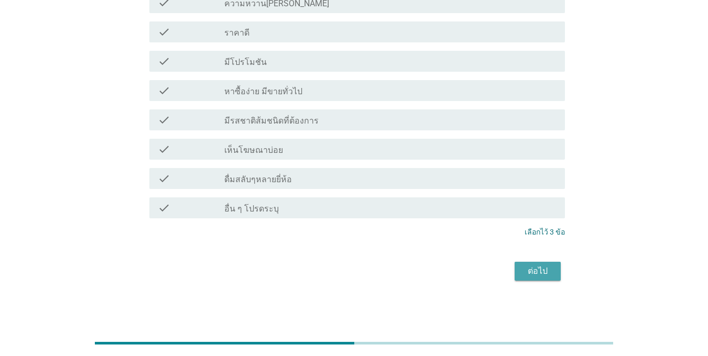
click at [516, 267] on div "ต่อไป" at bounding box center [537, 271] width 29 height 13
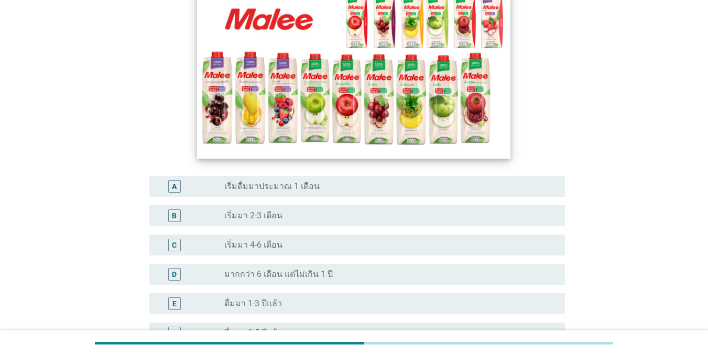
scroll to position [262, 0]
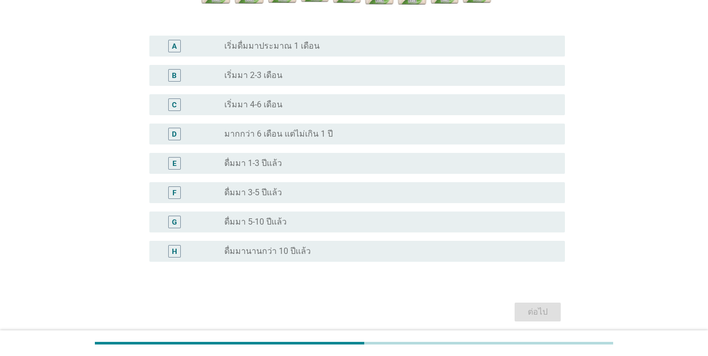
click at [242, 250] on label "ดื่มมานานกว่า 10 ปีแล้ว" at bounding box center [267, 251] width 87 height 10
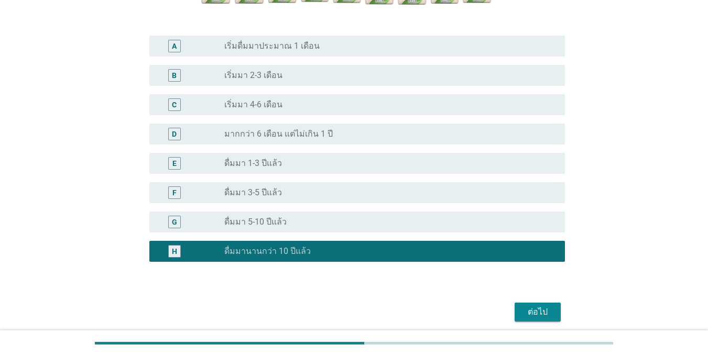
click at [516, 309] on div "ต่อไป" at bounding box center [537, 312] width 29 height 13
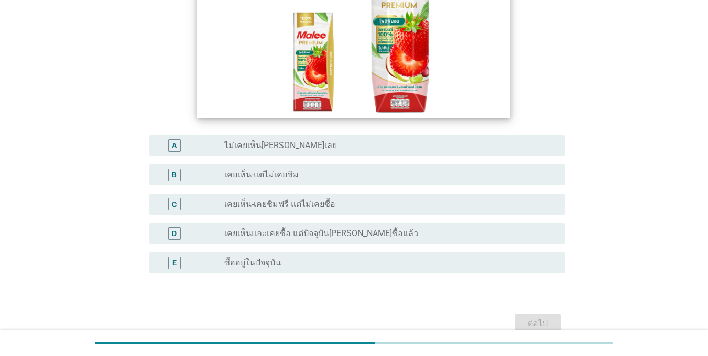
scroll to position [196, 0]
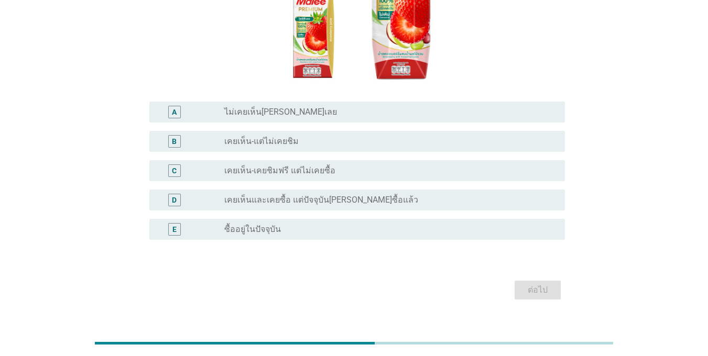
click at [258, 136] on label "เคยเห็น-แต่ไม่เคยชิม" at bounding box center [261, 141] width 74 height 10
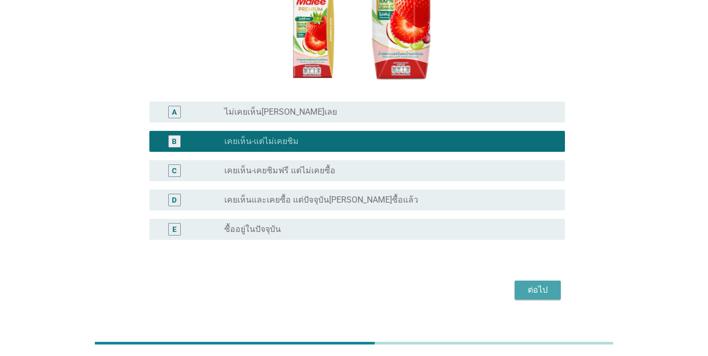
click at [516, 284] on div "ต่อไป" at bounding box center [537, 290] width 29 height 13
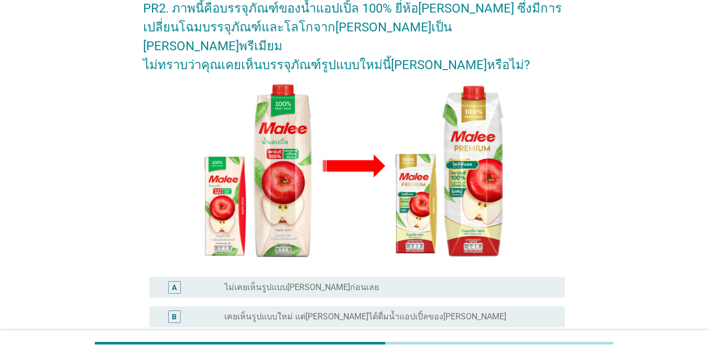
scroll to position [157, 0]
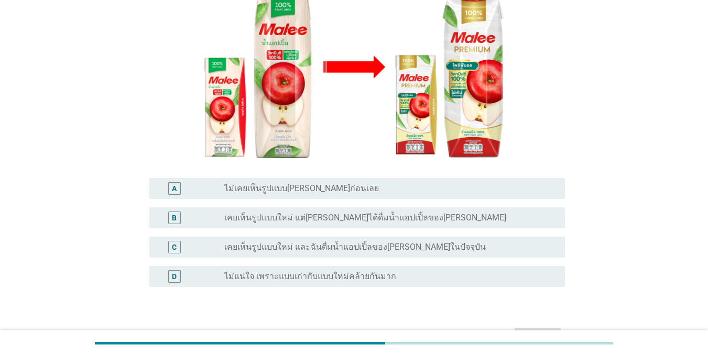
click at [265, 242] on label "เคยเห็นรูปแบบใหม่ และฉันดื่มน้ำแอปเปิ้ลของ[PERSON_NAME]ในปัจจุบัน" at bounding box center [355, 247] width 262 height 10
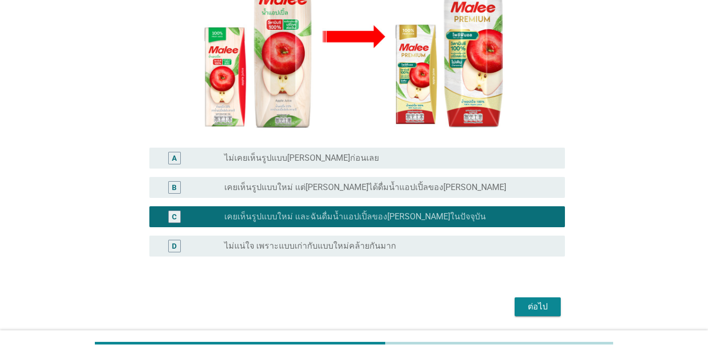
scroll to position [204, 0]
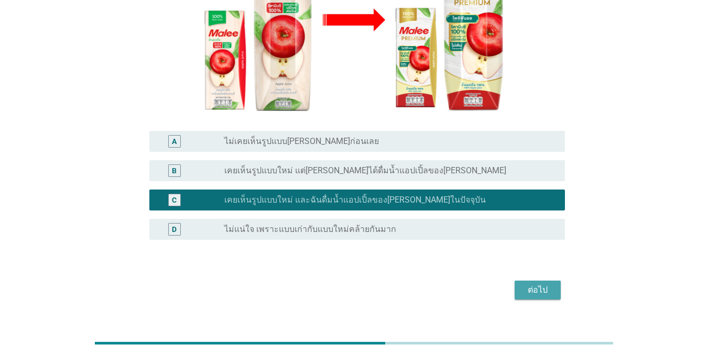
click at [516, 284] on div "ต่อไป" at bounding box center [537, 290] width 29 height 13
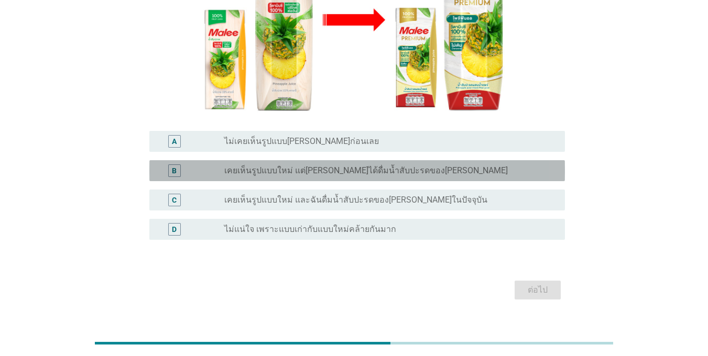
click at [302, 166] on label "เคยเห็นรูปแบบใหม่ แต่[PERSON_NAME]ได้ดื่มน้ำสับปะรดของ[PERSON_NAME]" at bounding box center [366, 171] width 284 height 10
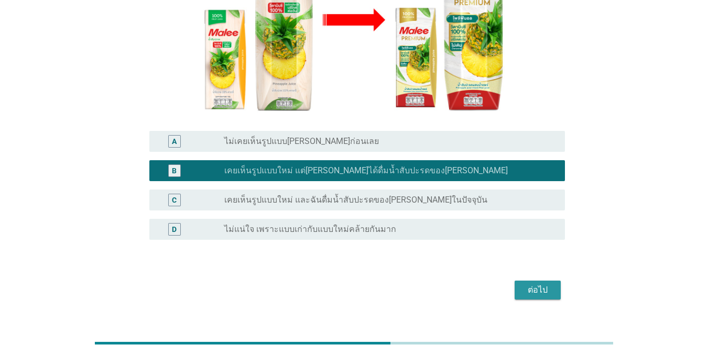
click at [516, 284] on div "ต่อไป" at bounding box center [537, 290] width 29 height 13
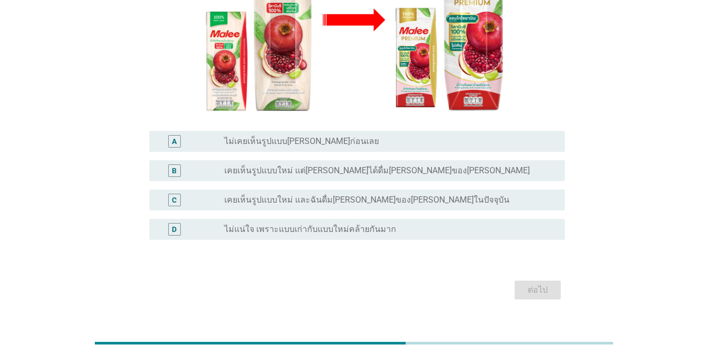
click at [268, 166] on label "เคยเห็นรูปแบบใหม่ แต่[PERSON_NAME]ได้ดื่ม[PERSON_NAME]ของ[PERSON_NAME]" at bounding box center [377, 171] width 306 height 10
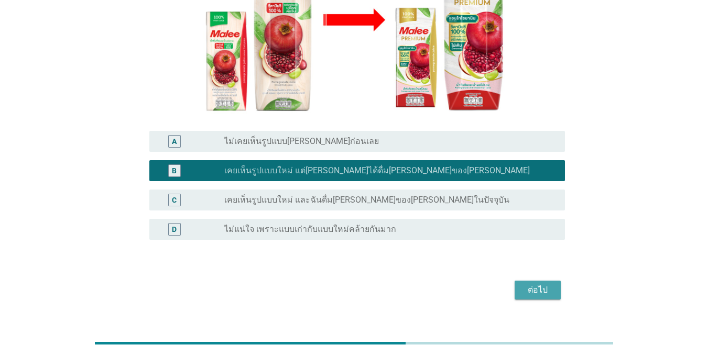
click at [516, 281] on button "ต่อไป" at bounding box center [538, 290] width 46 height 19
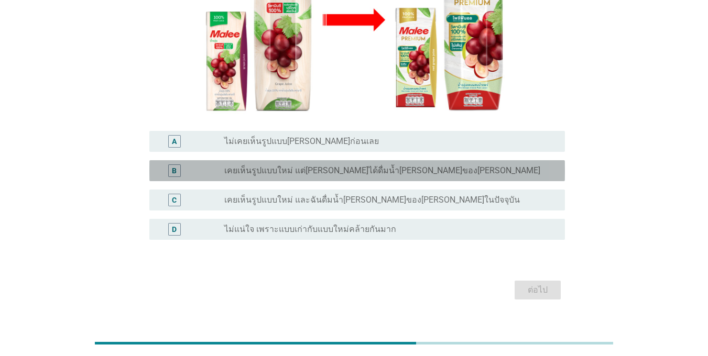
drag, startPoint x: 332, startPoint y: 144, endPoint x: 352, endPoint y: 156, distance: 23.3
click at [333, 160] on div "B radio_button_unchecked เคยเห็นรูปแบบใหม่ แต่[PERSON_NAME]ได้ดื่มน้ำ[PERSON_NA…" at bounding box center [357, 170] width 416 height 21
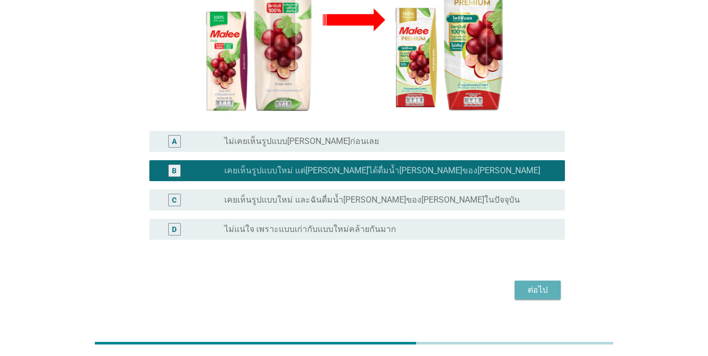
drag, startPoint x: 538, startPoint y: 275, endPoint x: 491, endPoint y: 250, distance: 53.5
click at [516, 284] on div "ต่อไป" at bounding box center [537, 290] width 29 height 13
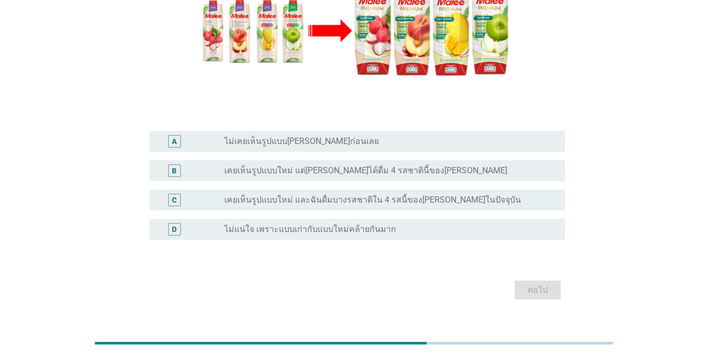
click at [287, 166] on label "เคยเห็นรูปแบบใหม่ แต่[PERSON_NAME]ได้ดื่ม 4 รสชาตินี้ของ[PERSON_NAME]" at bounding box center [365, 171] width 283 height 10
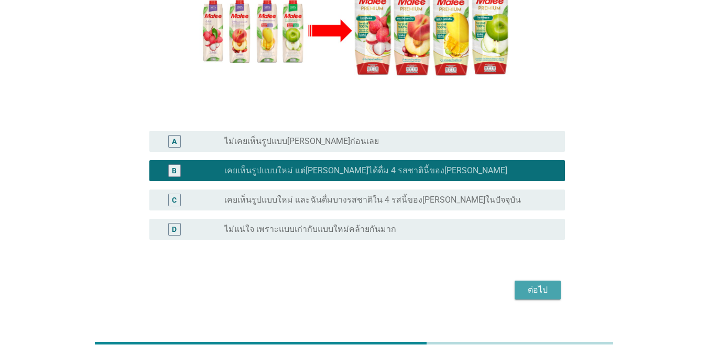
click at [516, 284] on div "ต่อไป" at bounding box center [537, 290] width 29 height 13
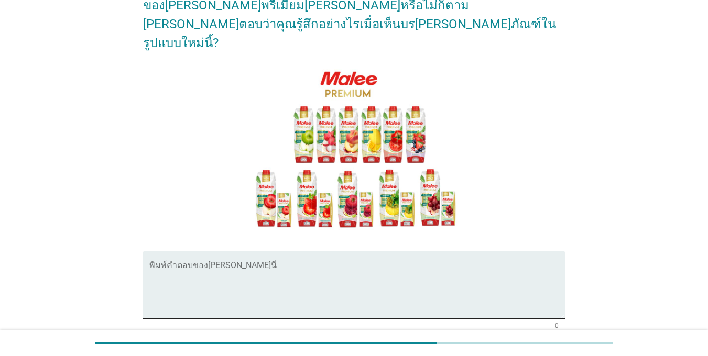
scroll to position [138, 0]
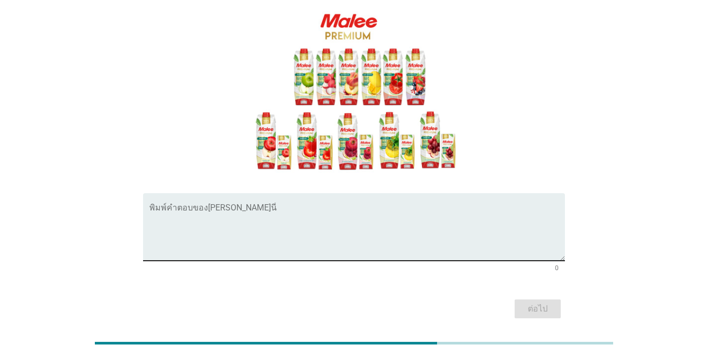
click at [272, 206] on textarea "พิมพ์คำตอบของคุณ ที่นี่" at bounding box center [357, 233] width 416 height 55
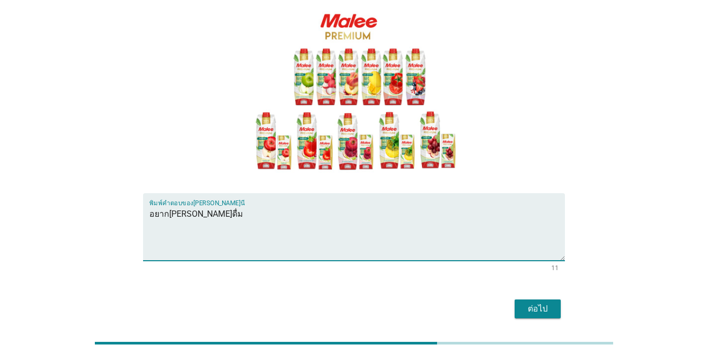
type textarea "อยาก[PERSON_NAME]ดื่ม"
click at [516, 300] on button "ต่อไป" at bounding box center [538, 309] width 46 height 19
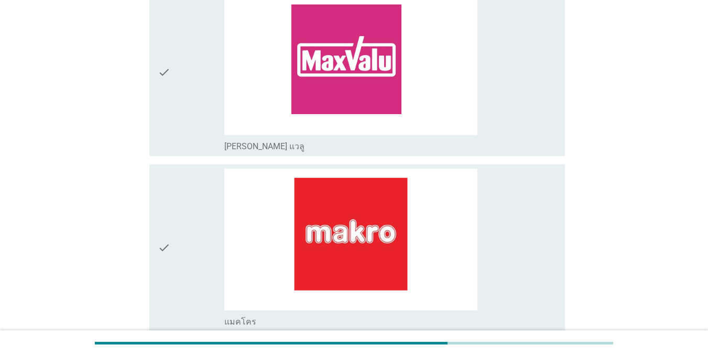
scroll to position [0, 0]
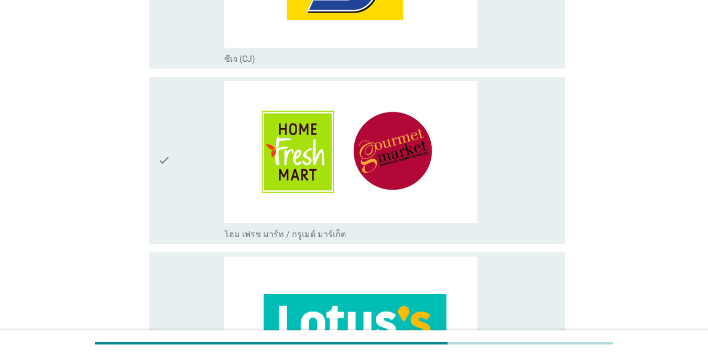
click at [177, 186] on div "check" at bounding box center [191, 160] width 67 height 159
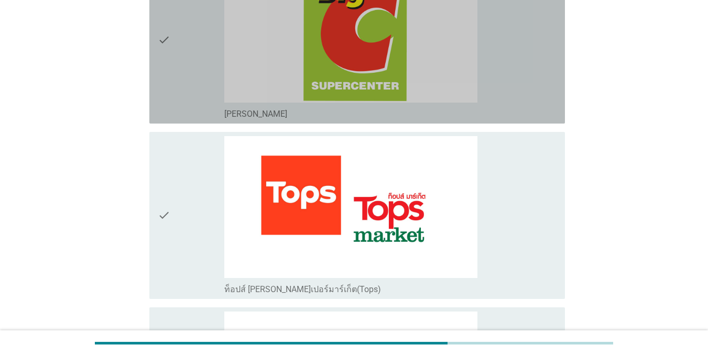
click at [172, 57] on div "check" at bounding box center [191, 40] width 67 height 159
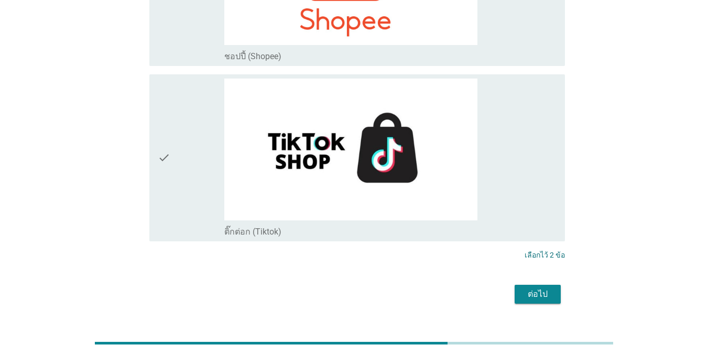
scroll to position [3100, 0]
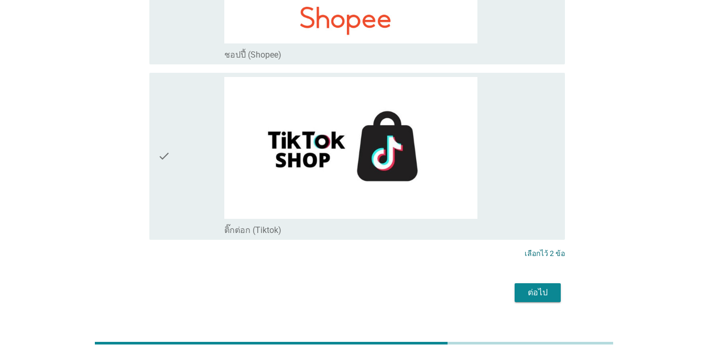
click at [516, 283] on div "ต่อไป" at bounding box center [354, 292] width 422 height 25
click at [516, 284] on button "ต่อไป" at bounding box center [538, 293] width 46 height 19
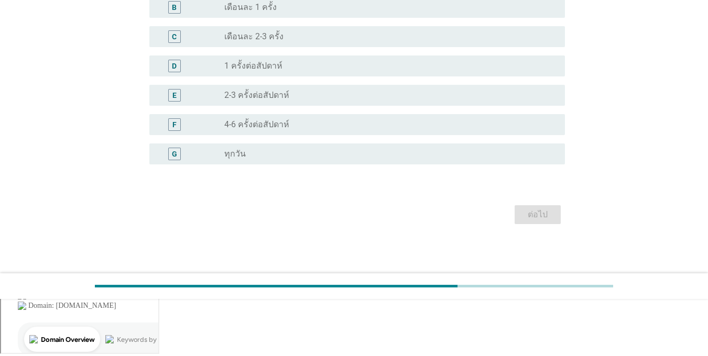
scroll to position [0, 0]
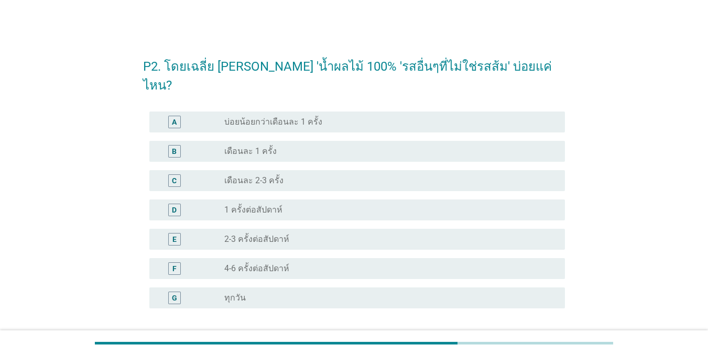
click at [190, 233] on div "E" at bounding box center [174, 239] width 33 height 13
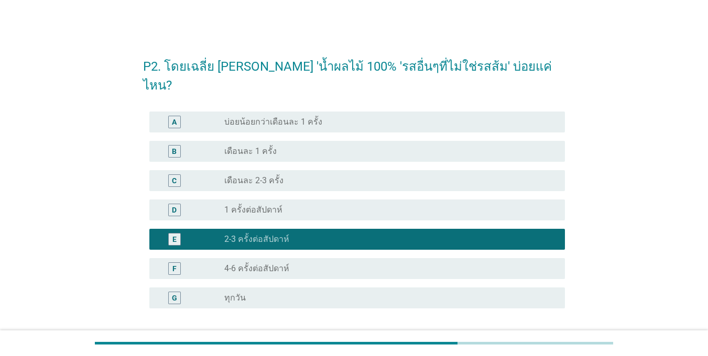
scroll to position [52, 0]
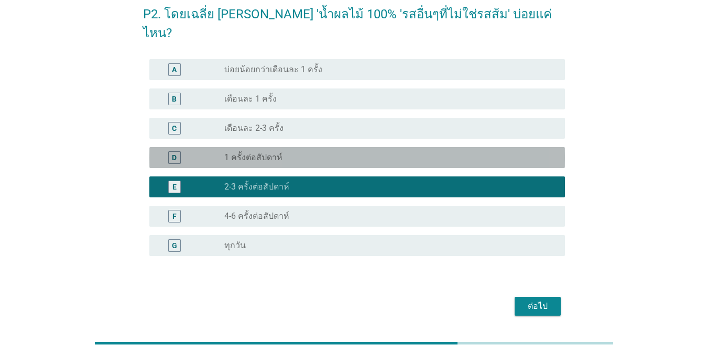
click at [197, 152] on div "D" at bounding box center [191, 158] width 67 height 13
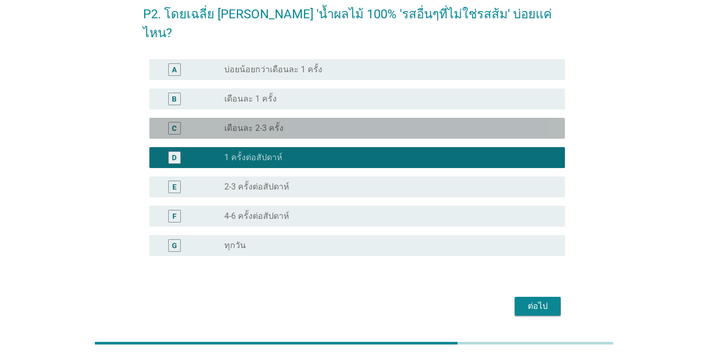
click at [223, 118] on div "C radio_button_unchecked เดือนละ 2-3 ครั้ง" at bounding box center [357, 128] width 416 height 21
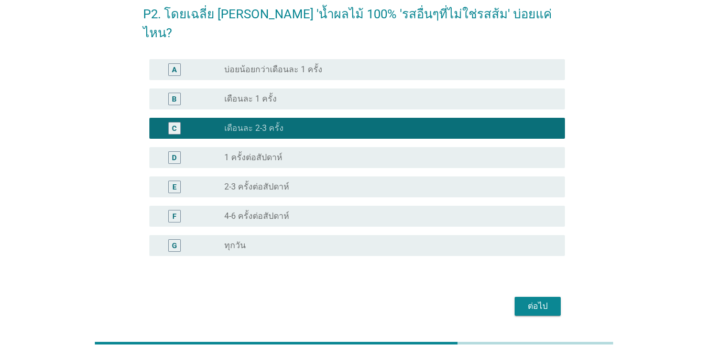
click at [516, 300] on div "ต่อไป" at bounding box center [537, 306] width 29 height 13
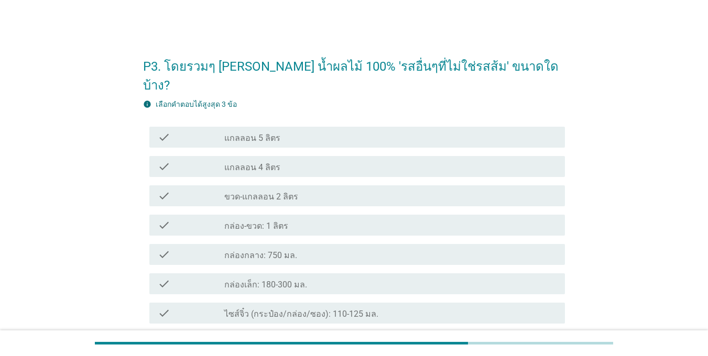
click at [252, 219] on div "check_box_outline_blank กล่อง-ขวด: 1 ลิตร" at bounding box center [390, 225] width 332 height 13
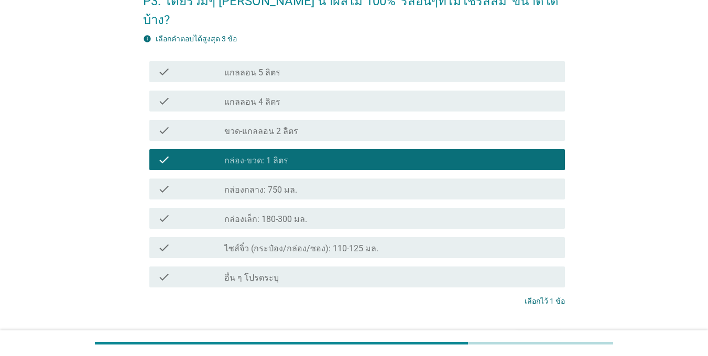
scroll to position [115, 0]
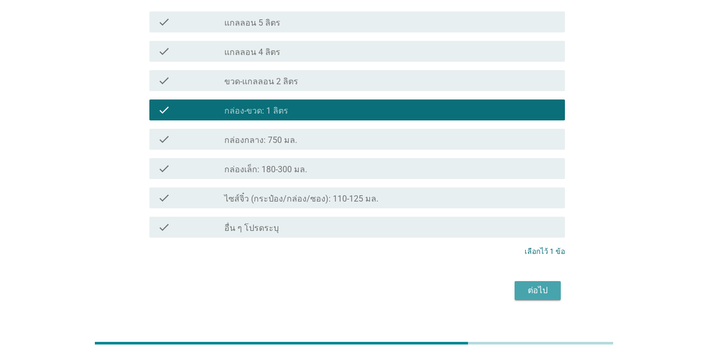
click at [516, 285] on div "ต่อไป" at bounding box center [537, 291] width 29 height 13
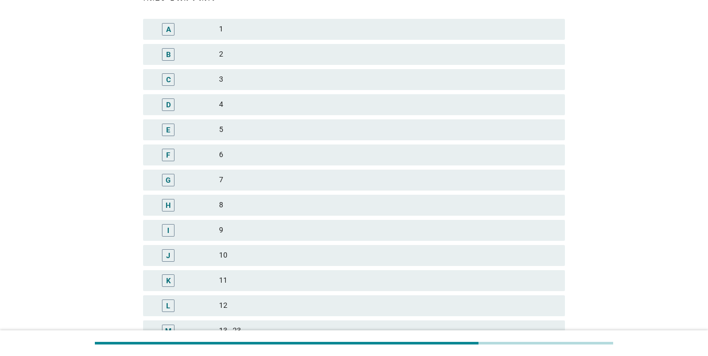
scroll to position [0, 0]
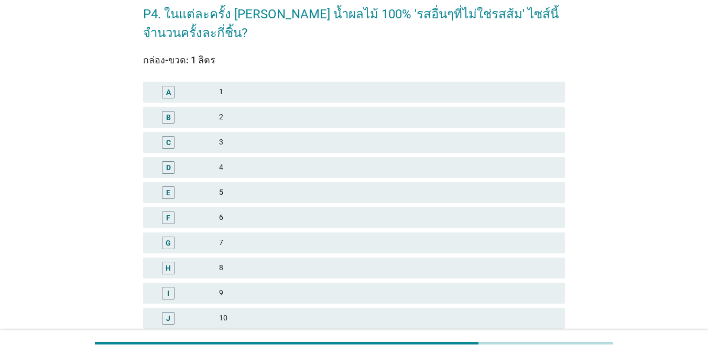
click at [206, 131] on div "C 3" at bounding box center [354, 142] width 426 height 25
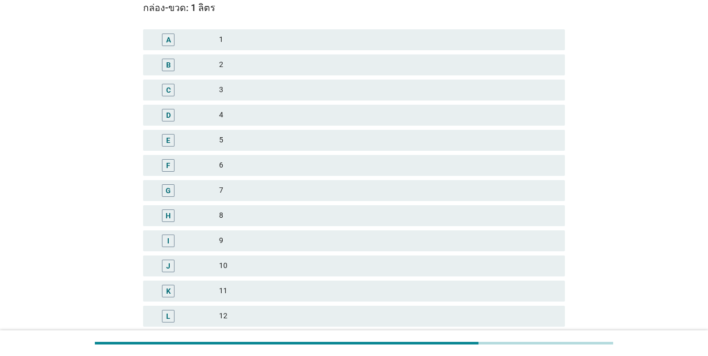
click at [200, 92] on div "C" at bounding box center [186, 90] width 68 height 13
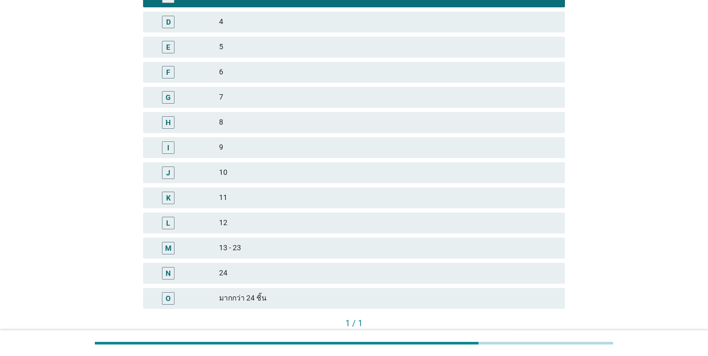
scroll to position [265, 0]
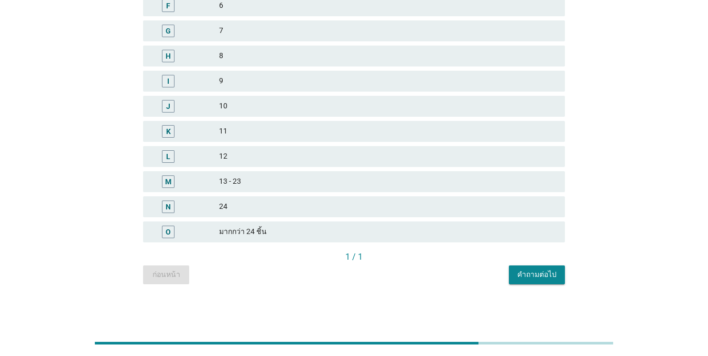
click at [516, 267] on button "คำถามต่อไป" at bounding box center [537, 275] width 56 height 19
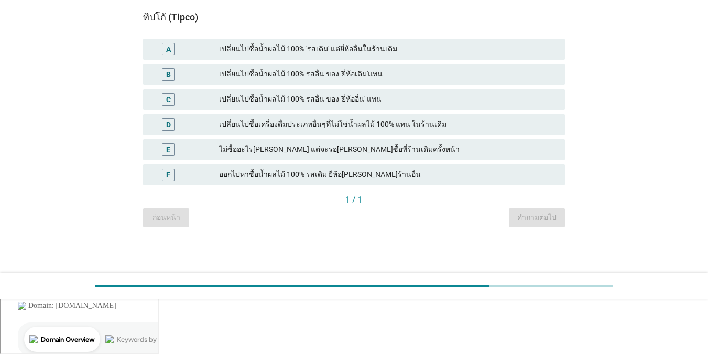
scroll to position [0, 0]
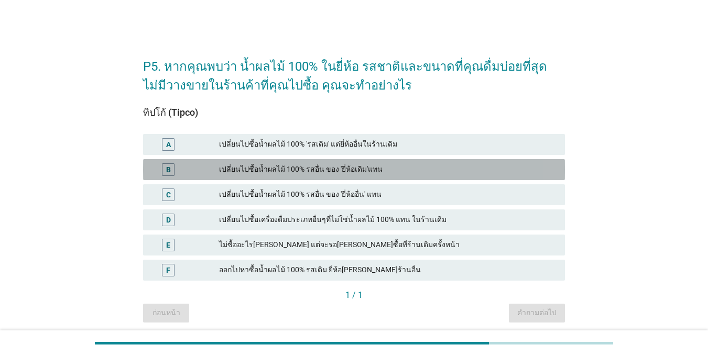
click at [185, 168] on div "B" at bounding box center [169, 170] width 34 height 13
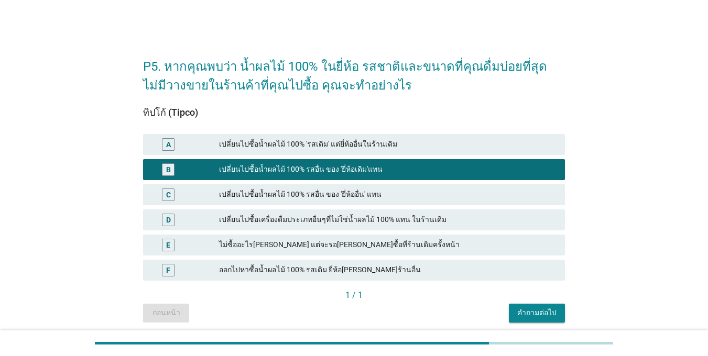
click at [516, 312] on div "คำถามต่อไป" at bounding box center [536, 313] width 39 height 11
